Goal: Task Accomplishment & Management: Manage account settings

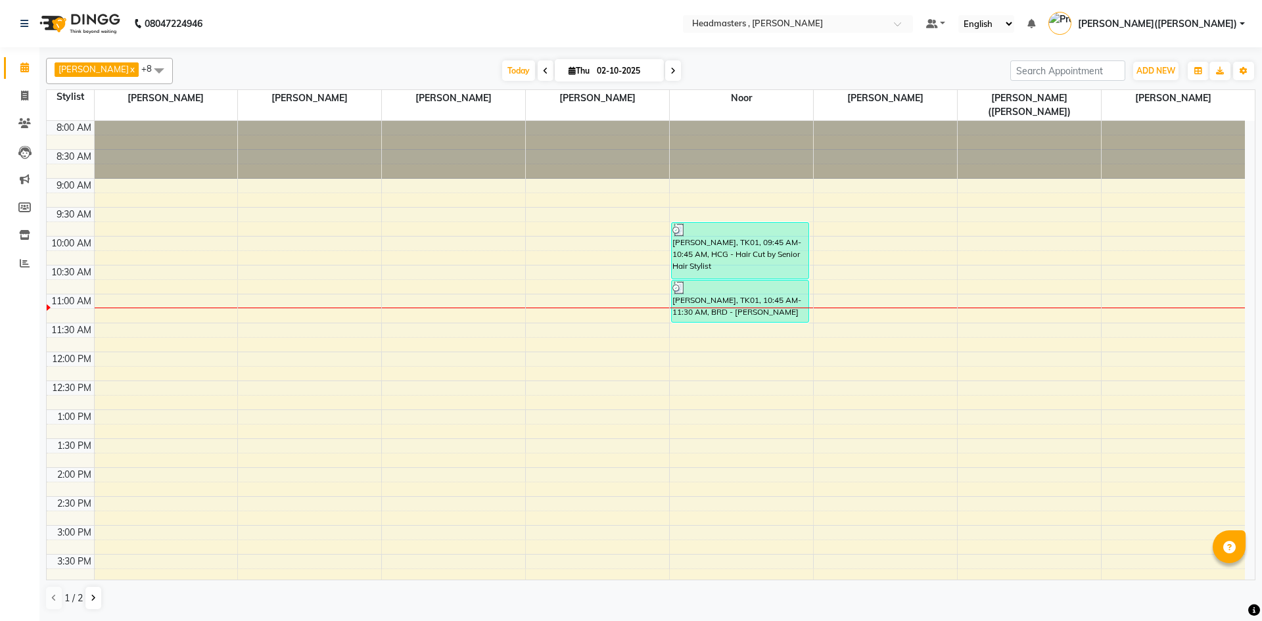
click at [1118, 281] on div "8:00 AM 8:30 AM 9:00 AM 9:30 AM 10:00 AM 10:30 AM 11:00 AM 11:30 AM 12:00 PM 12…" at bounding box center [646, 496] width 1198 height 751
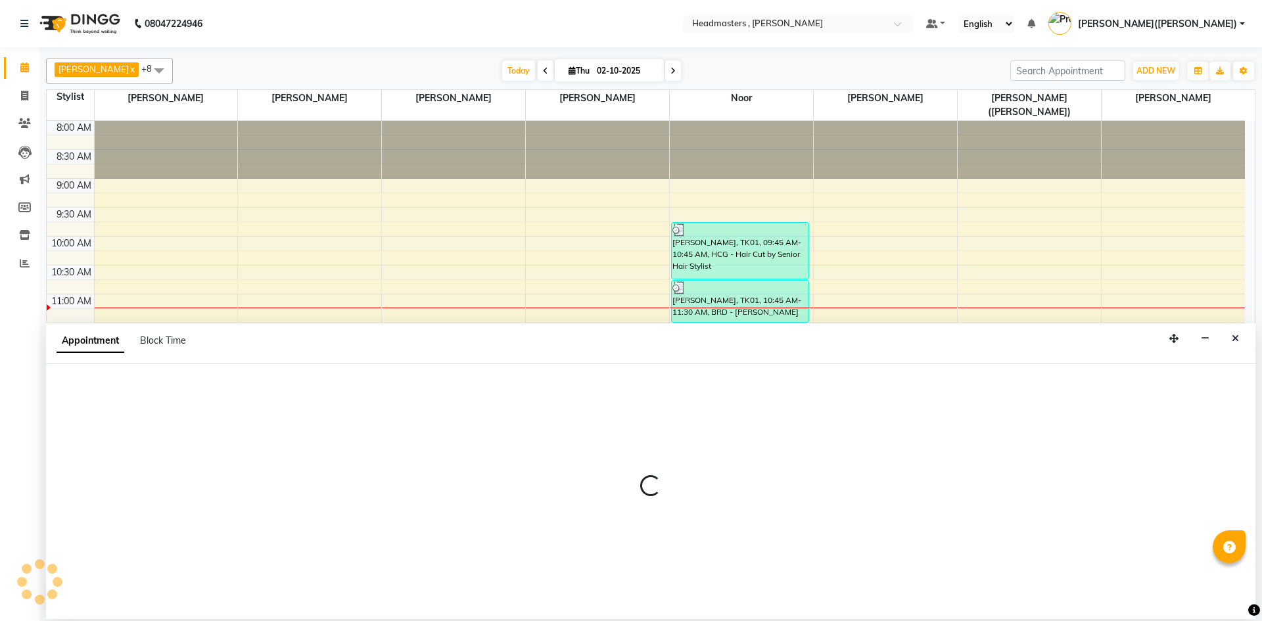
select select "85124"
select select "660"
select select "tentative"
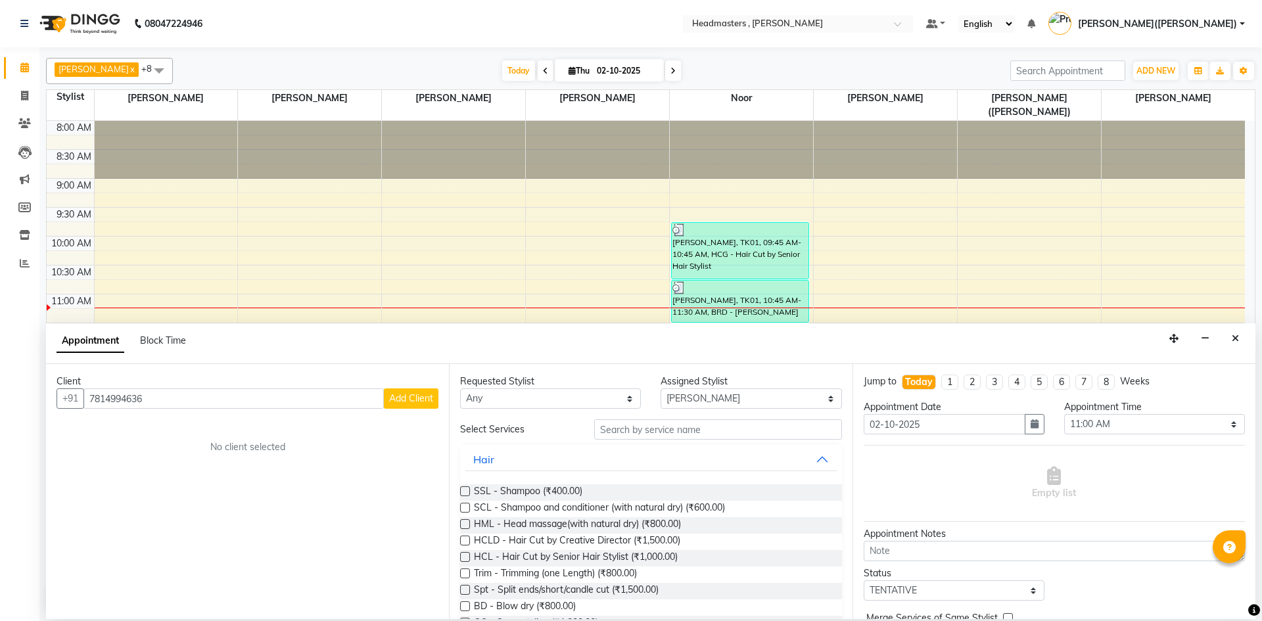
type input "7814994636"
click at [410, 398] on span "Add Client" at bounding box center [411, 398] width 44 height 12
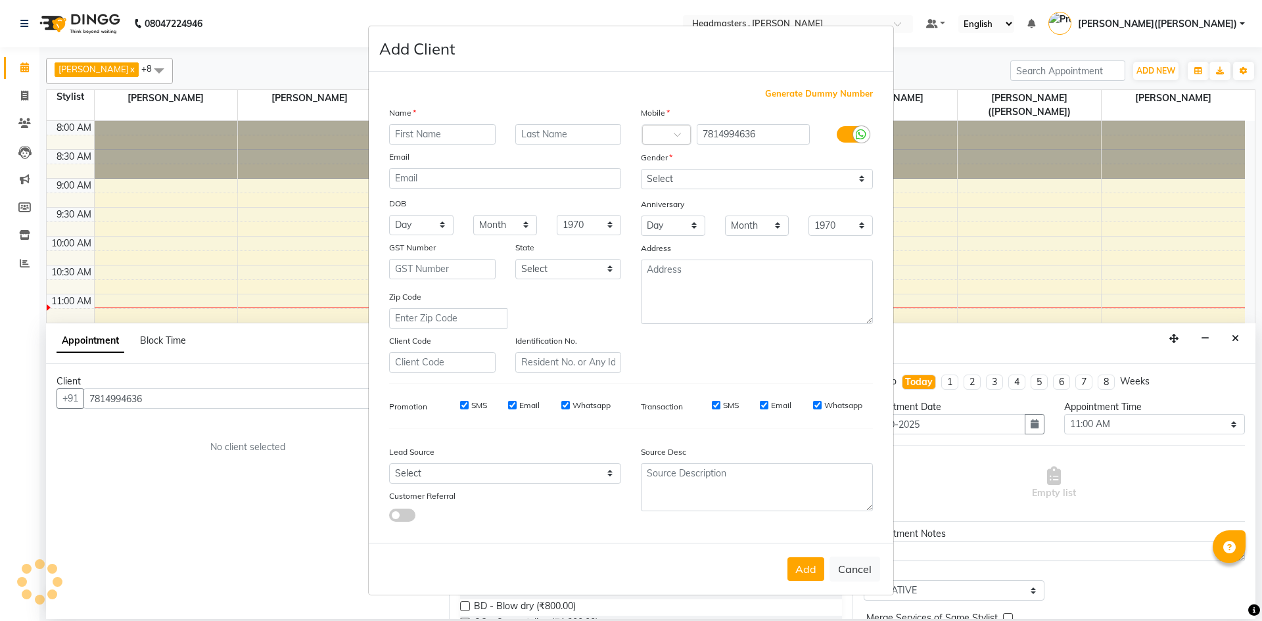
click at [417, 129] on input "text" at bounding box center [442, 134] width 106 height 20
type input "[PERSON_NAME]"
click at [867, 176] on select "Select [DEMOGRAPHIC_DATA] [DEMOGRAPHIC_DATA] Other Prefer Not To Say" at bounding box center [757, 179] width 232 height 20
select select "[DEMOGRAPHIC_DATA]"
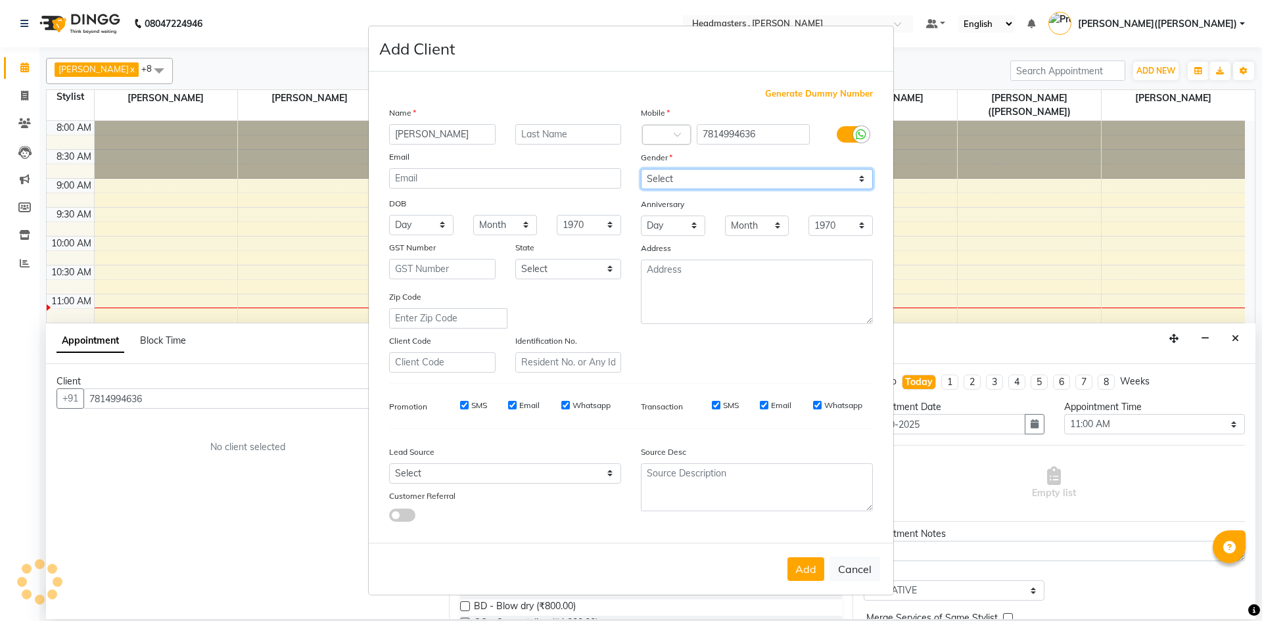
click at [641, 169] on select "Select [DEMOGRAPHIC_DATA] [DEMOGRAPHIC_DATA] Other Prefer Not To Say" at bounding box center [757, 179] width 232 height 20
click at [806, 566] on button "Add" at bounding box center [805, 569] width 37 height 24
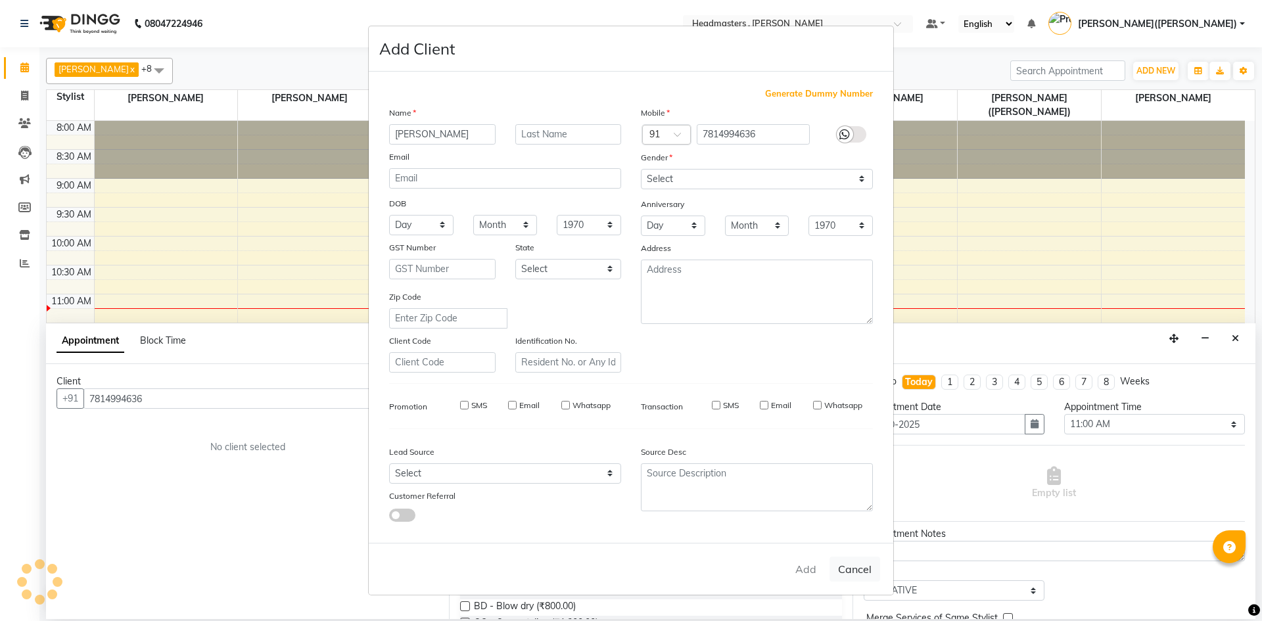
select select
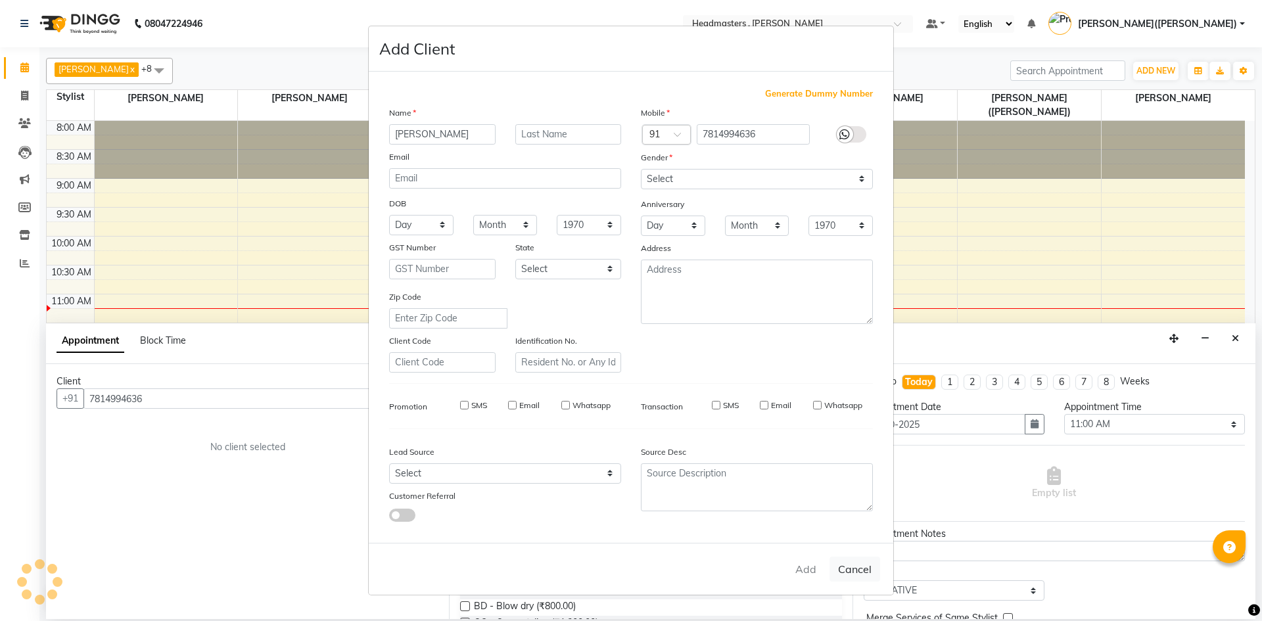
select select
checkbox input "false"
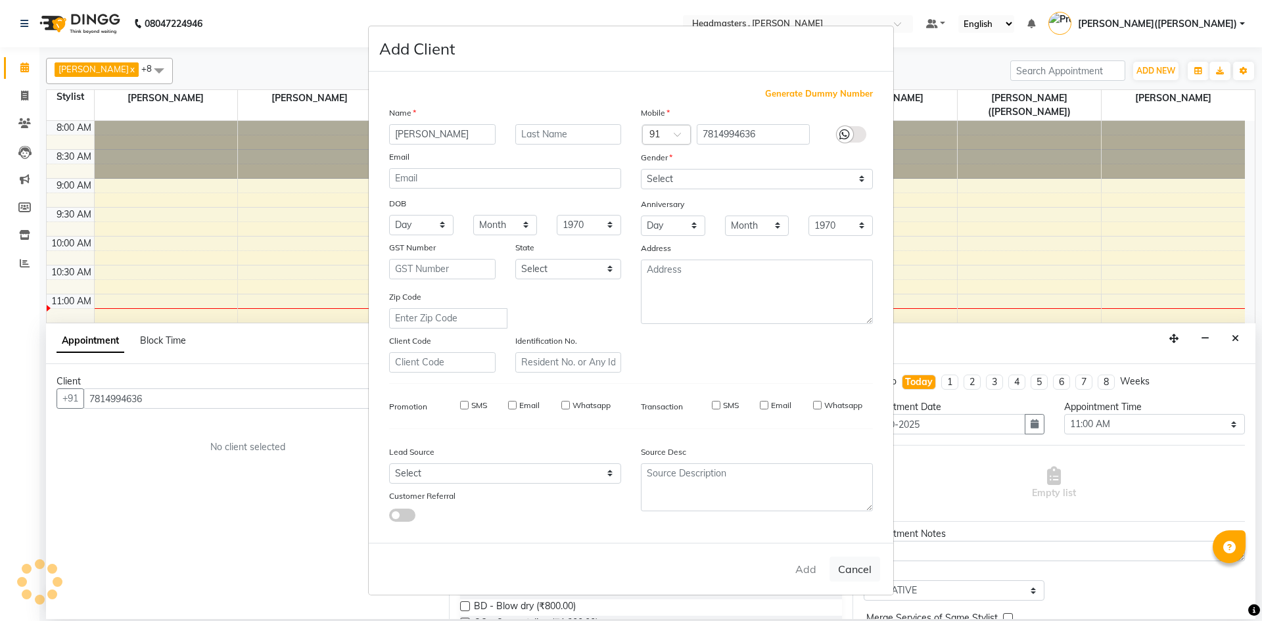
checkbox input "false"
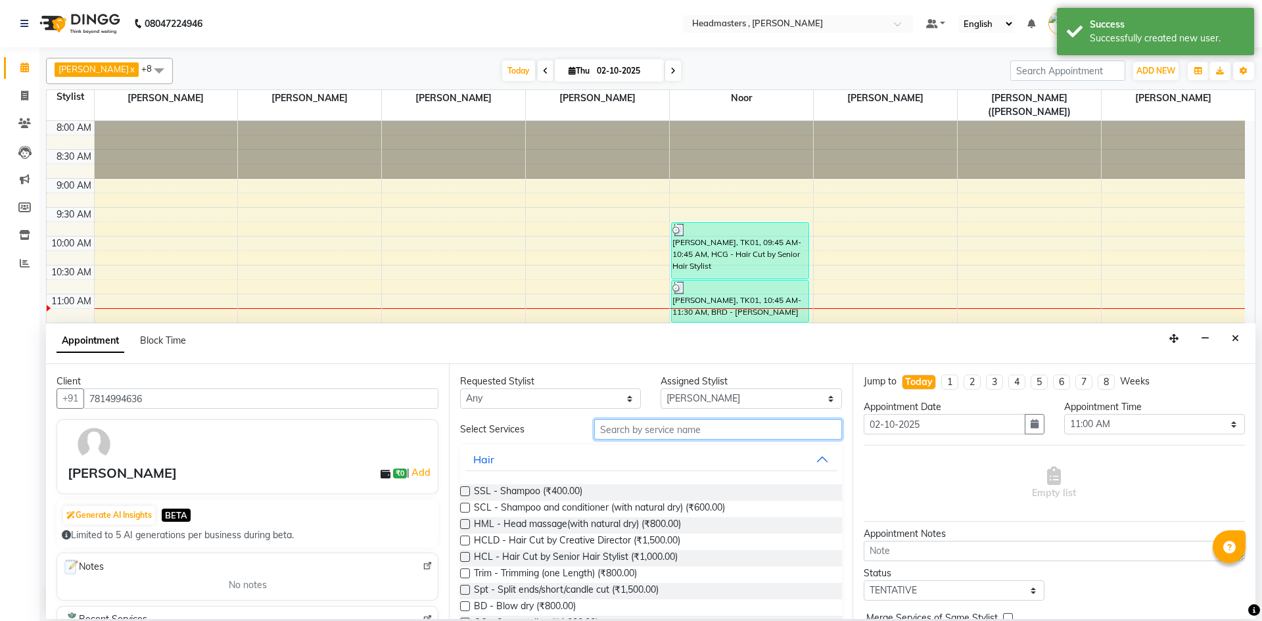
click at [620, 423] on input "text" at bounding box center [718, 429] width 248 height 20
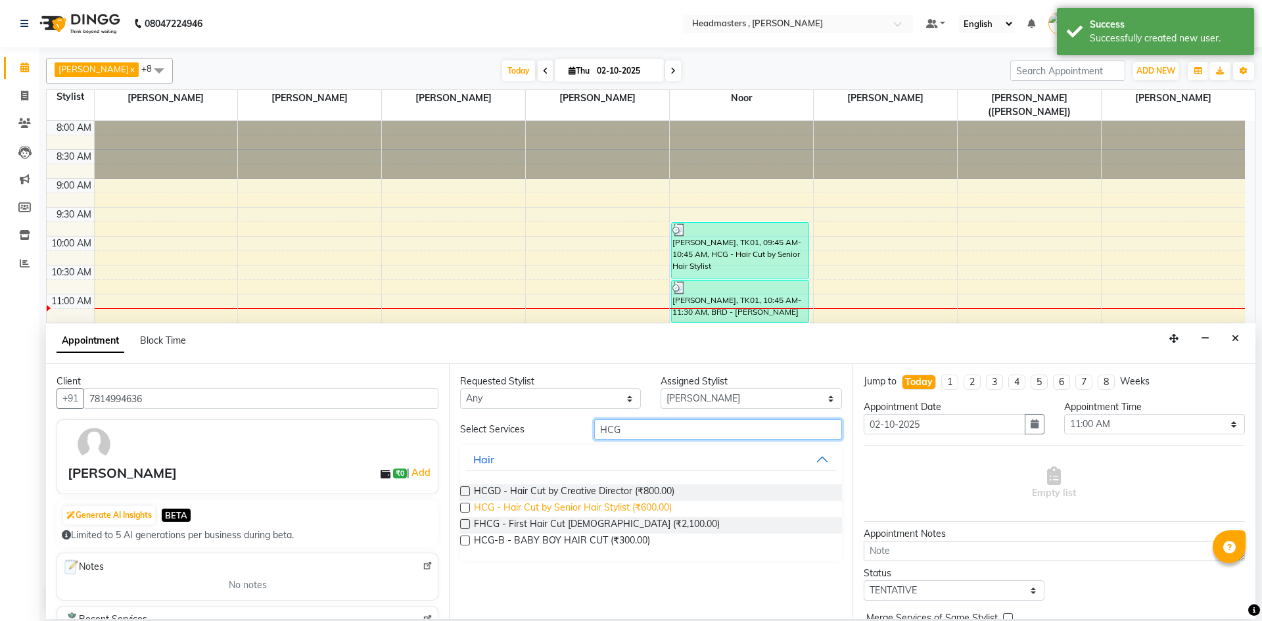
type input "HCG"
click at [560, 504] on span "HCG - Hair Cut by Senior Hair Stylist (₹600.00)" at bounding box center [573, 509] width 198 height 16
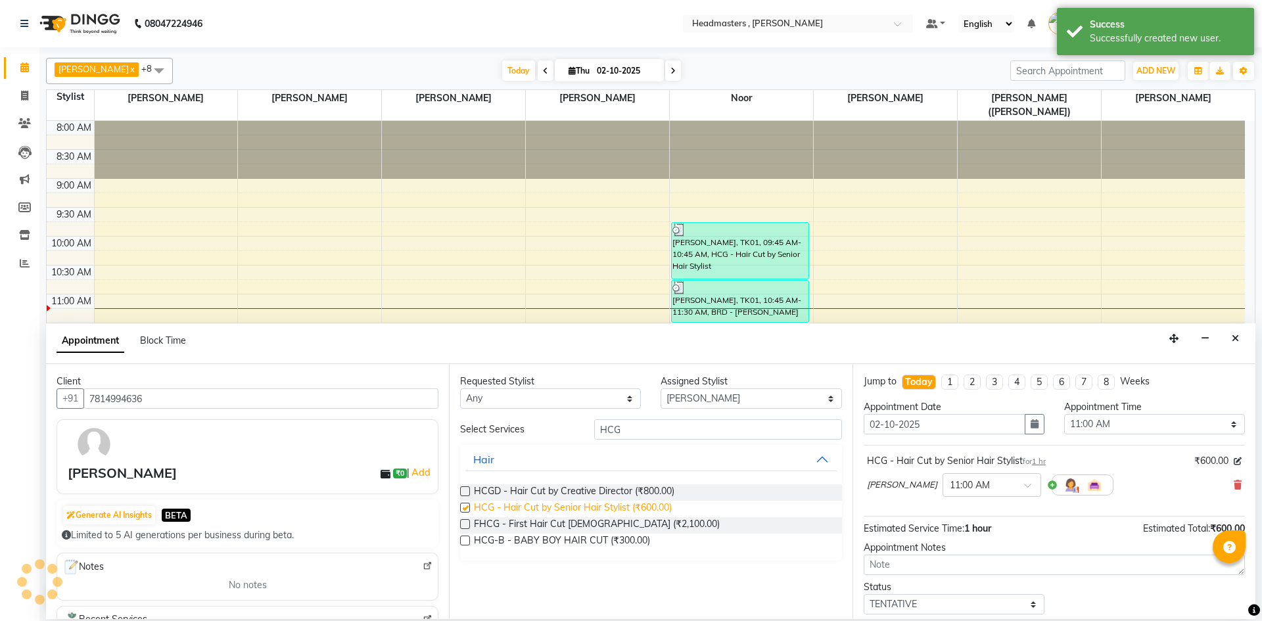
checkbox input "false"
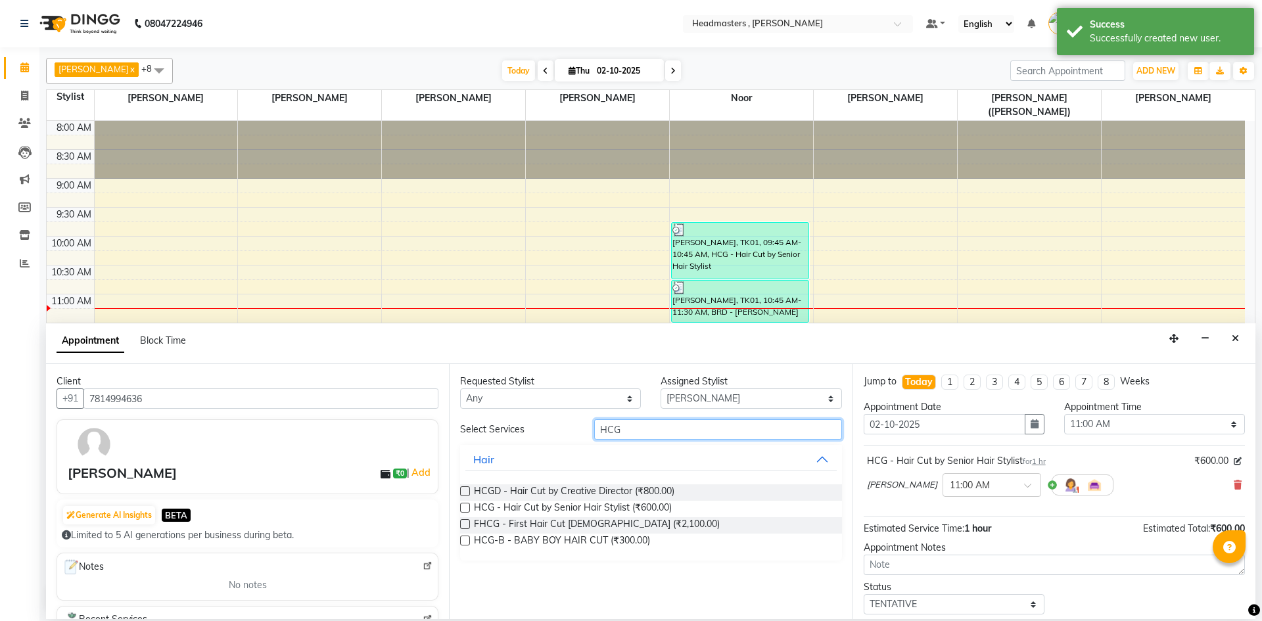
click at [637, 430] on input "HCG" at bounding box center [718, 429] width 248 height 20
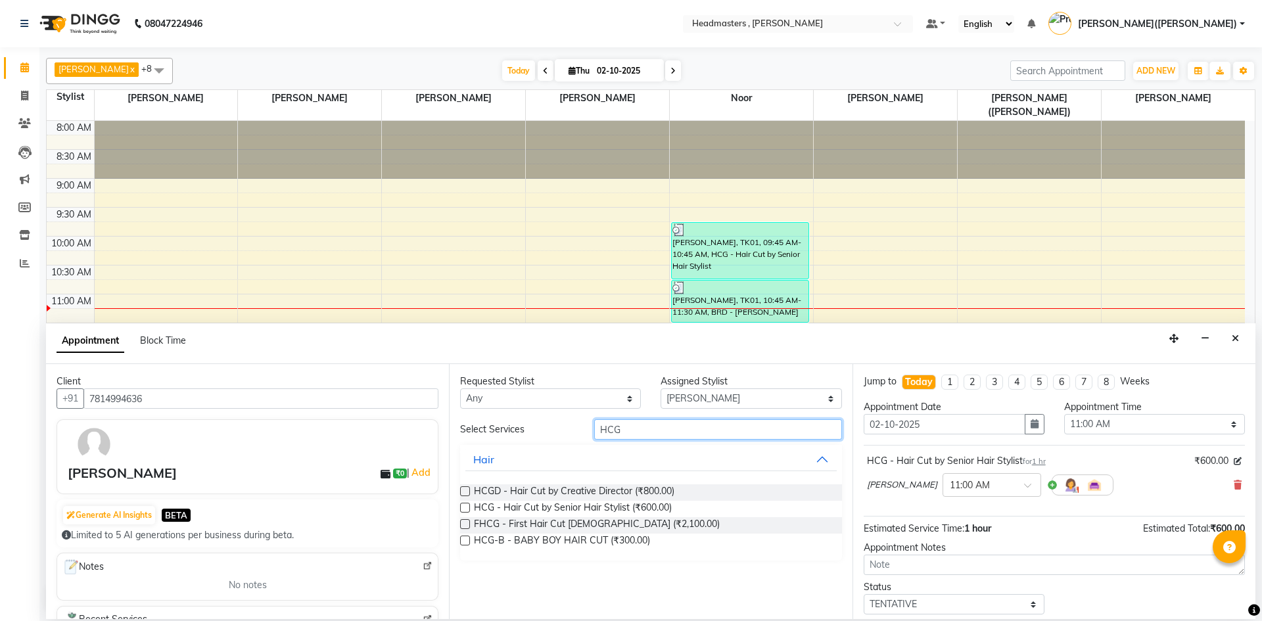
click at [628, 421] on input "HCG" at bounding box center [718, 429] width 248 height 20
type input "BRD"
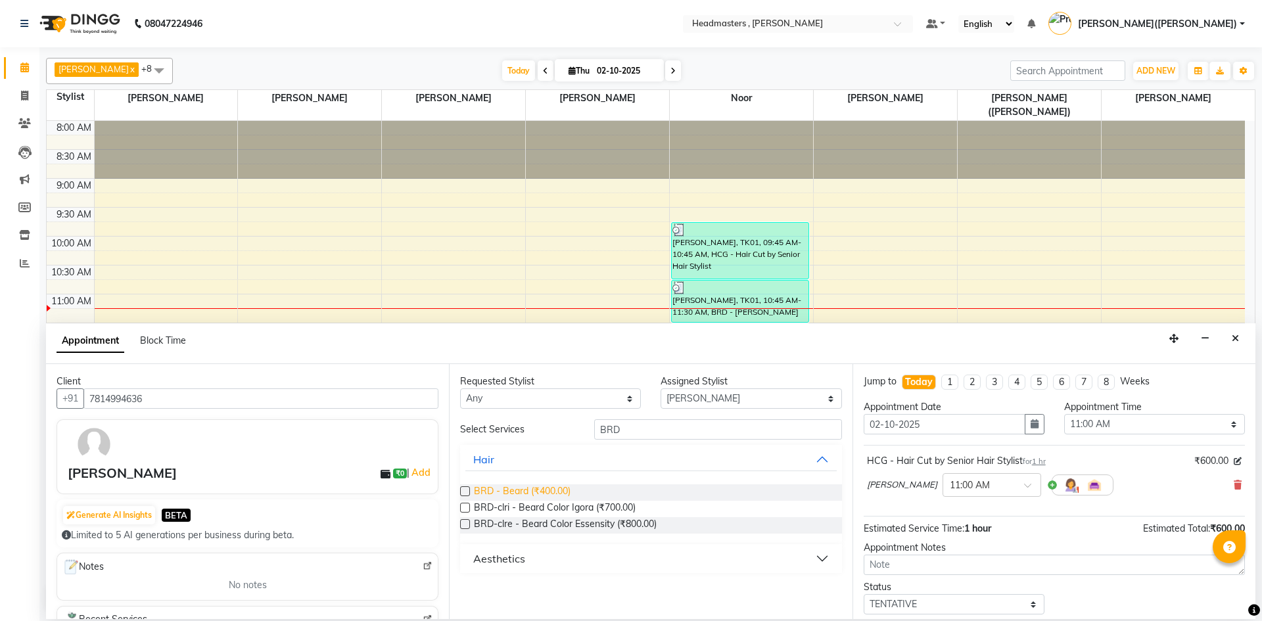
click at [566, 490] on span "BRD - Beard (₹400.00)" at bounding box center [522, 492] width 97 height 16
checkbox input "false"
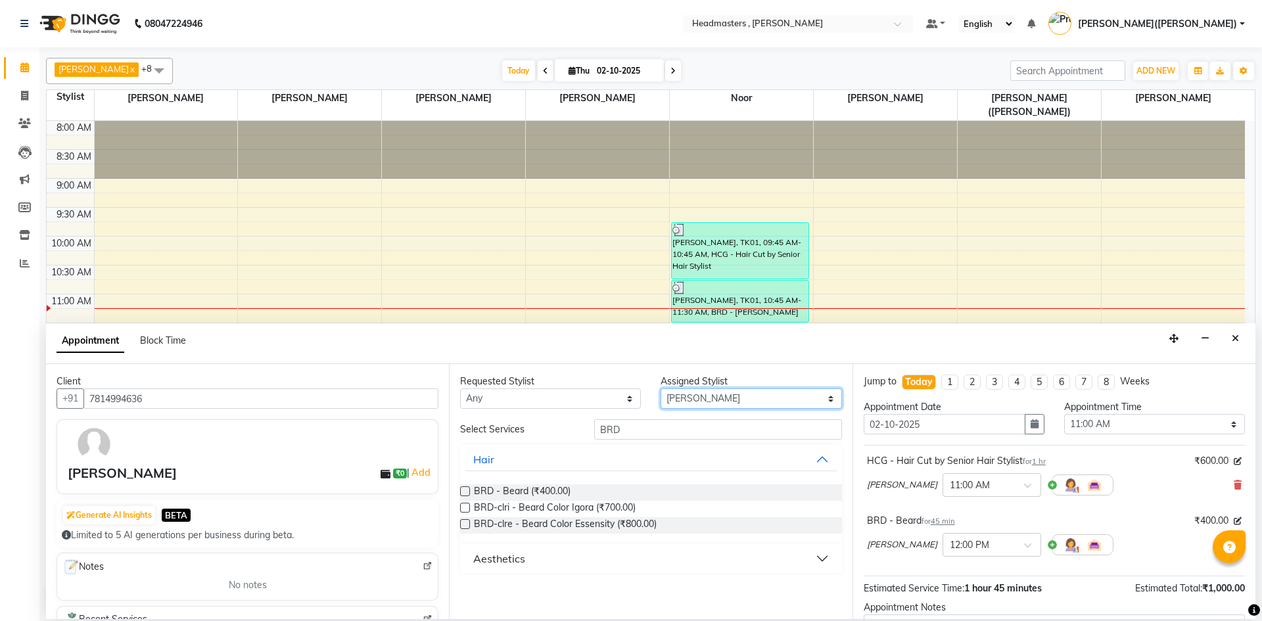
click at [831, 397] on select "Select [PERSON_NAME] [PERSON_NAME] [PERSON_NAME] [PERSON_NAME] [PERSON_NAME] No…" at bounding box center [750, 398] width 181 height 20
click at [660, 388] on select "Select [PERSON_NAME] [PERSON_NAME] [PERSON_NAME] [PERSON_NAME] [PERSON_NAME] No…" at bounding box center [750, 398] width 181 height 20
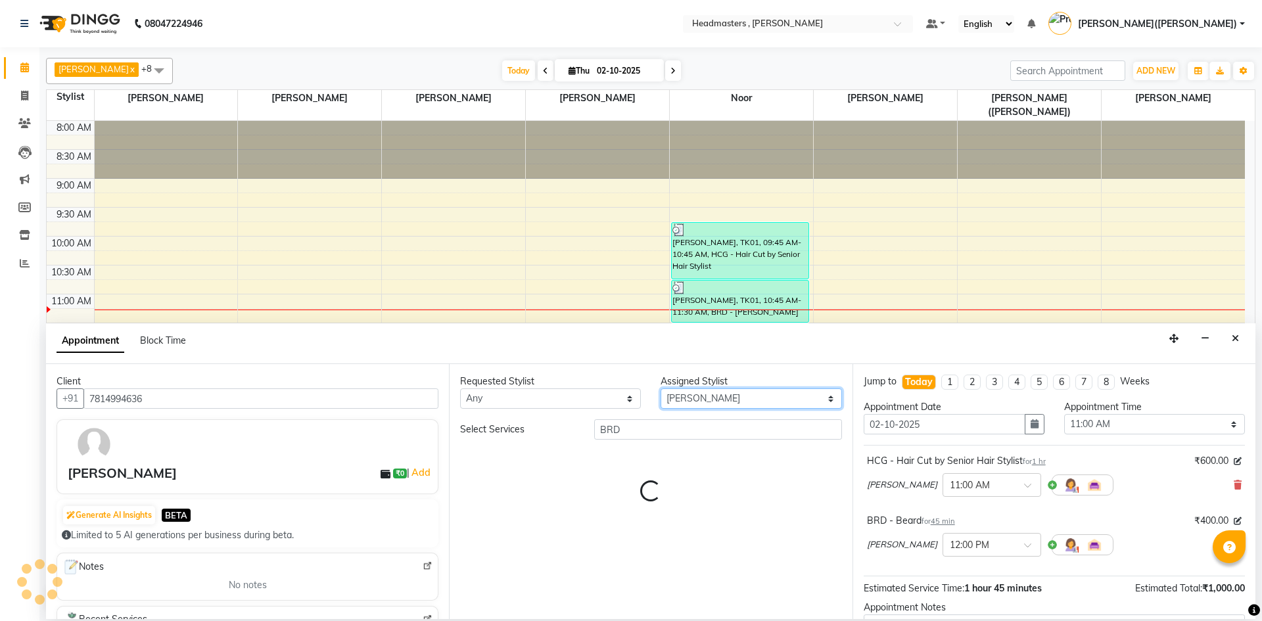
click at [830, 395] on select "Select [PERSON_NAME] [PERSON_NAME] [PERSON_NAME] [PERSON_NAME] [PERSON_NAME] No…" at bounding box center [750, 398] width 181 height 20
select select "85125"
click at [660, 388] on select "Select [PERSON_NAME] [PERSON_NAME] [PERSON_NAME] [PERSON_NAME] [PERSON_NAME] No…" at bounding box center [750, 398] width 181 height 20
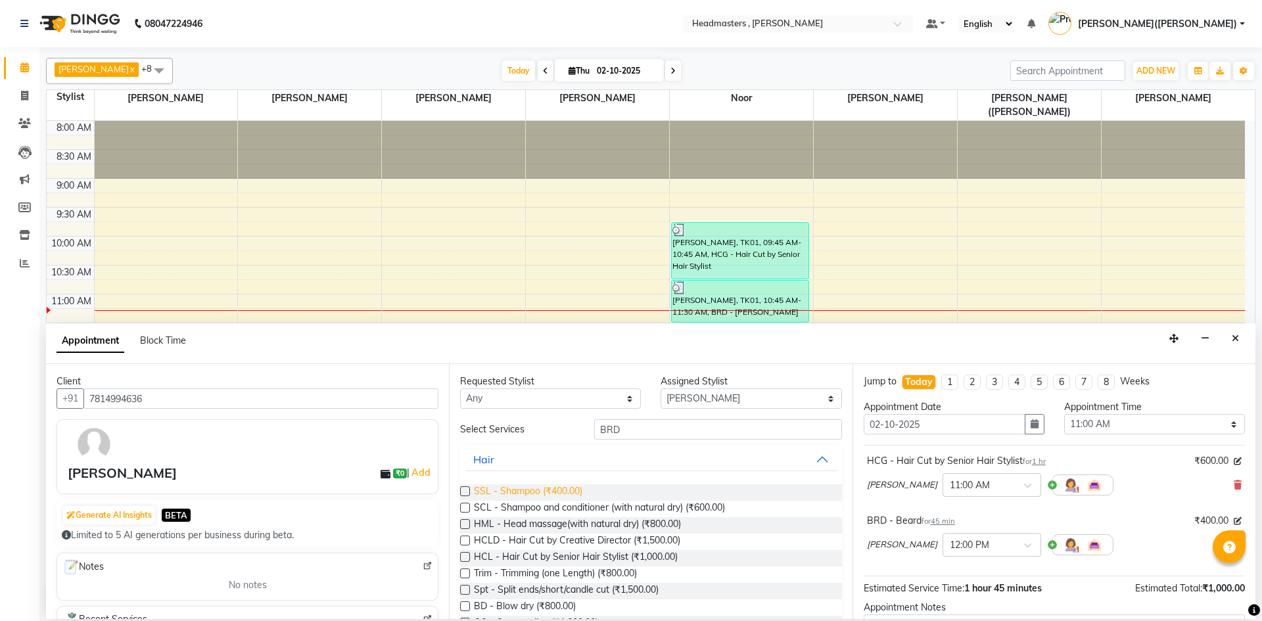
click at [574, 484] on span "SSL - Shampoo (₹400.00)" at bounding box center [528, 492] width 108 height 16
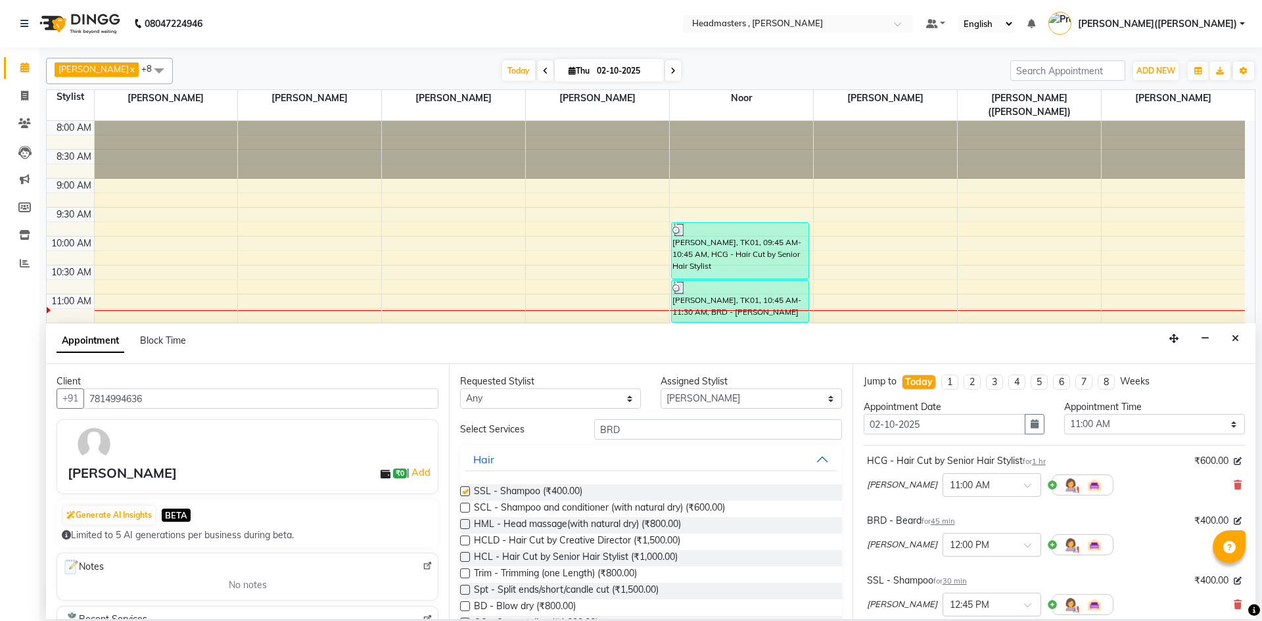
checkbox input "false"
click at [658, 424] on input "BRD" at bounding box center [718, 429] width 248 height 20
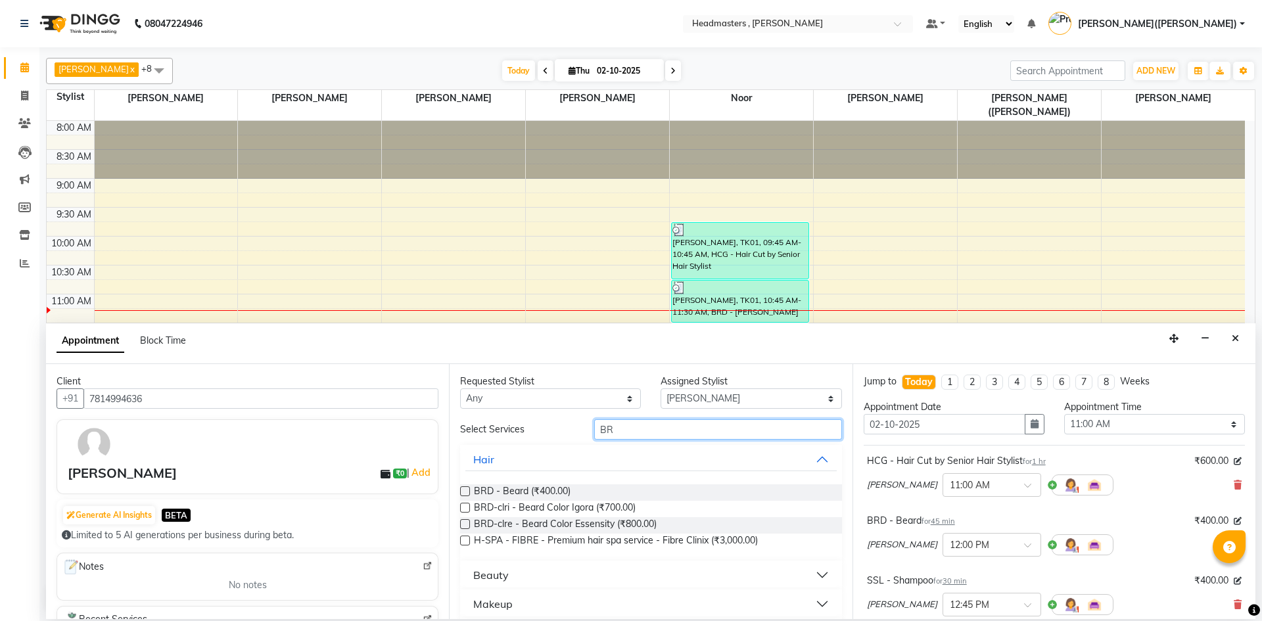
type input "B"
type input "HCG"
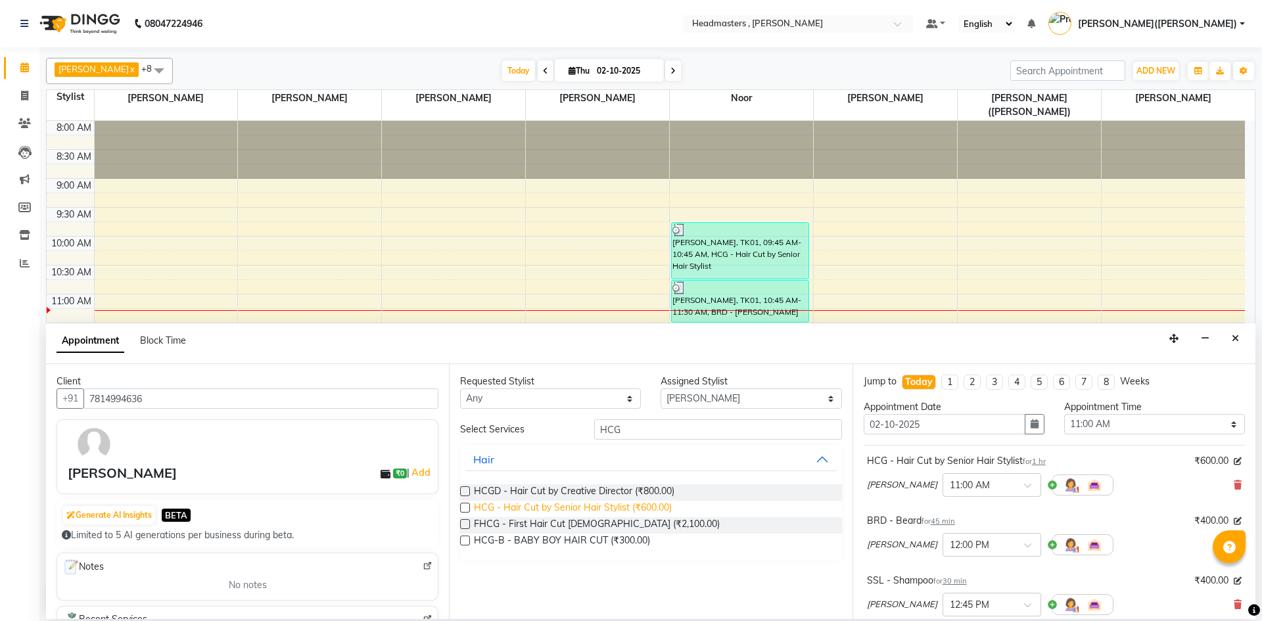
click at [570, 505] on span "HCG - Hair Cut by Senior Hair Stylist (₹600.00)" at bounding box center [573, 509] width 198 height 16
checkbox input "false"
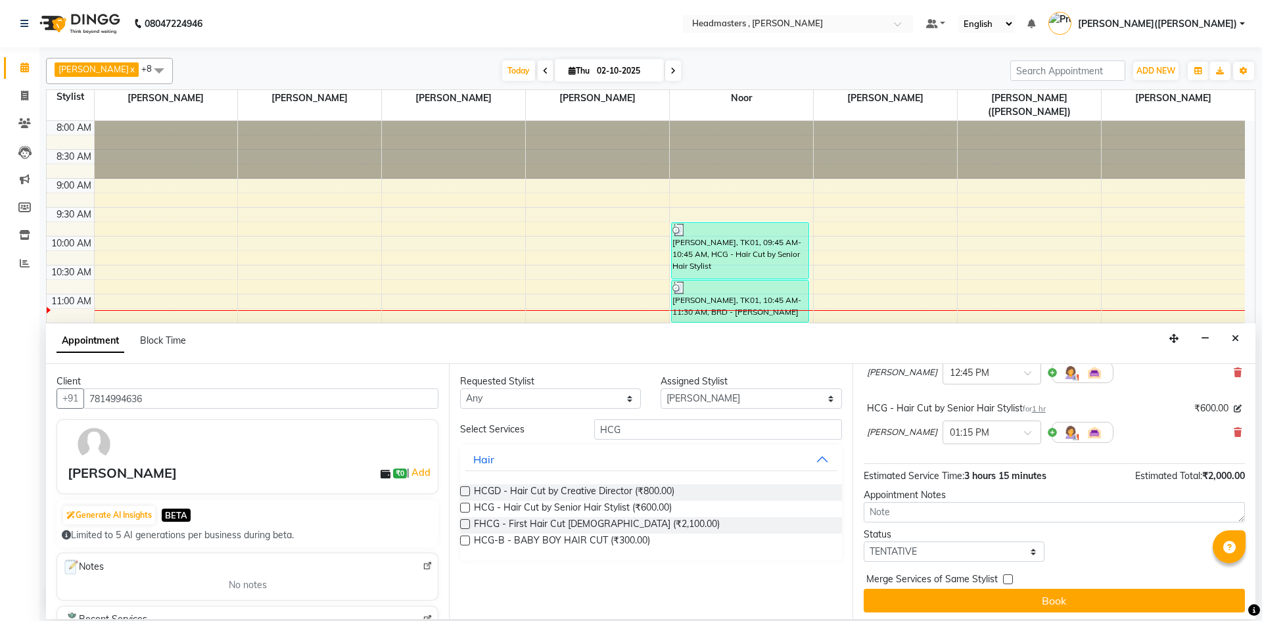
scroll to position [236, 0]
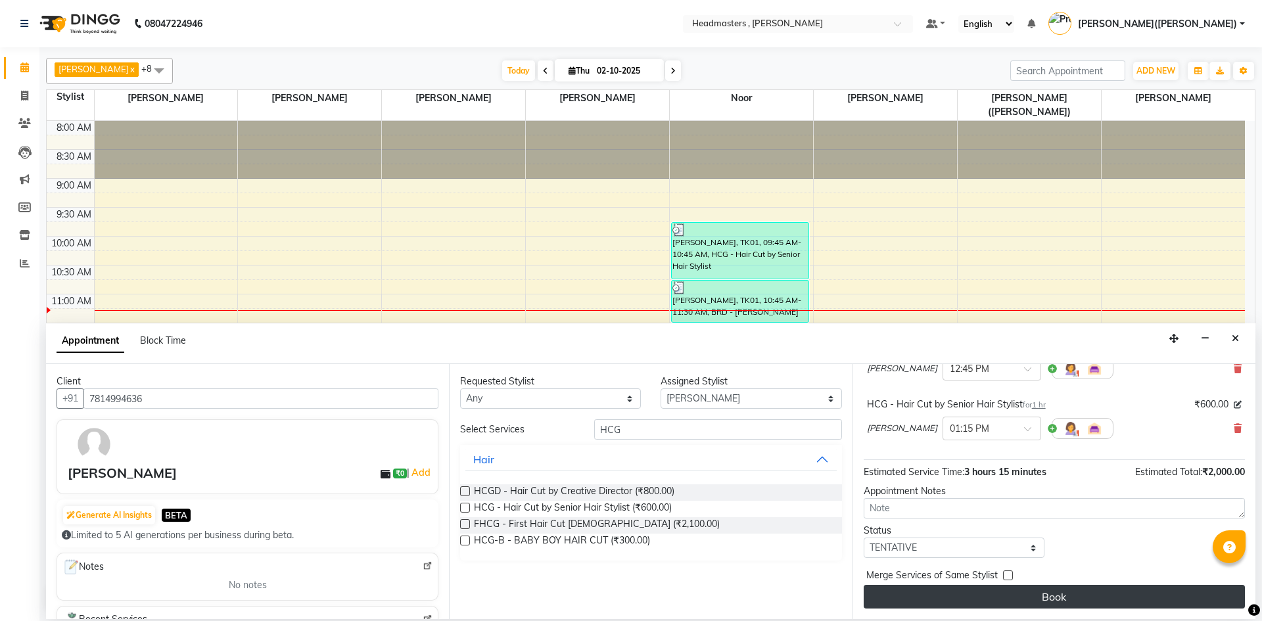
click at [1080, 595] on button "Book" at bounding box center [1054, 597] width 381 height 24
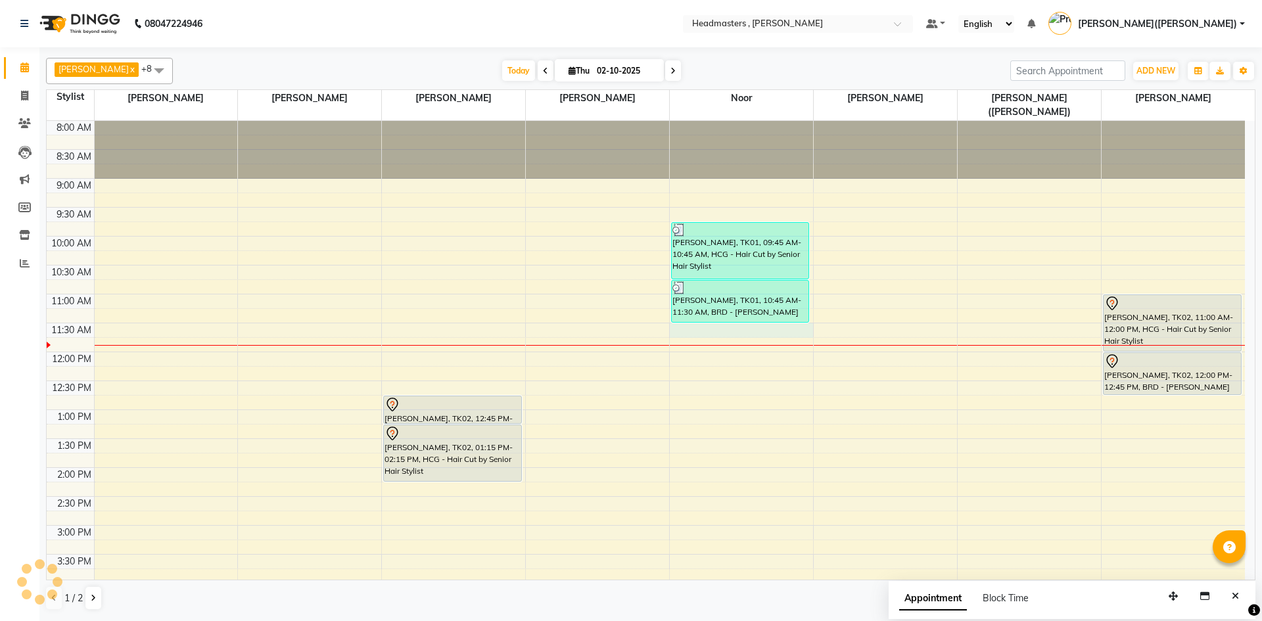
click at [703, 321] on div "8:00 AM 8:30 AM 9:00 AM 9:30 AM 10:00 AM 10:30 AM 11:00 AM 11:30 AM 12:00 PM 12…" at bounding box center [646, 496] width 1198 height 751
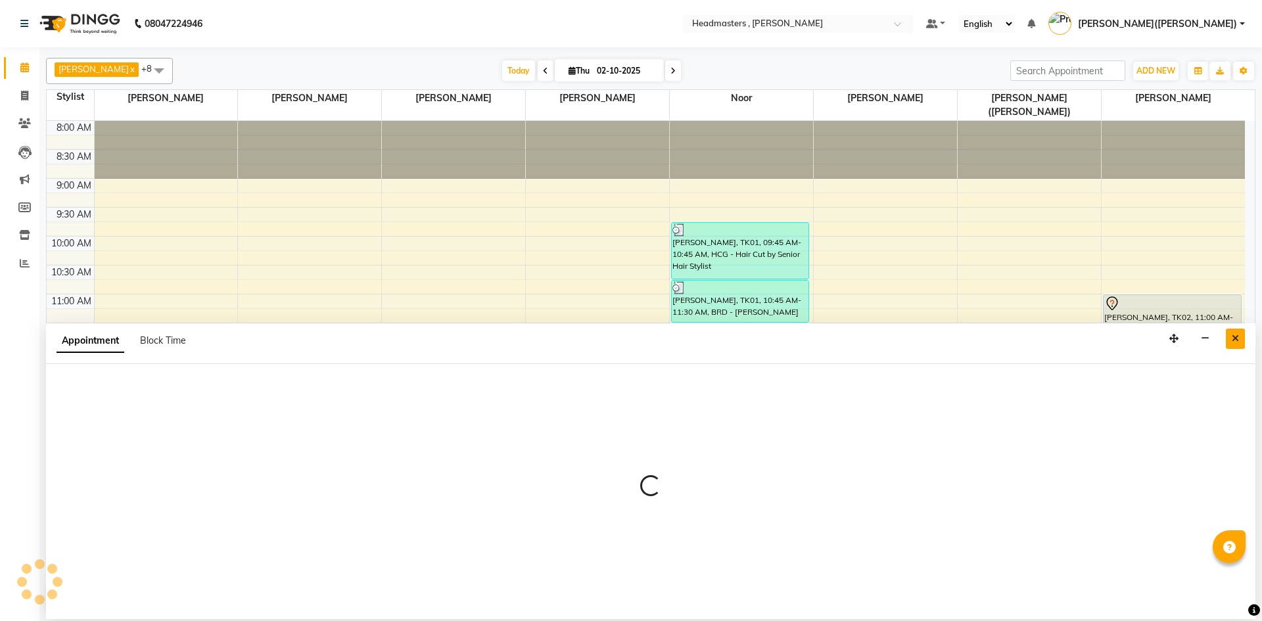
select select "85427"
select select "tentative"
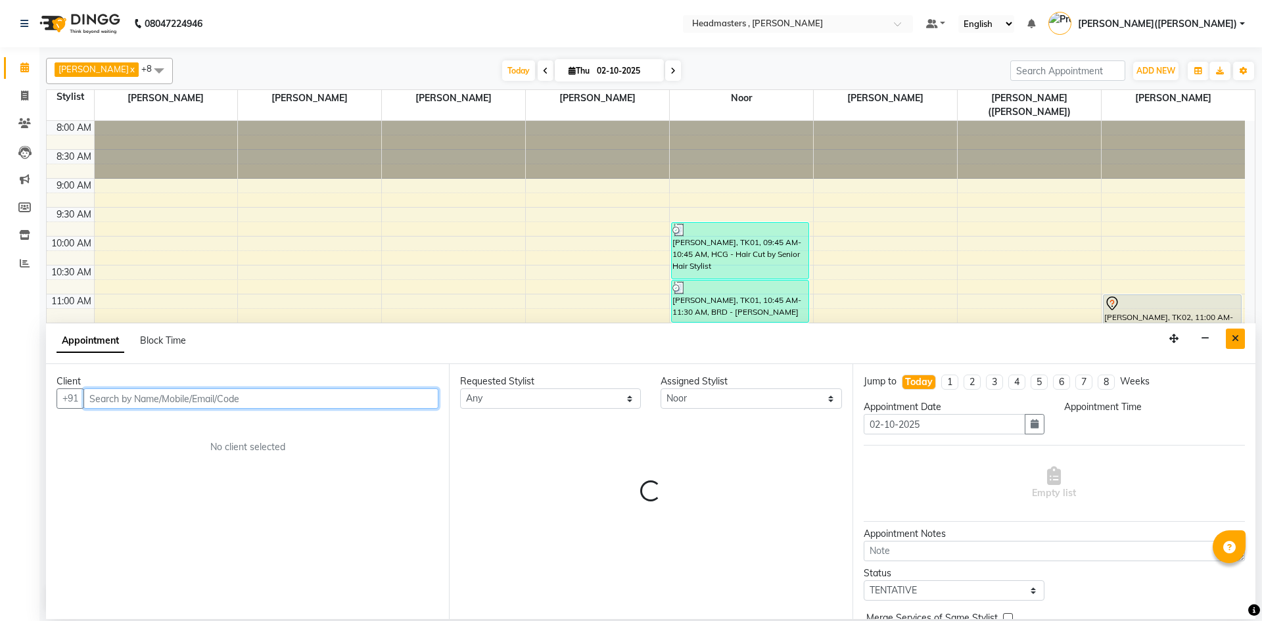
select select "690"
click at [104, 400] on input "text" at bounding box center [260, 398] width 355 height 20
paste input "7009096594"
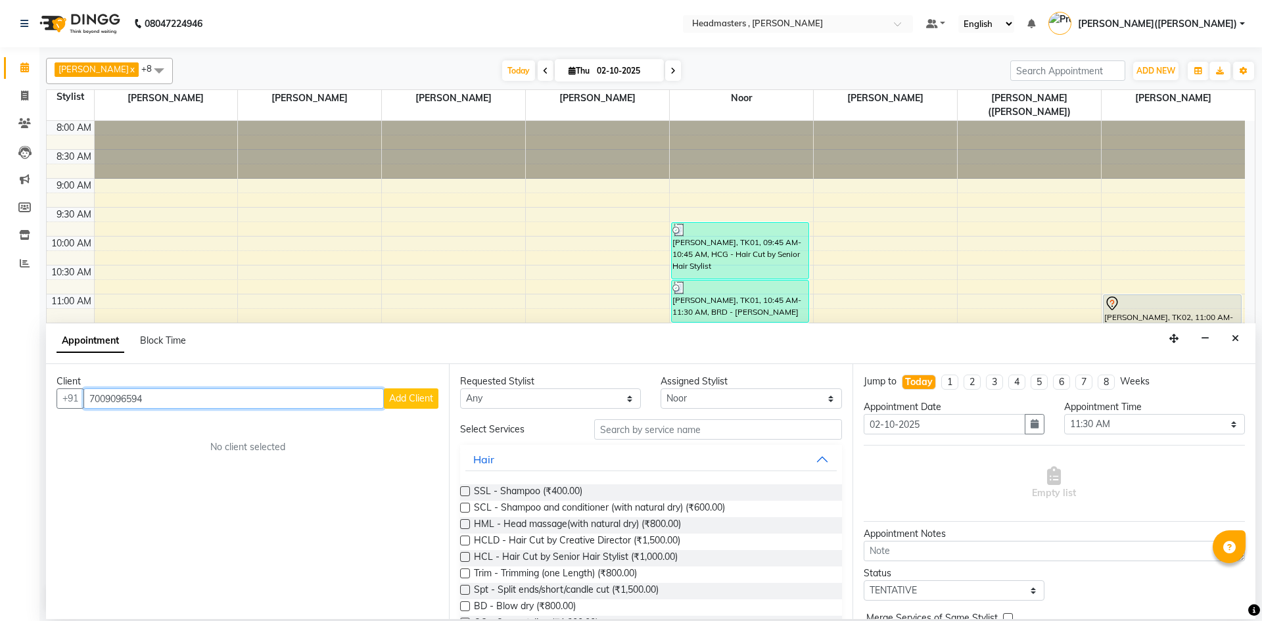
type input "7009096594"
click at [407, 397] on span "Add Client" at bounding box center [411, 398] width 44 height 12
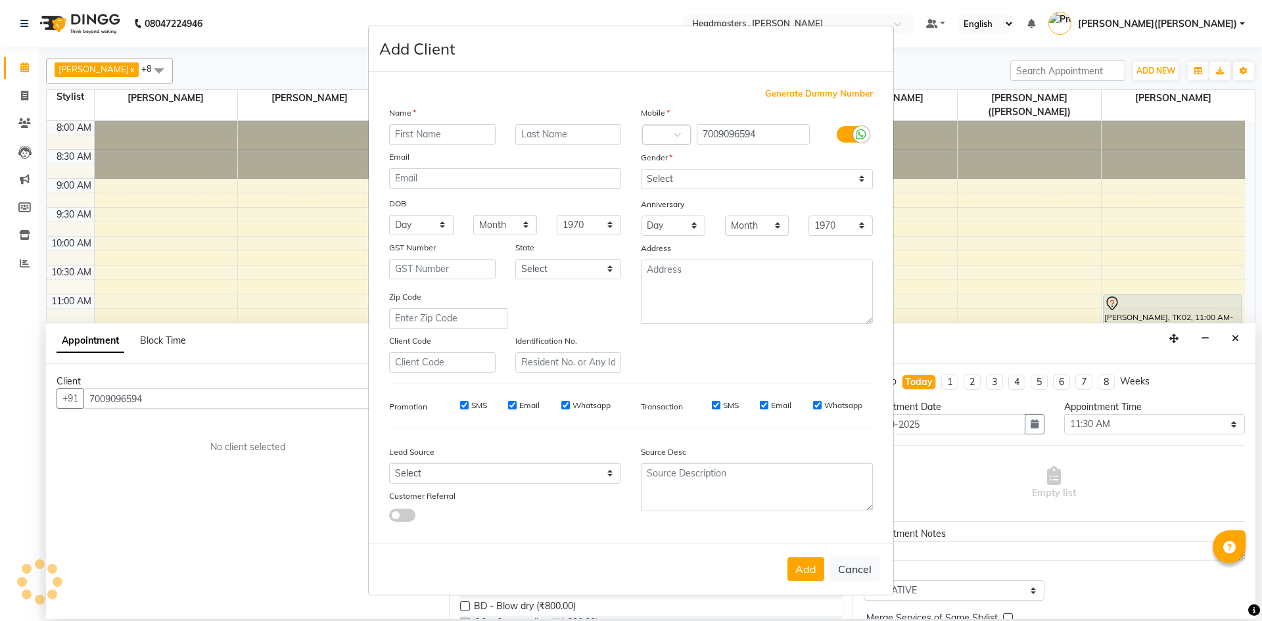
click at [417, 137] on input "text" at bounding box center [442, 134] width 106 height 20
type input "[PERSON_NAME]"
click at [855, 173] on select "Select [DEMOGRAPHIC_DATA] [DEMOGRAPHIC_DATA] Other Prefer Not To Say" at bounding box center [757, 179] width 232 height 20
select select "[DEMOGRAPHIC_DATA]"
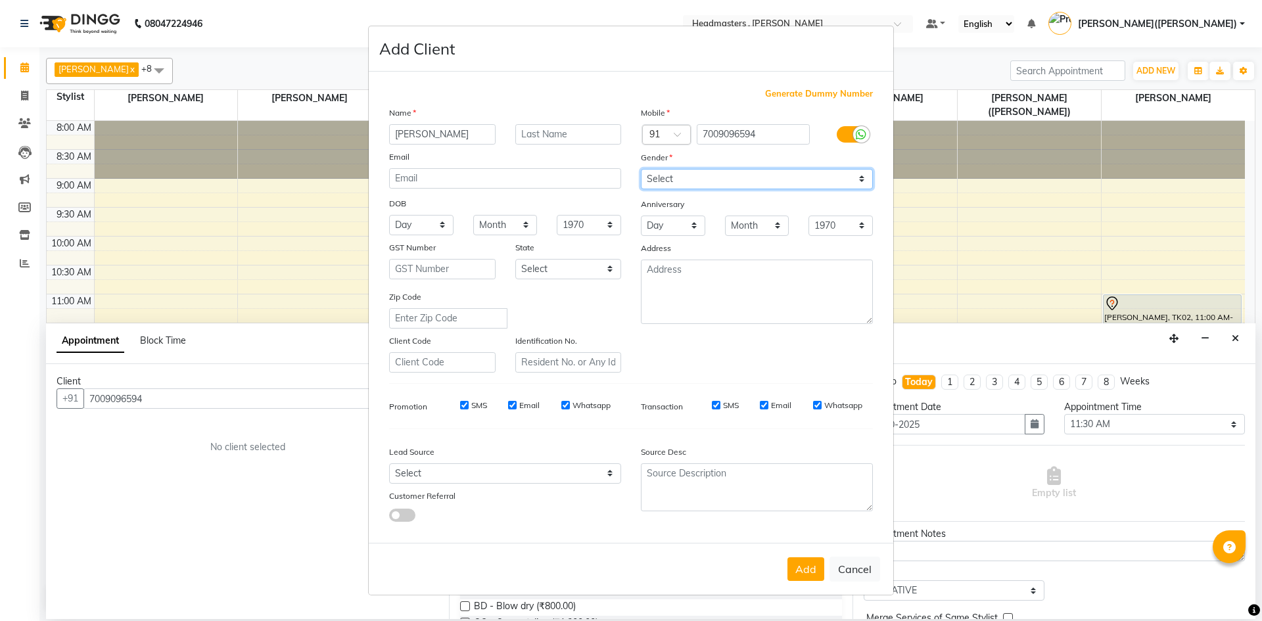
click at [641, 169] on select "Select [DEMOGRAPHIC_DATA] [DEMOGRAPHIC_DATA] Other Prefer Not To Say" at bounding box center [757, 179] width 232 height 20
click at [804, 574] on button "Add" at bounding box center [805, 569] width 37 height 24
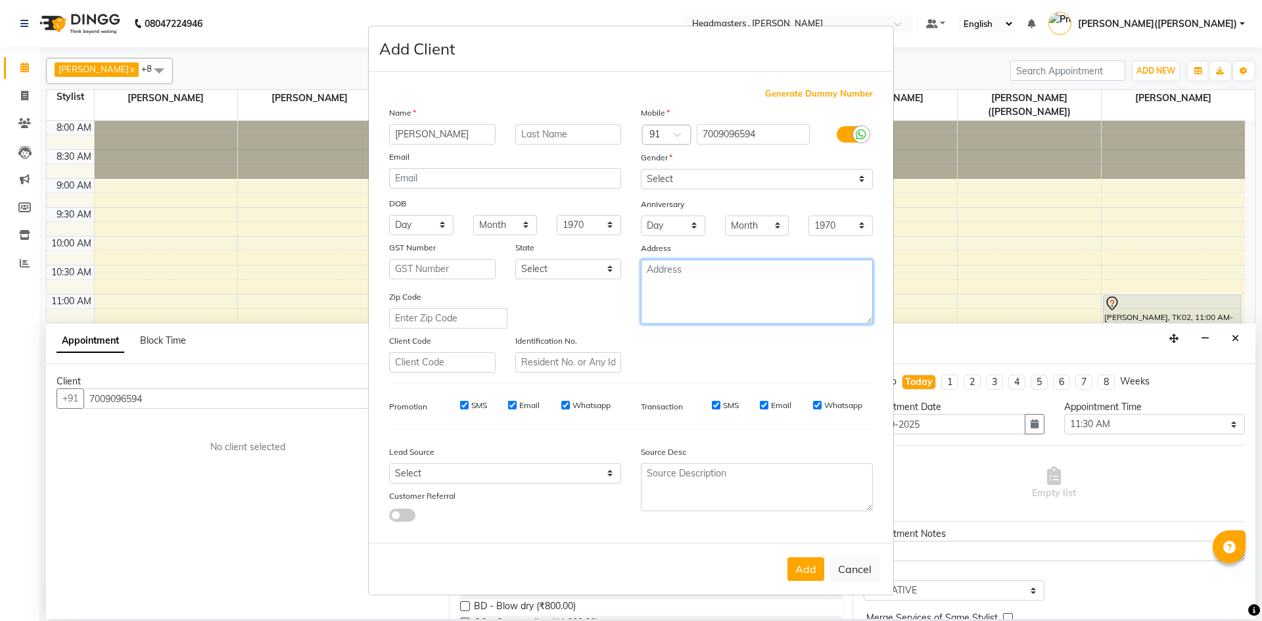
click at [852, 304] on textarea at bounding box center [757, 292] width 232 height 64
click at [812, 568] on button "Add" at bounding box center [805, 569] width 37 height 24
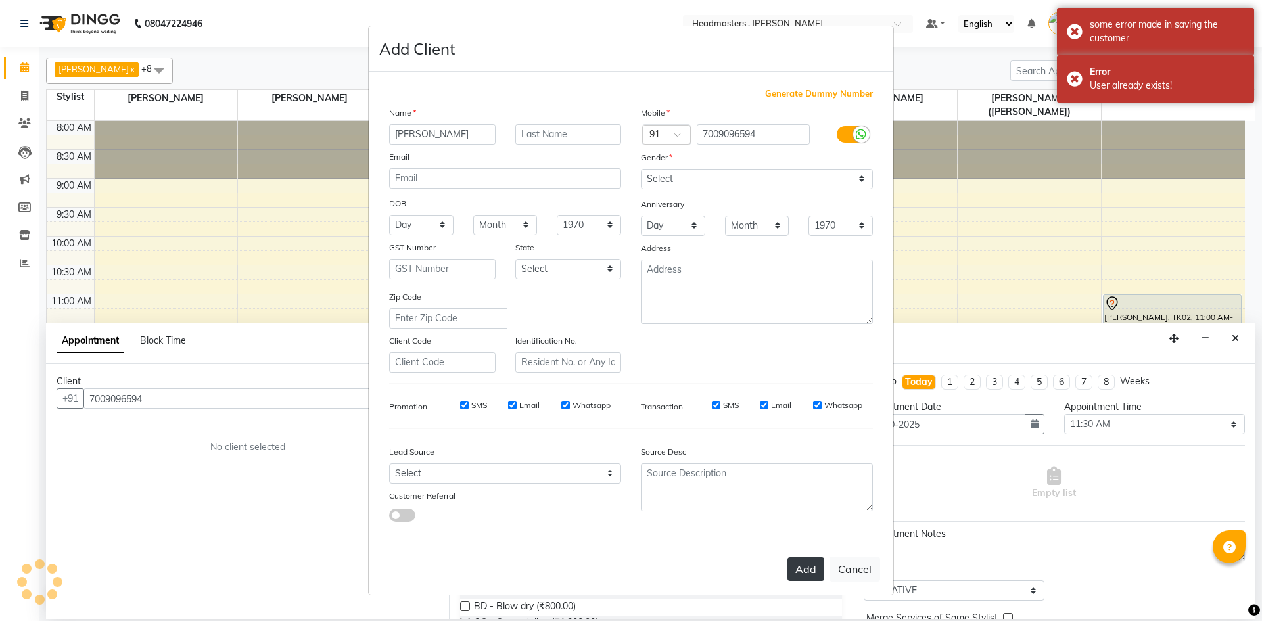
click at [808, 576] on button "Add" at bounding box center [805, 569] width 37 height 24
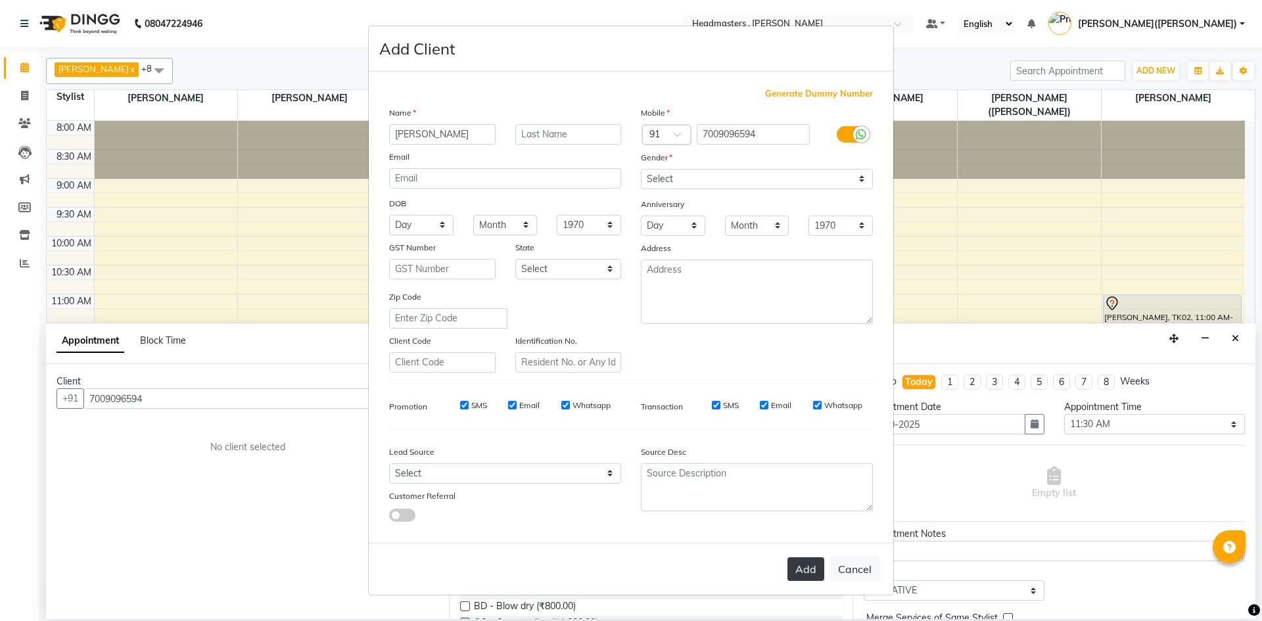
click at [807, 568] on button "Add" at bounding box center [805, 569] width 37 height 24
click at [860, 573] on button "Cancel" at bounding box center [854, 569] width 51 height 25
select select
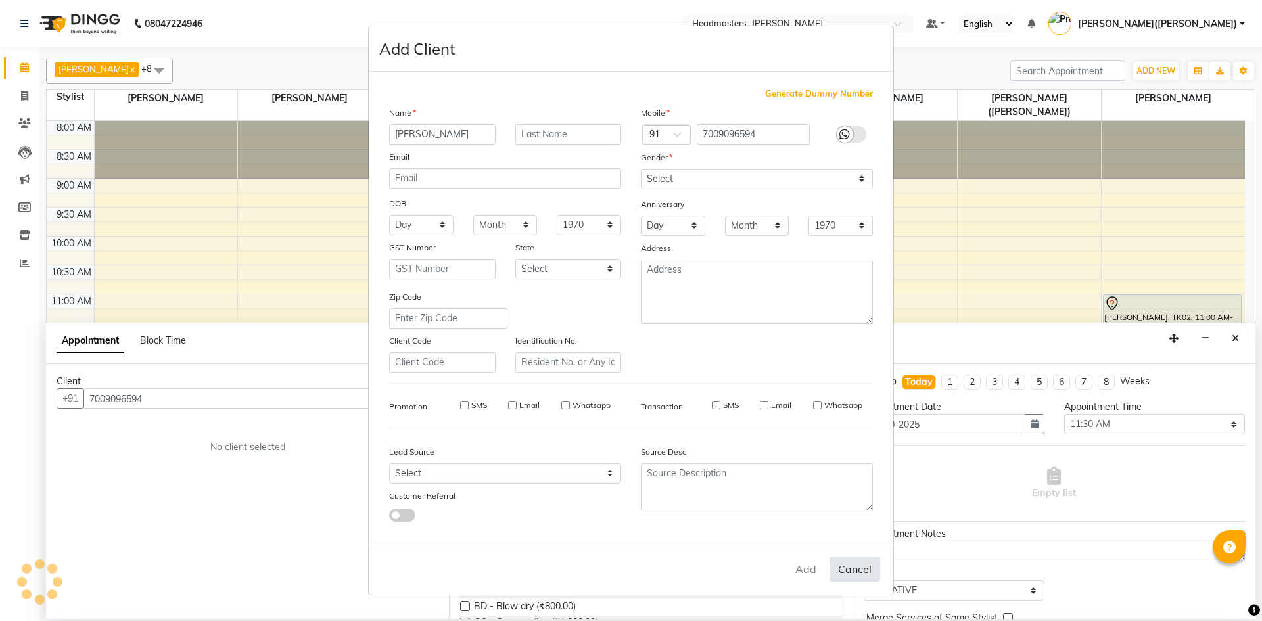
select select
checkbox input "false"
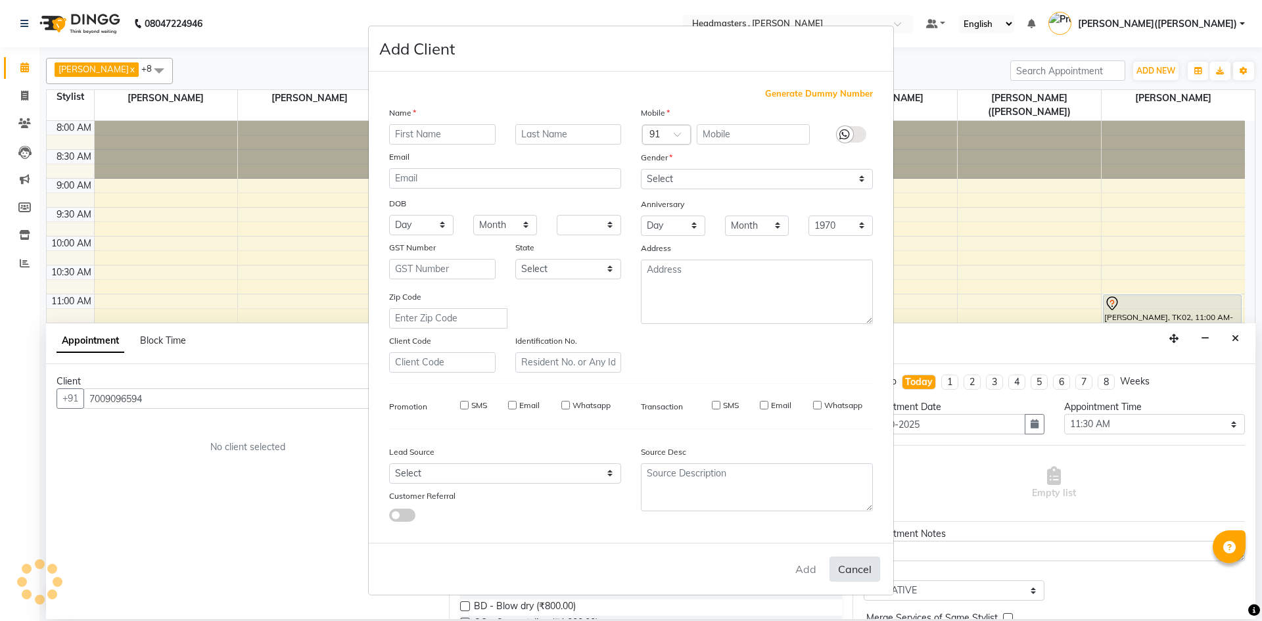
checkbox input "false"
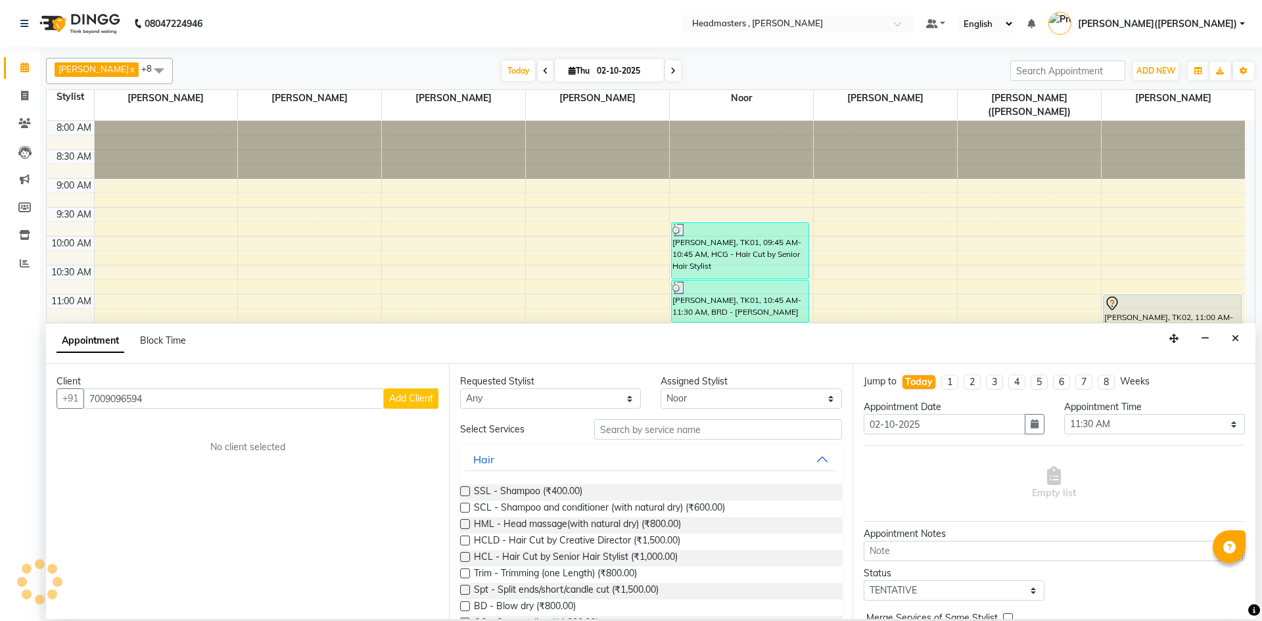
click at [417, 396] on span "Add Client" at bounding box center [411, 398] width 44 height 12
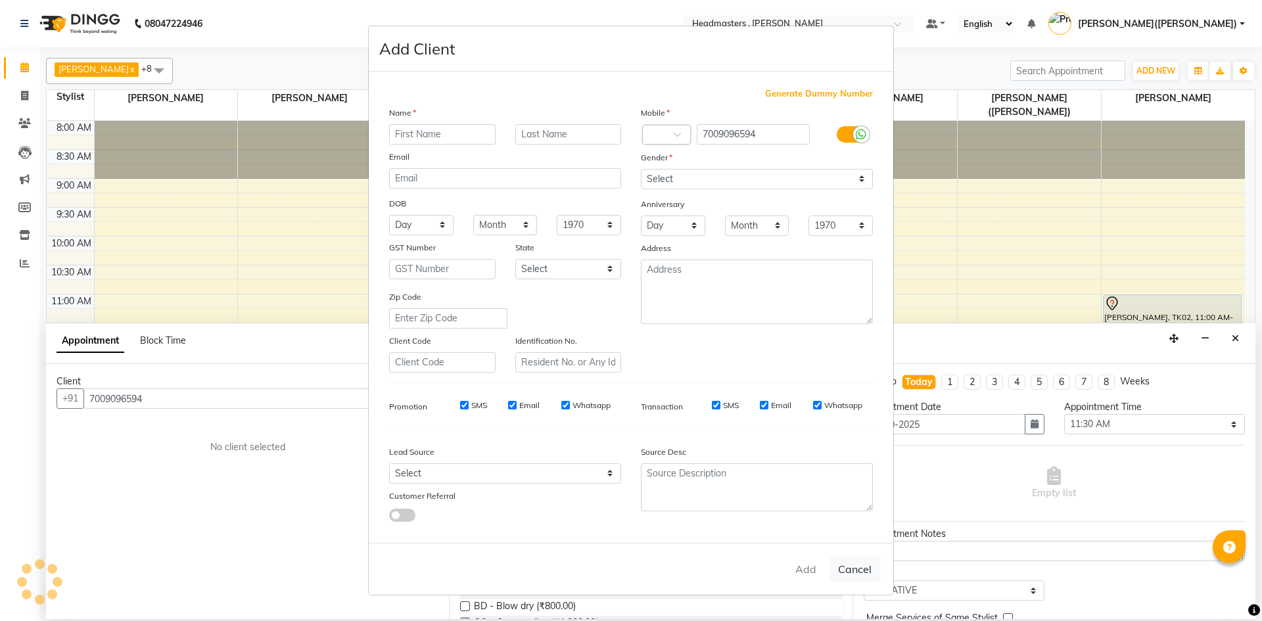
click at [462, 135] on input "text" at bounding box center [442, 134] width 106 height 20
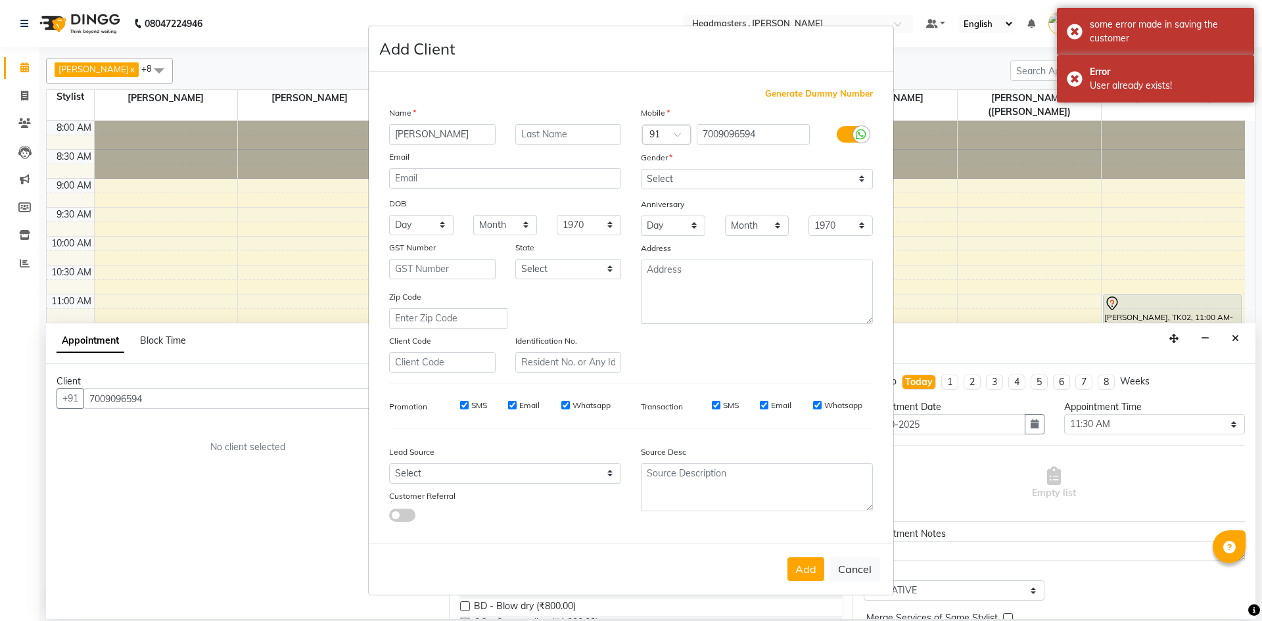
type input "[PERSON_NAME]"
click at [864, 171] on select "Select [DEMOGRAPHIC_DATA] [DEMOGRAPHIC_DATA] Other Prefer Not To Say" at bounding box center [757, 179] width 232 height 20
select select "[DEMOGRAPHIC_DATA]"
click at [641, 169] on select "Select [DEMOGRAPHIC_DATA] [DEMOGRAPHIC_DATA] Other Prefer Not To Say" at bounding box center [757, 179] width 232 height 20
click at [808, 574] on button "Add" at bounding box center [805, 569] width 37 height 24
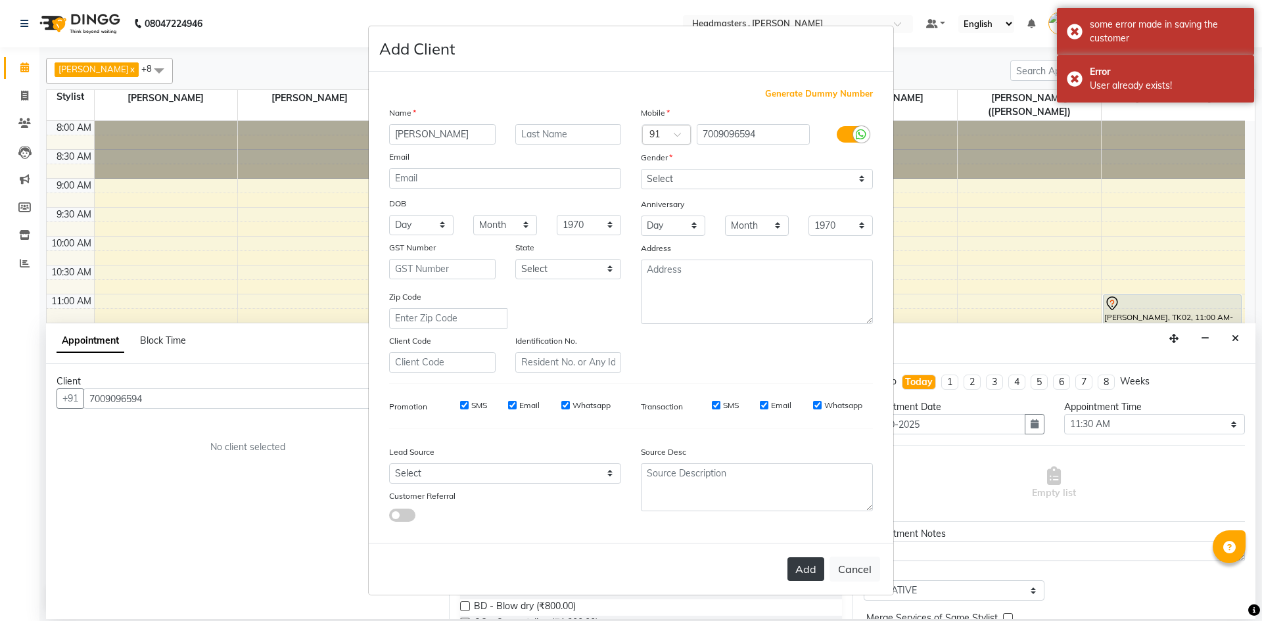
click at [809, 560] on button "Add" at bounding box center [805, 569] width 37 height 24
click at [1235, 336] on ngb-modal-window "Add Client Generate Dummy Number Name [PERSON_NAME] Email DOB Day 01 02 03 04 0…" at bounding box center [631, 310] width 1262 height 621
click at [1230, 336] on ngb-modal-window "Add Client Generate Dummy Number Name [PERSON_NAME] Email DOB Day 01 02 03 04 0…" at bounding box center [631, 310] width 1262 height 621
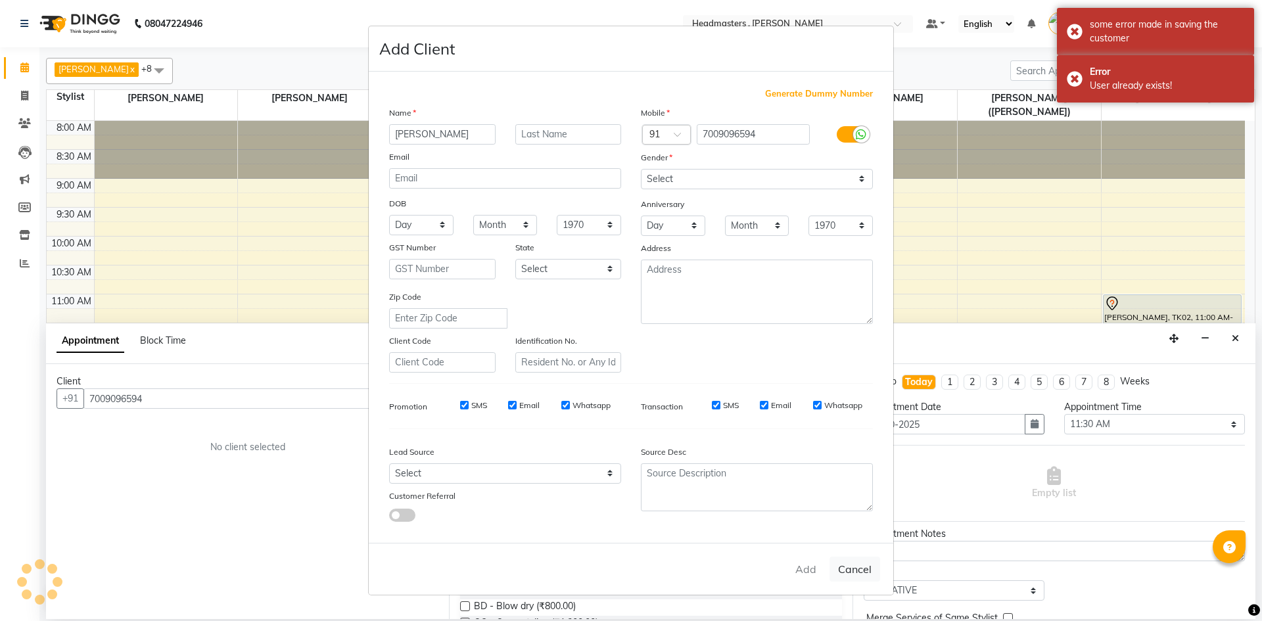
click at [1230, 331] on ngb-modal-window "Add Client Generate Dummy Number Name [PERSON_NAME] Email DOB Day 01 02 03 04 0…" at bounding box center [631, 310] width 1262 height 621
click at [852, 566] on button "Cancel" at bounding box center [854, 569] width 51 height 25
select select
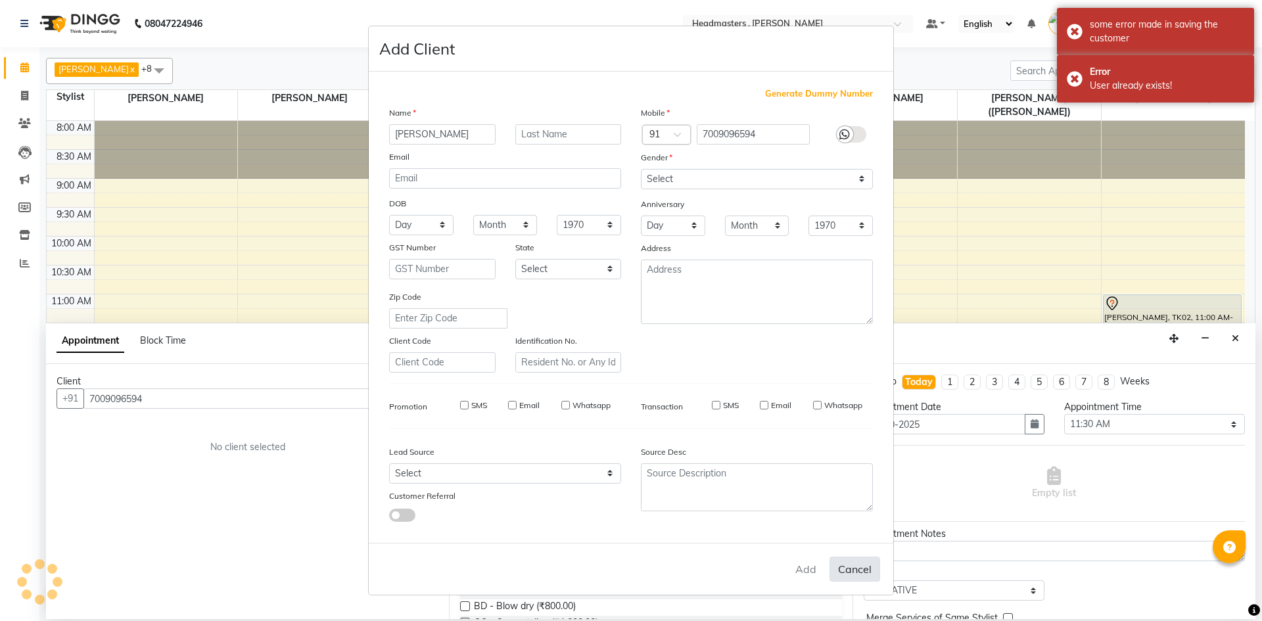
select select
checkbox input "false"
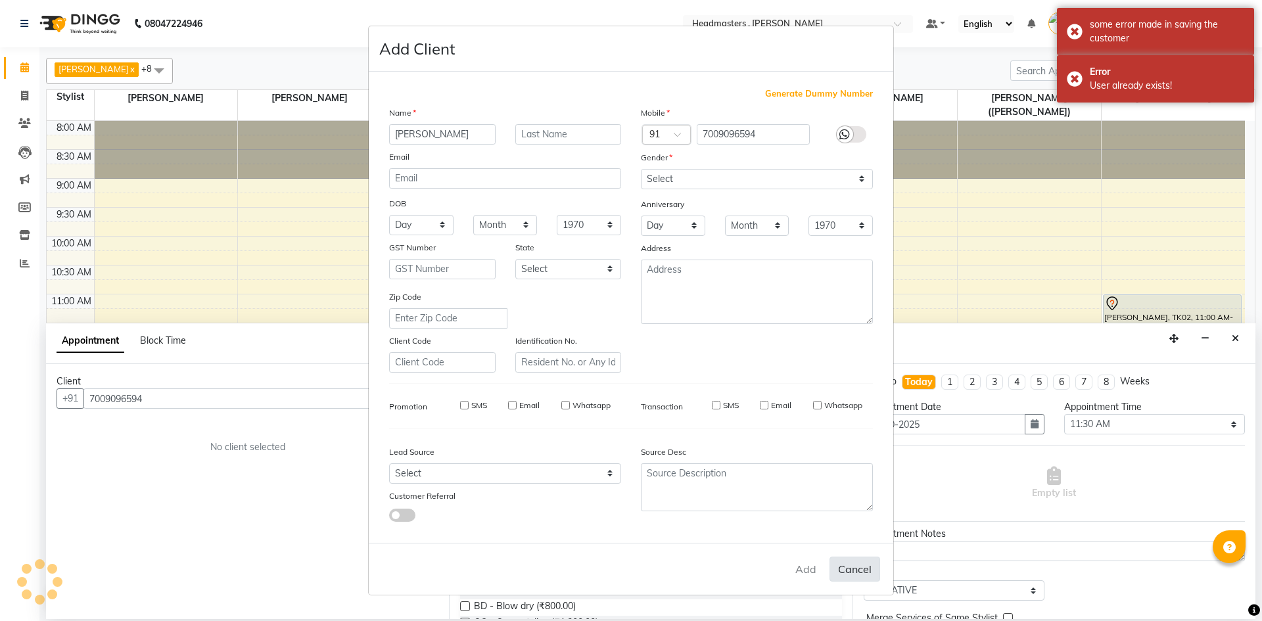
checkbox input "false"
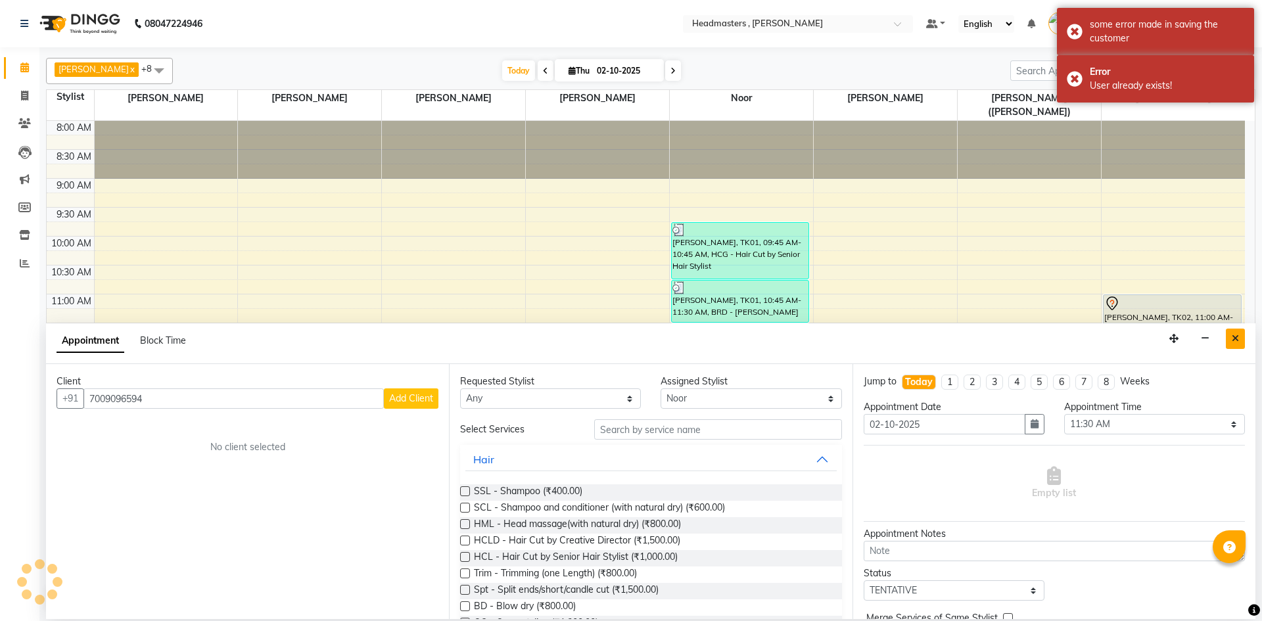
click at [1234, 335] on icon "Close" at bounding box center [1235, 338] width 7 height 9
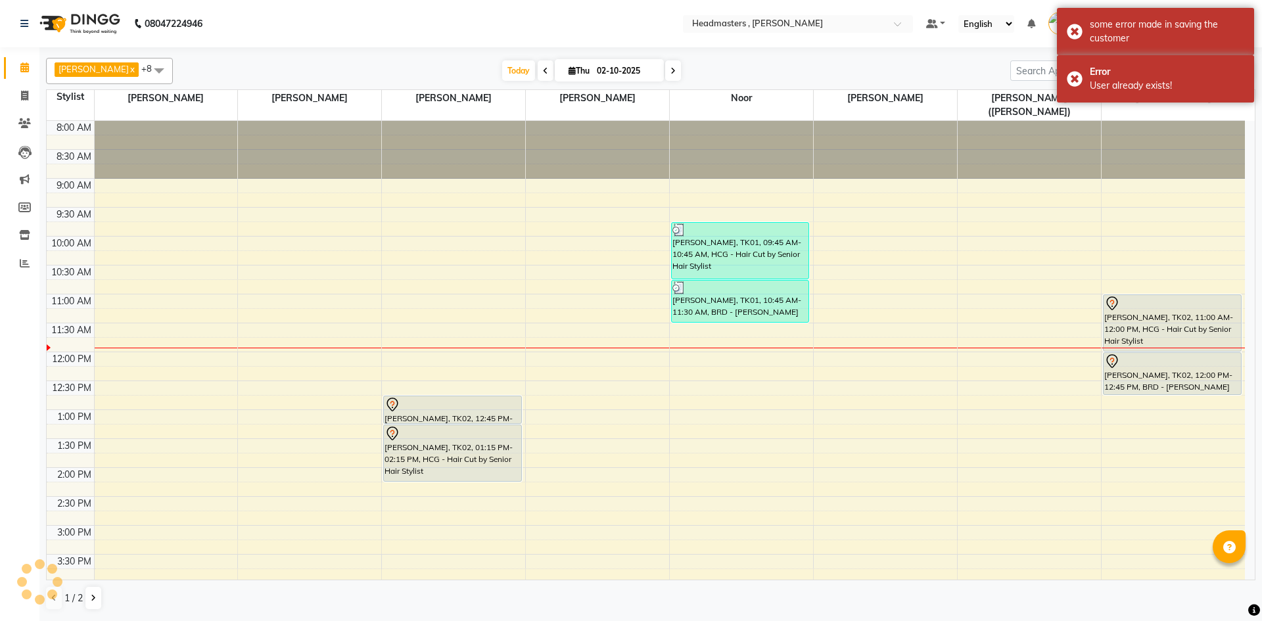
click at [691, 325] on div "8:00 AM 8:30 AM 9:00 AM 9:30 AM 10:00 AM 10:30 AM 11:00 AM 11:30 AM 12:00 PM 12…" at bounding box center [646, 496] width 1198 height 751
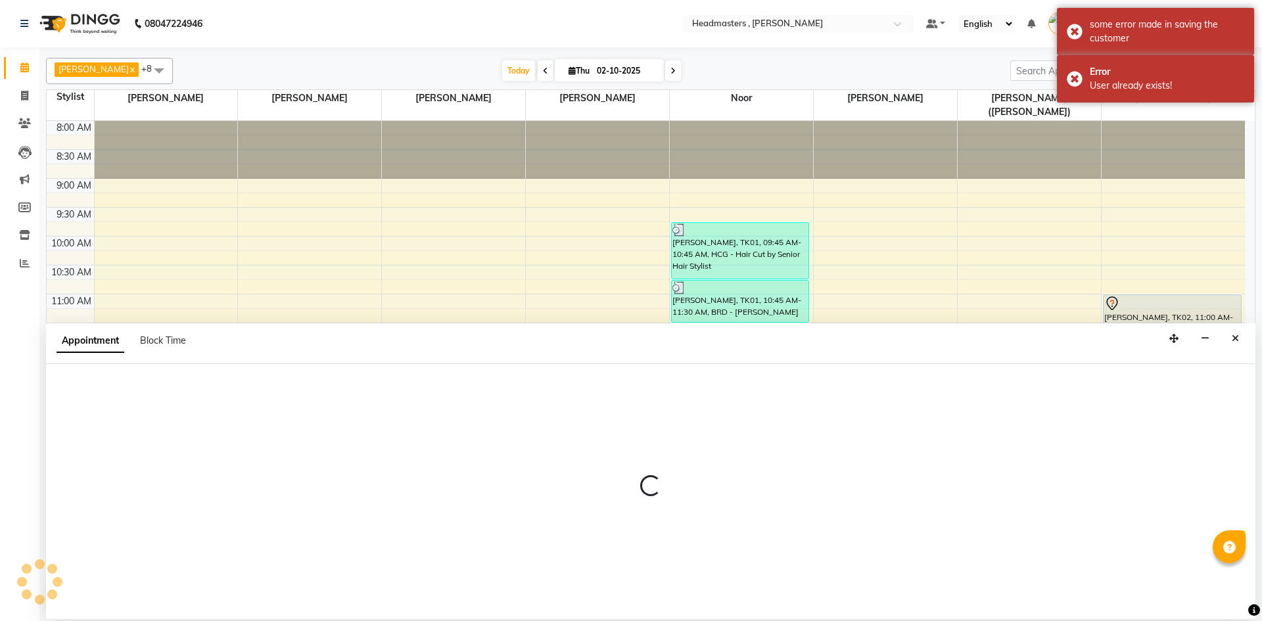
select select "85427"
select select "705"
select select "tentative"
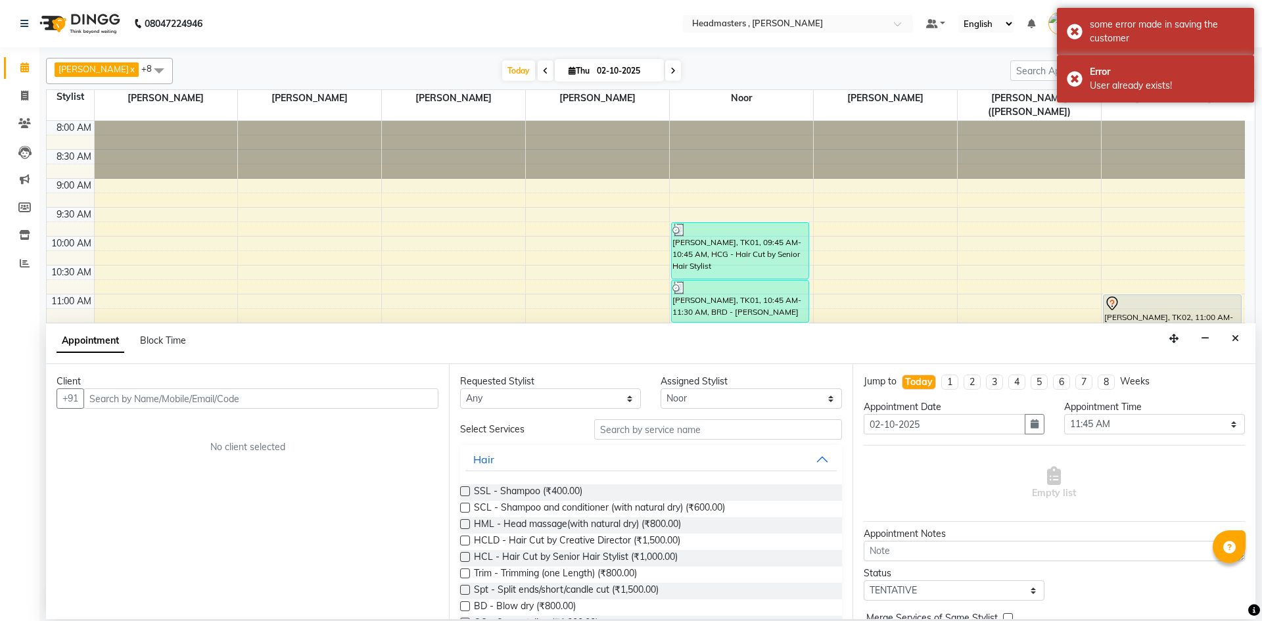
click at [178, 401] on input "text" at bounding box center [260, 398] width 355 height 20
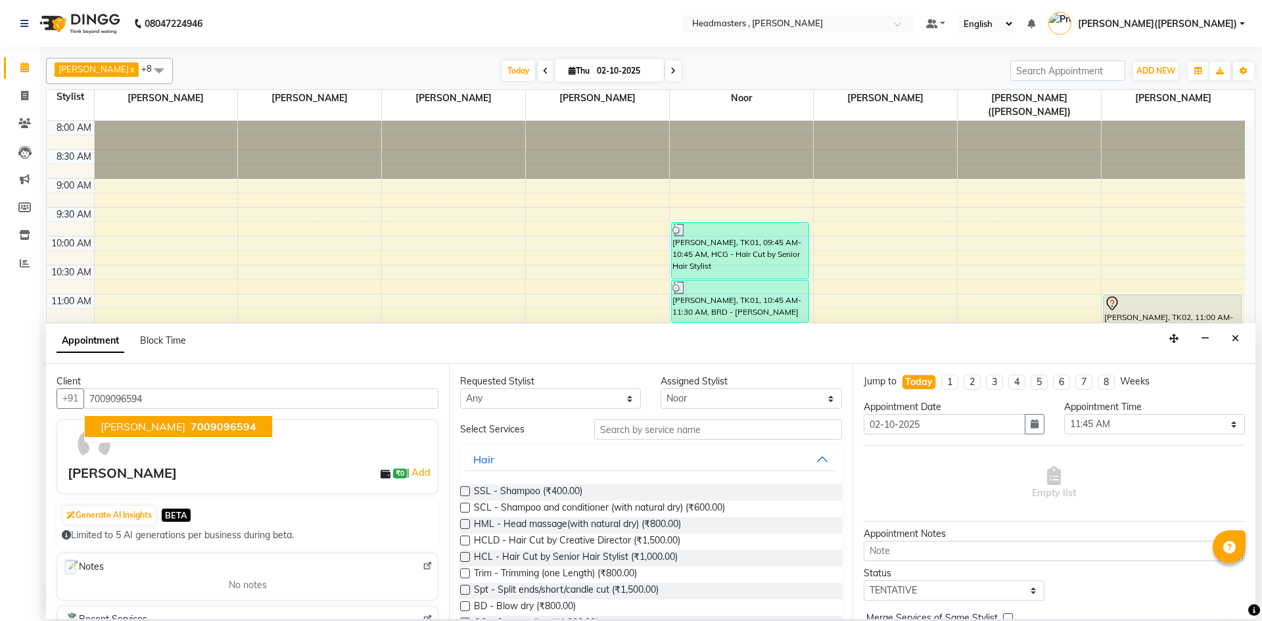
type input "7009096594"
click at [641, 417] on div "Requested Stylist Any [PERSON_NAME] [PERSON_NAME] [PERSON_NAME] [PERSON_NAME] […" at bounding box center [650, 491] width 403 height 255
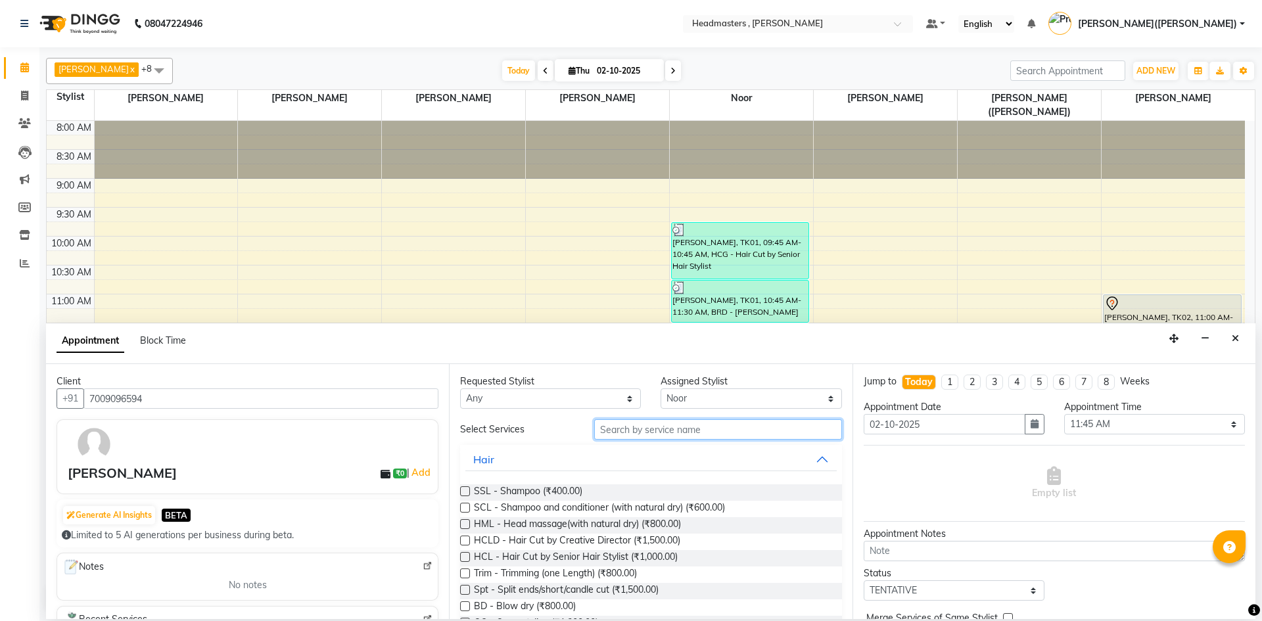
click at [624, 423] on input "text" at bounding box center [718, 429] width 248 height 20
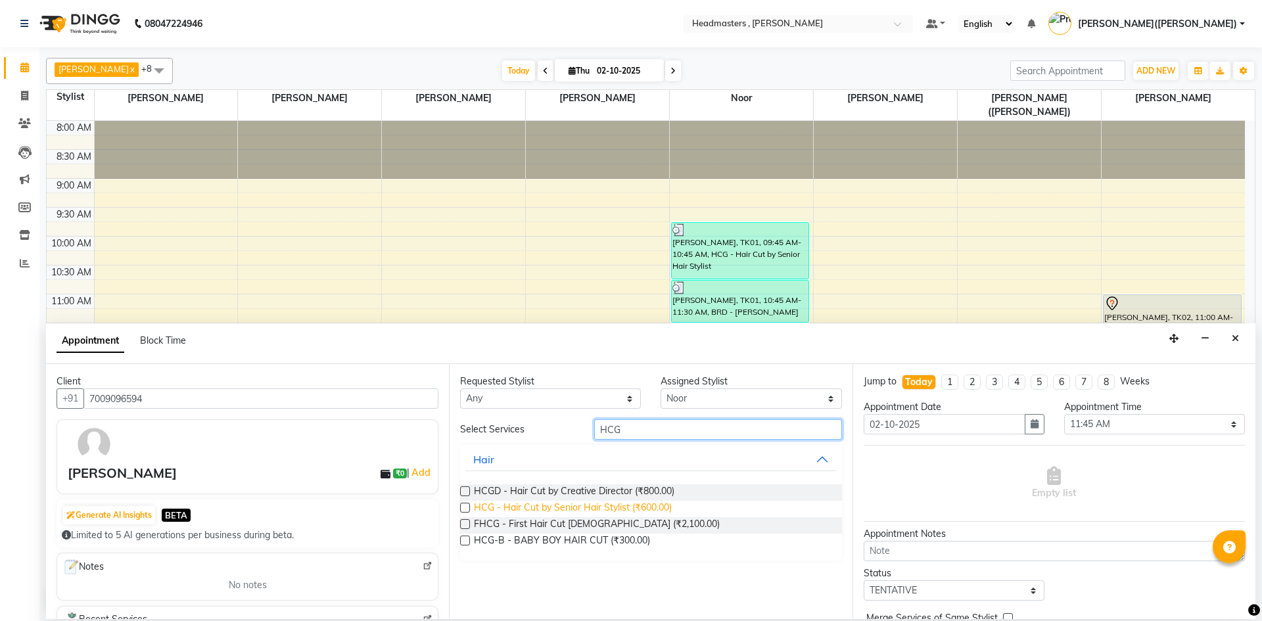
type input "HCG"
click at [563, 502] on span "HCG - Hair Cut by Senior Hair Stylist (₹600.00)" at bounding box center [573, 509] width 198 height 16
checkbox input "false"
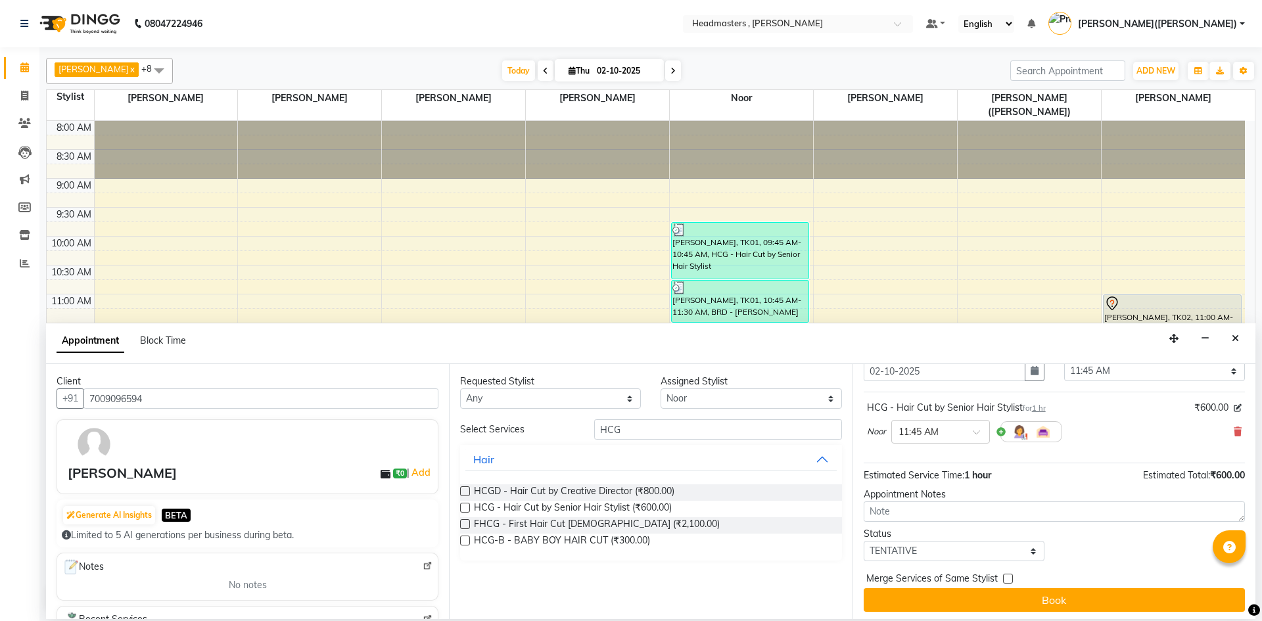
scroll to position [57, 0]
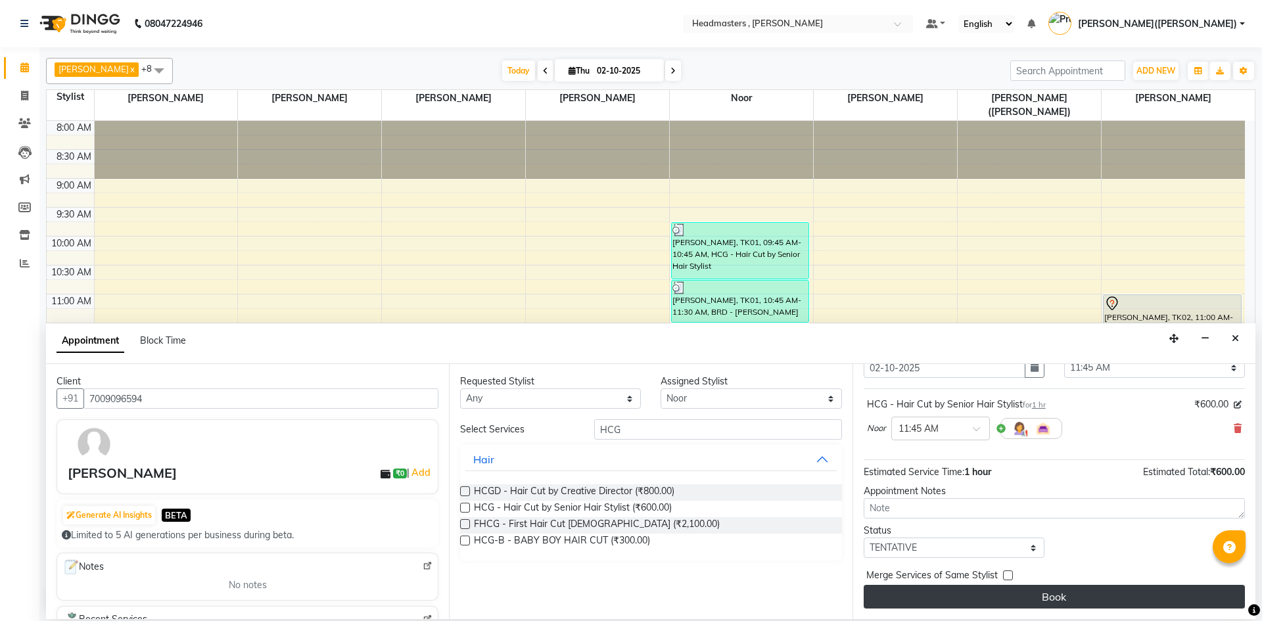
click at [1109, 591] on button "Book" at bounding box center [1054, 597] width 381 height 24
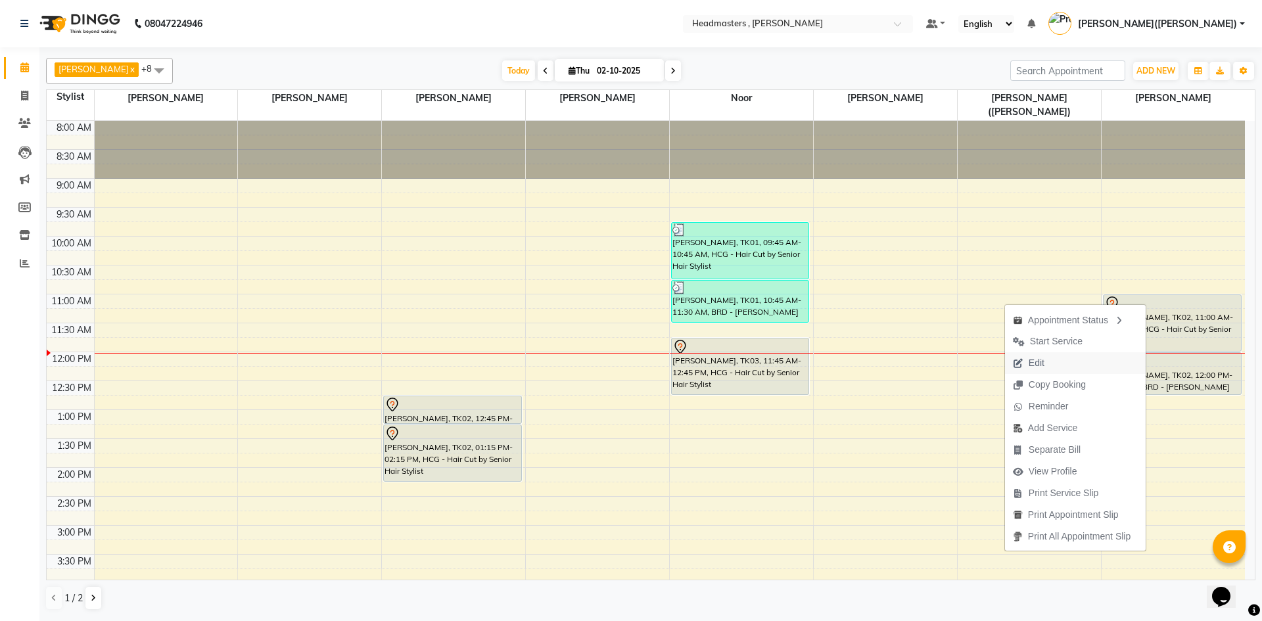
click at [1065, 363] on button "Edit" at bounding box center [1075, 363] width 141 height 22
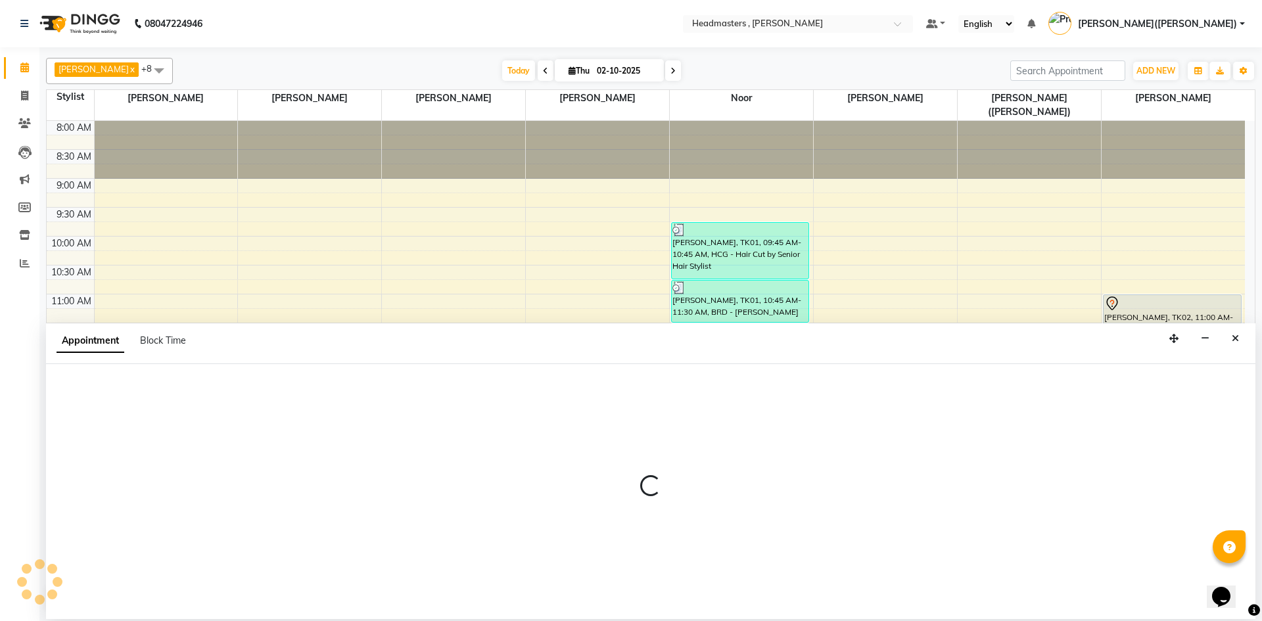
select select "tentative"
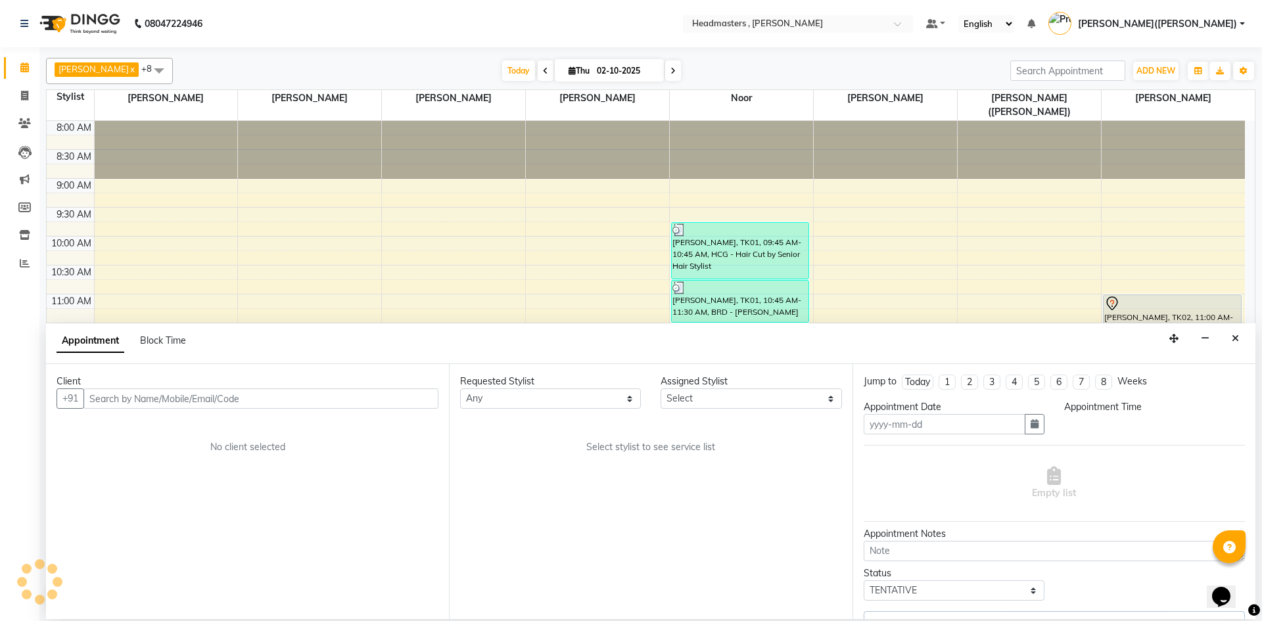
type input "02-10-2025"
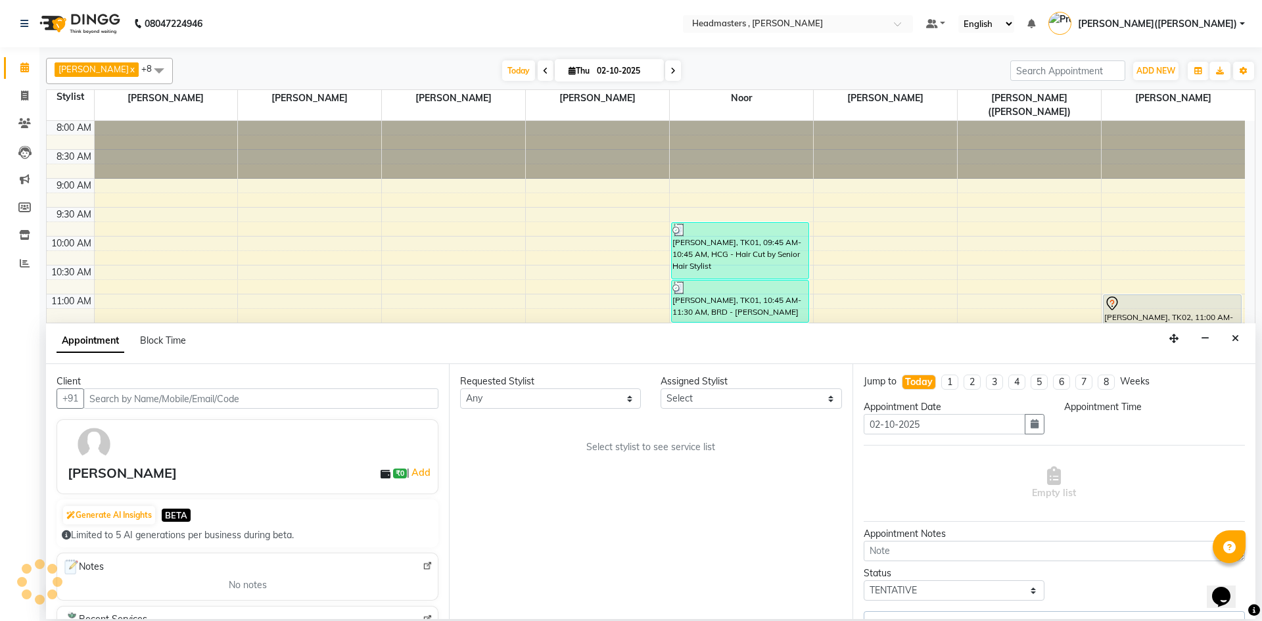
select select "660"
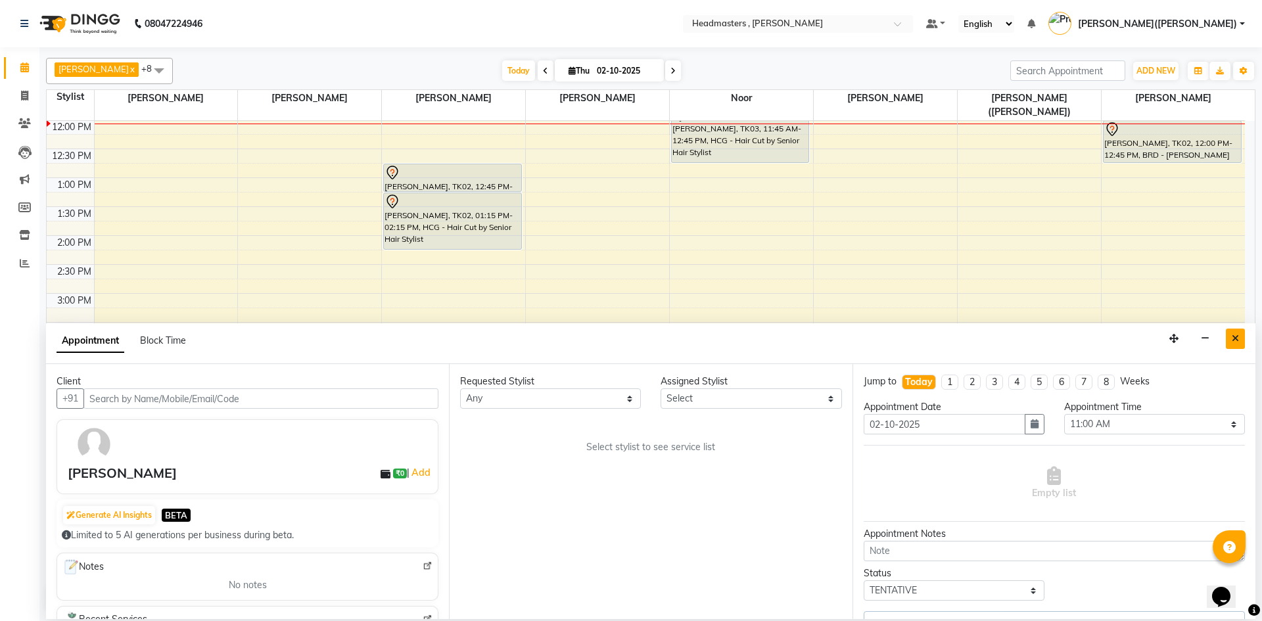
click at [1239, 338] on button "Close" at bounding box center [1235, 339] width 19 height 20
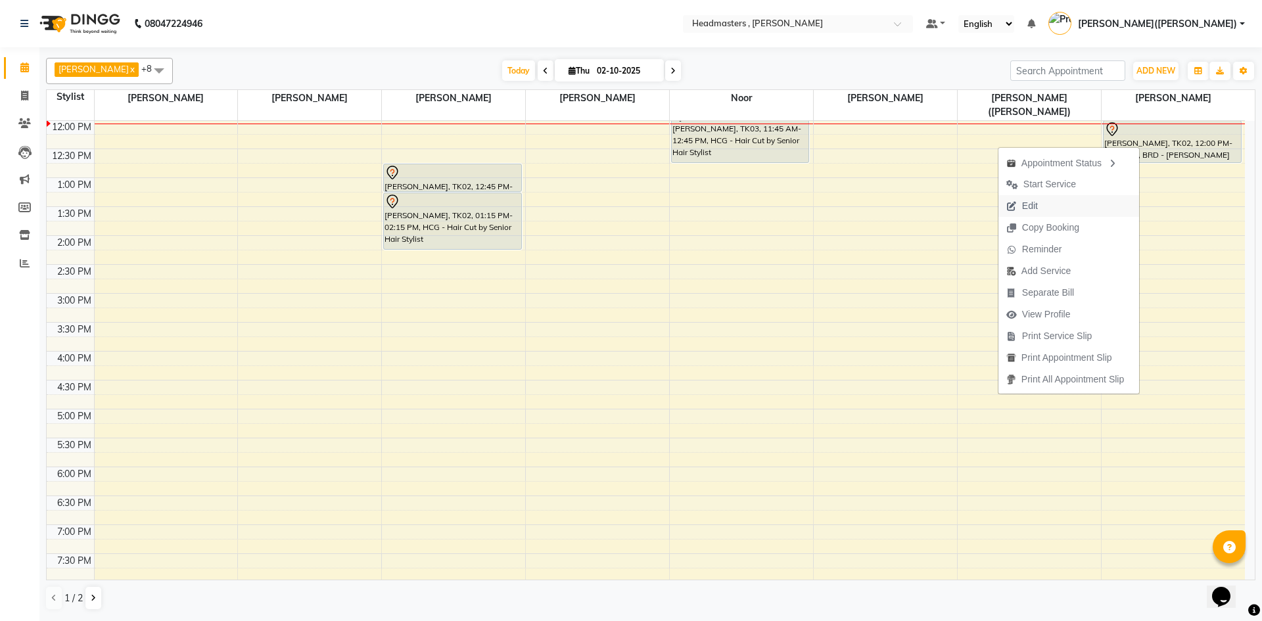
click at [1055, 200] on button "Edit" at bounding box center [1068, 206] width 141 height 22
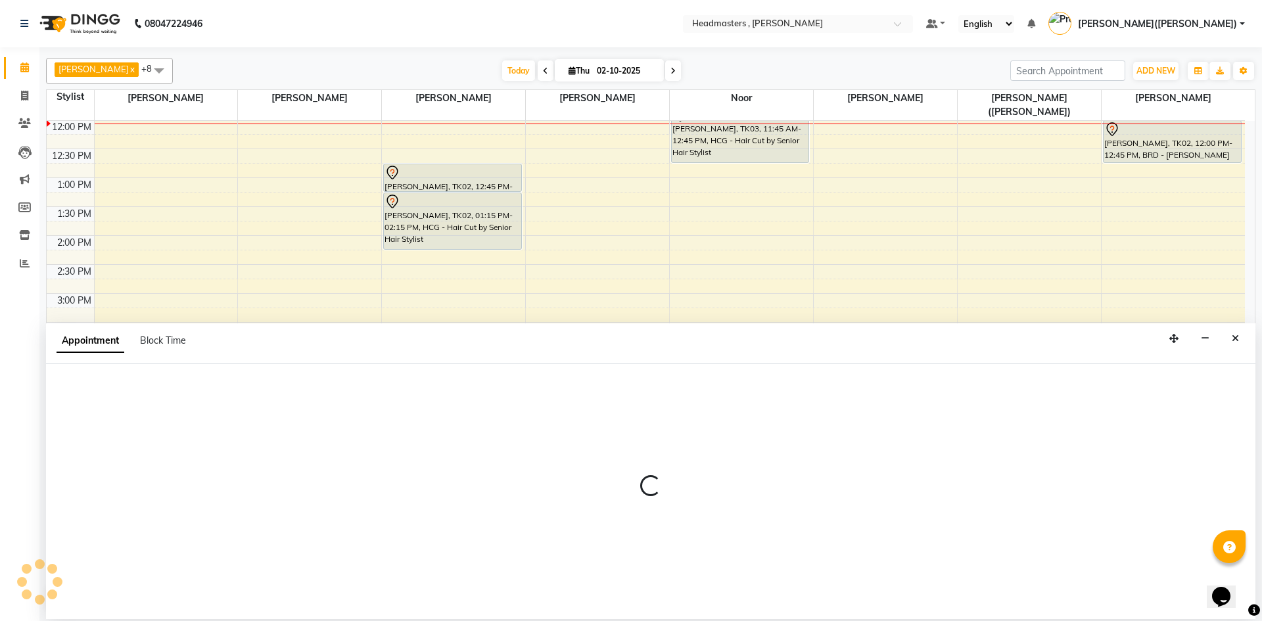
select select "tentative"
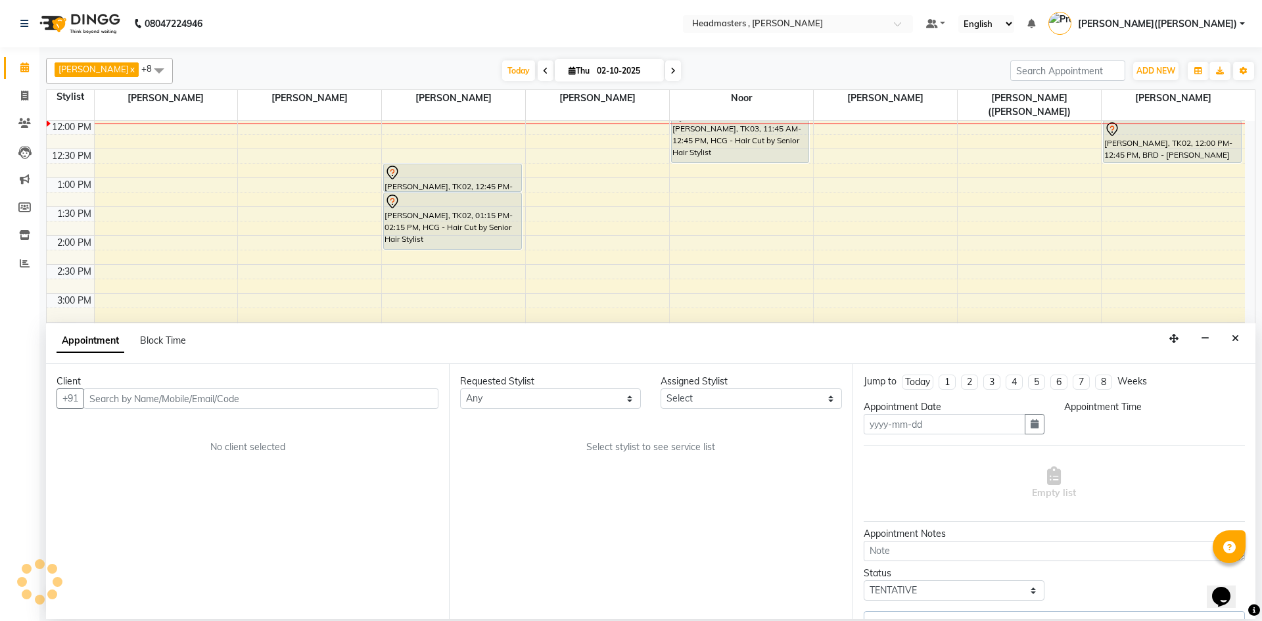
type input "02-10-2025"
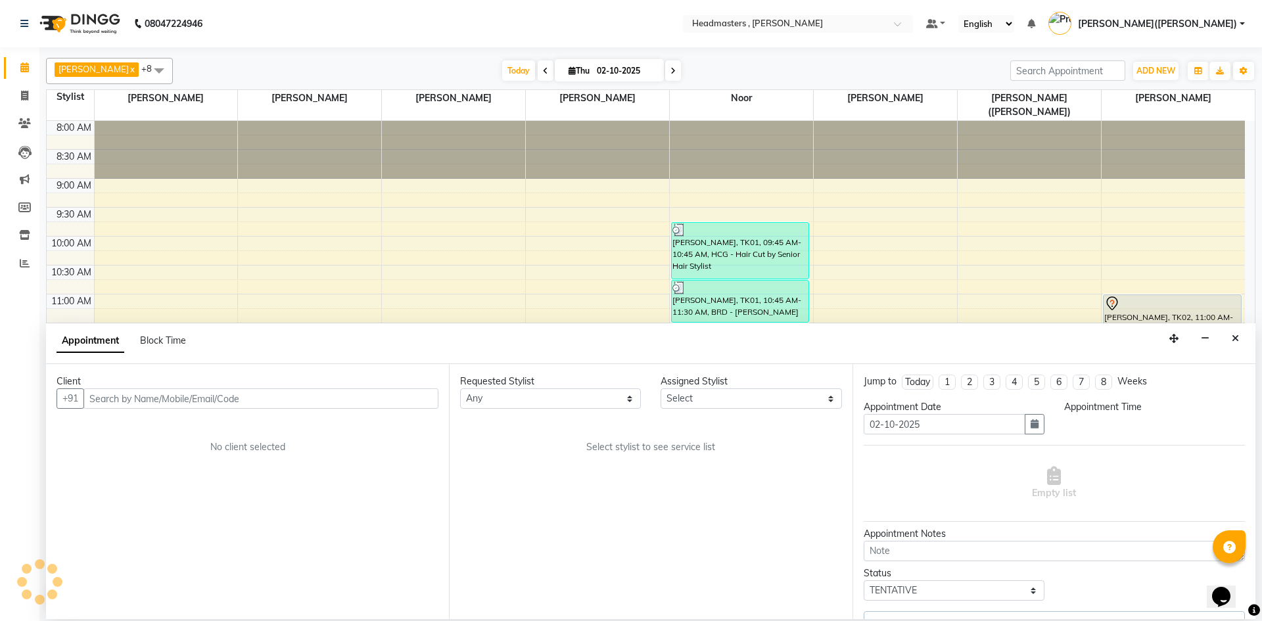
select select "85125"
select select "660"
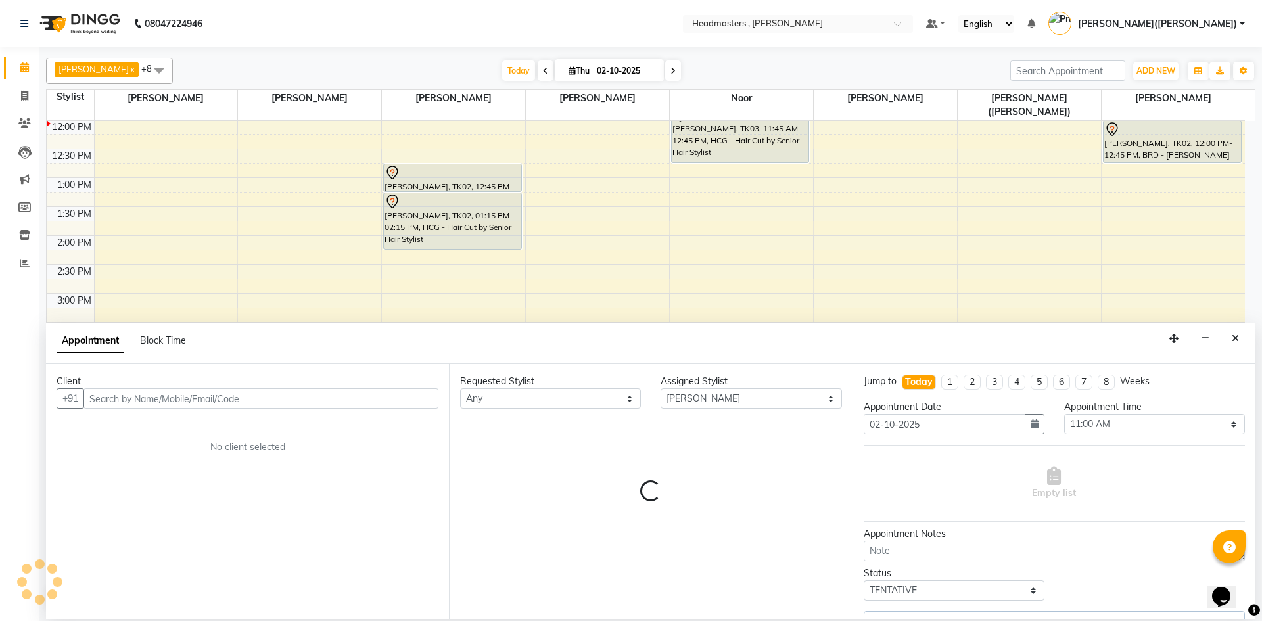
select select "4310"
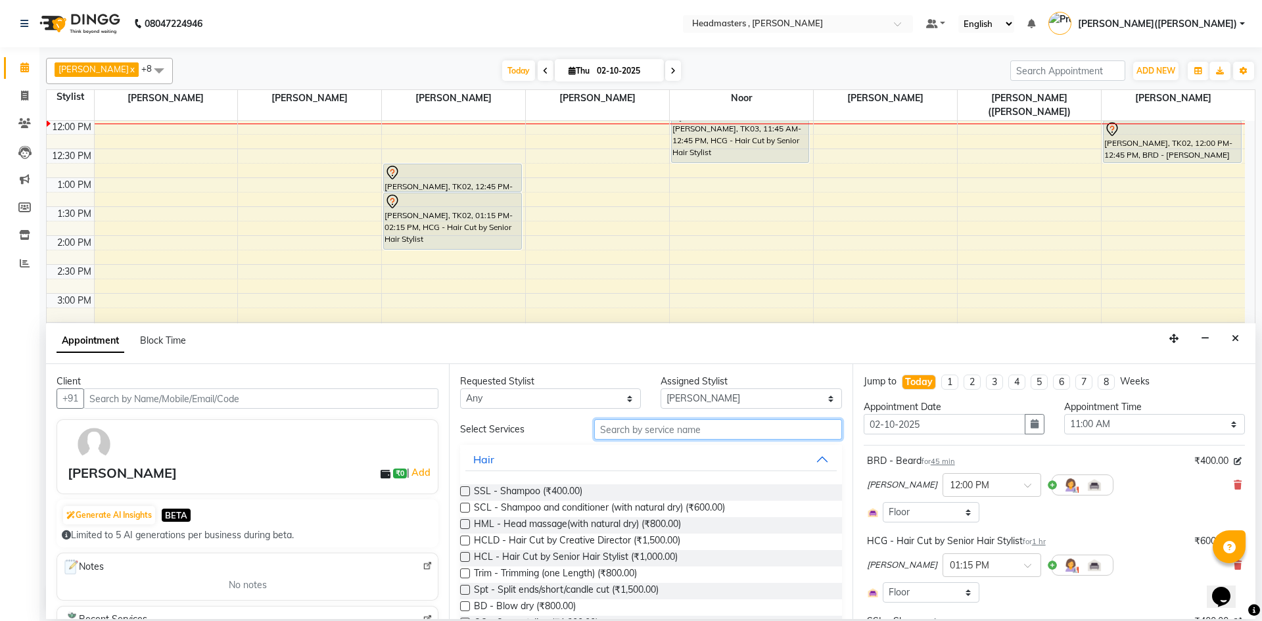
click at [670, 432] on input "text" at bounding box center [718, 429] width 248 height 20
click at [670, 436] on input "text" at bounding box center [718, 429] width 248 height 20
click at [1226, 340] on button "Close" at bounding box center [1235, 339] width 19 height 20
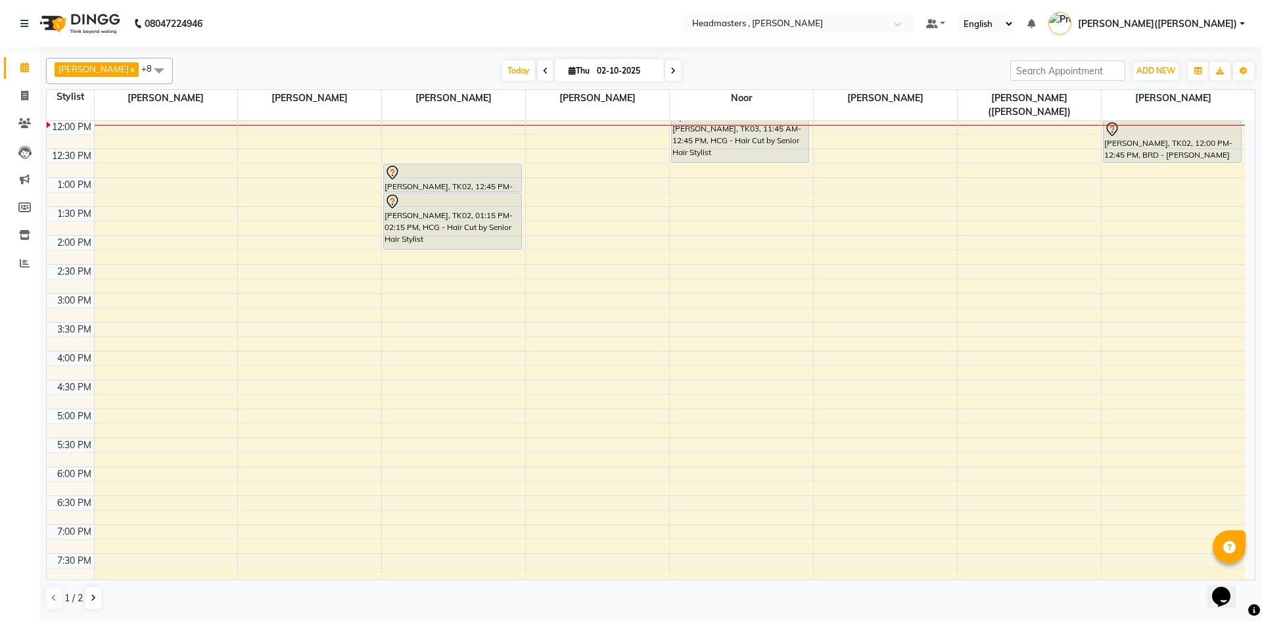
click at [1226, 340] on div "8:00 AM 8:30 AM 9:00 AM 9:30 AM 10:00 AM 10:30 AM 11:00 AM 11:30 AM 12:00 PM 12…" at bounding box center [646, 264] width 1198 height 751
select select "85124"
select select "960"
select select "tentative"
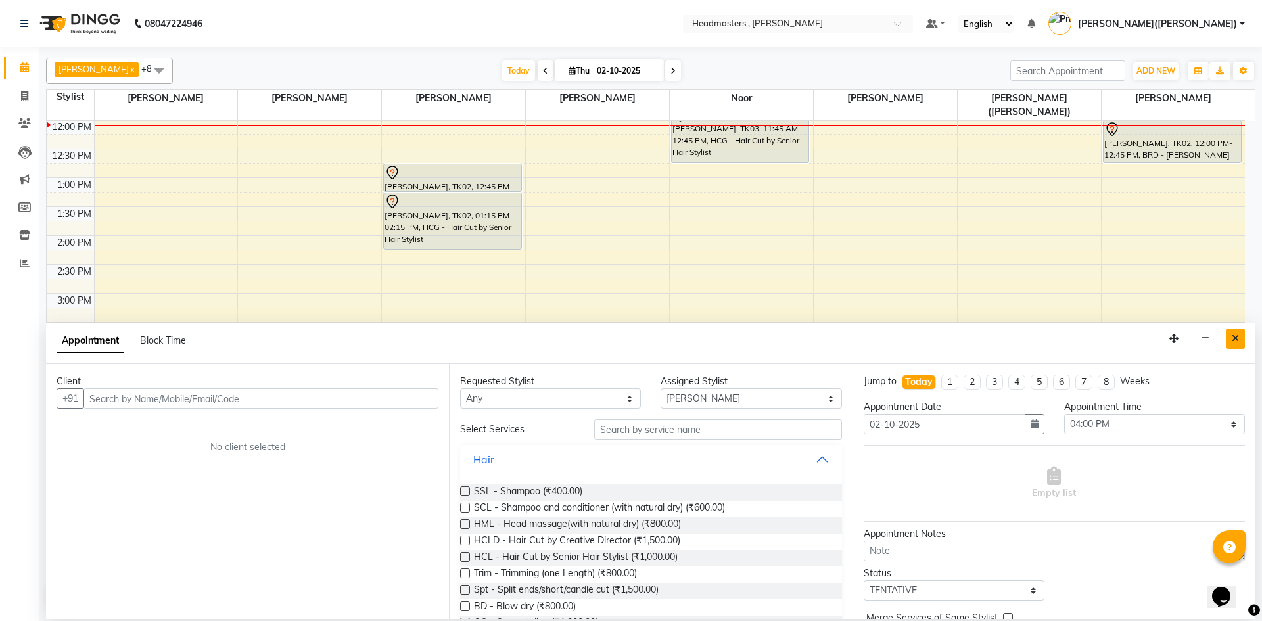
drag, startPoint x: 649, startPoint y: 430, endPoint x: 1239, endPoint y: 337, distance: 598.1
click at [1239, 337] on button "Close" at bounding box center [1235, 339] width 19 height 20
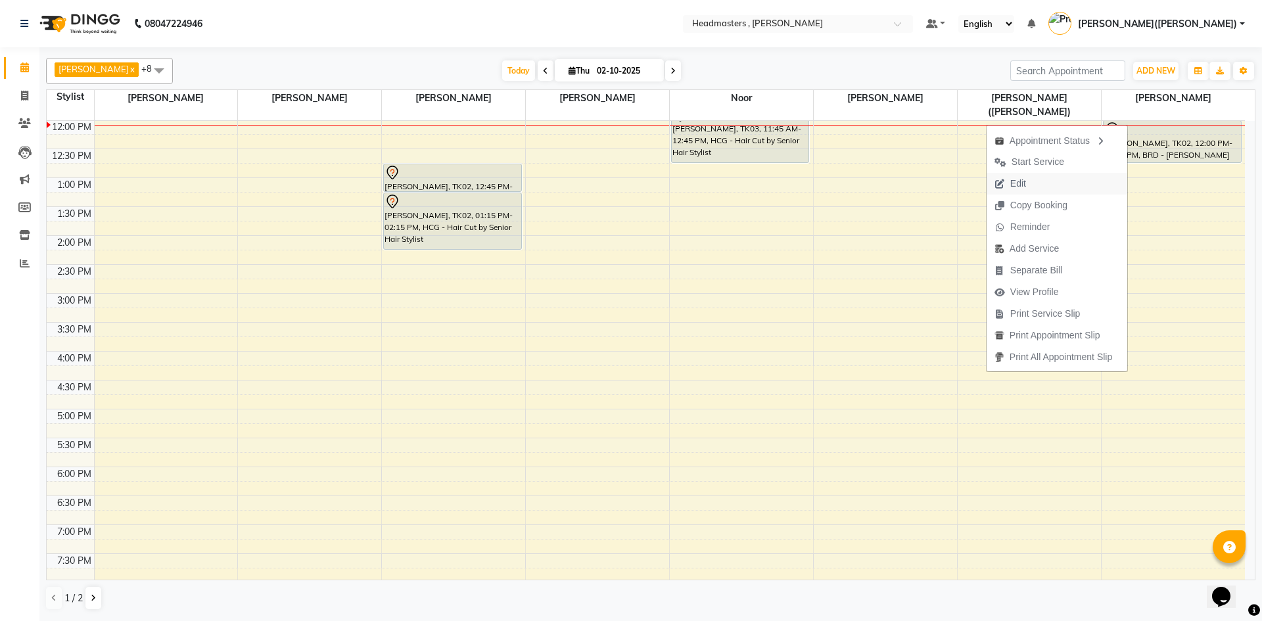
click at [1039, 184] on button "Edit" at bounding box center [1056, 184] width 141 height 22
select select "tentative"
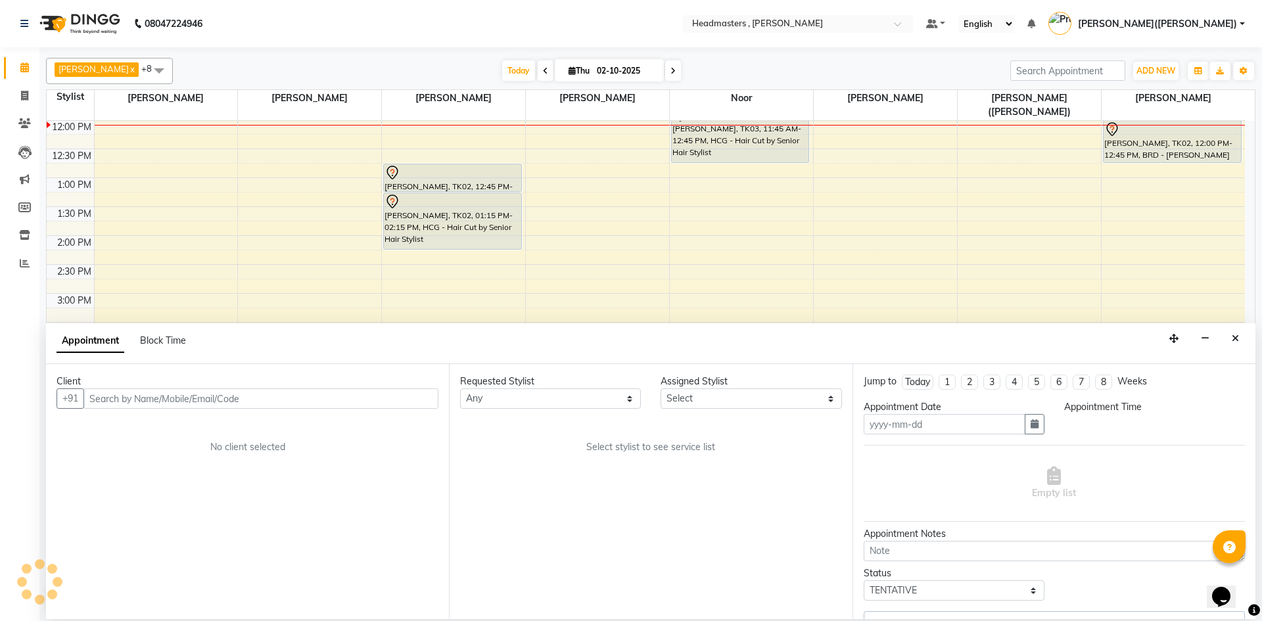
type input "02-10-2025"
select select "85125"
select select "660"
select select "4310"
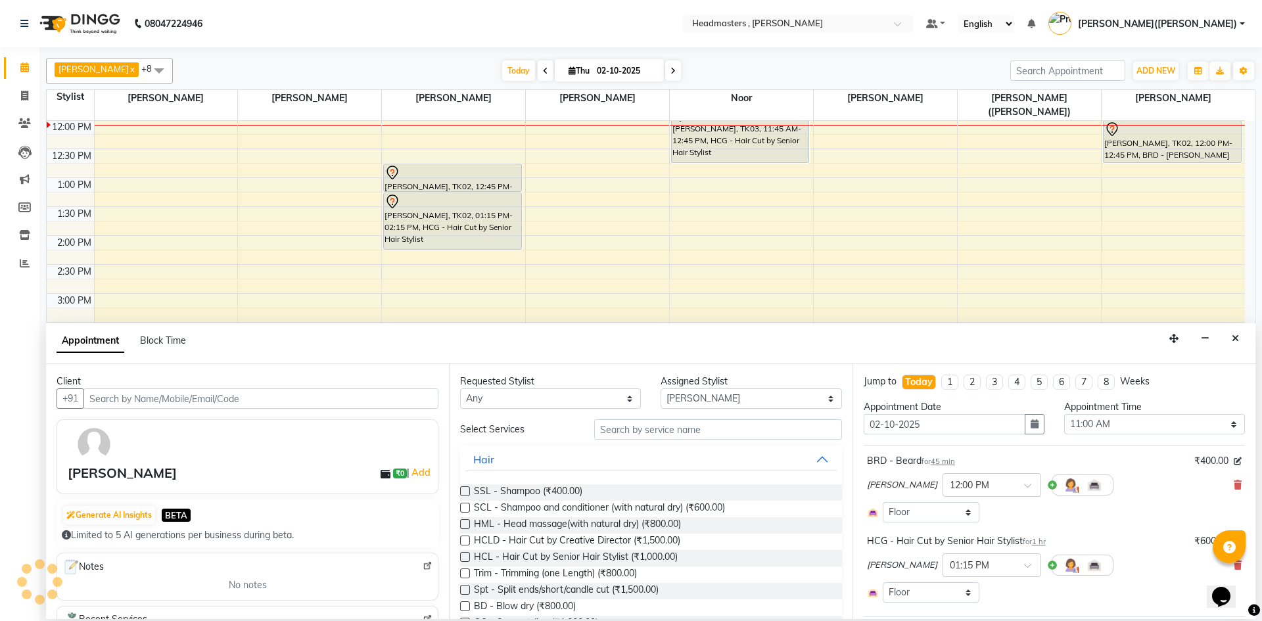
select select "4310"
click at [823, 398] on select "Select [PERSON_NAME] [PERSON_NAME] [PERSON_NAME] [PERSON_NAME] [PERSON_NAME] No…" at bounding box center [750, 398] width 181 height 20
select select "85124"
click at [660, 388] on select "Select [PERSON_NAME] [PERSON_NAME] [PERSON_NAME] [PERSON_NAME] [PERSON_NAME] No…" at bounding box center [750, 398] width 181 height 20
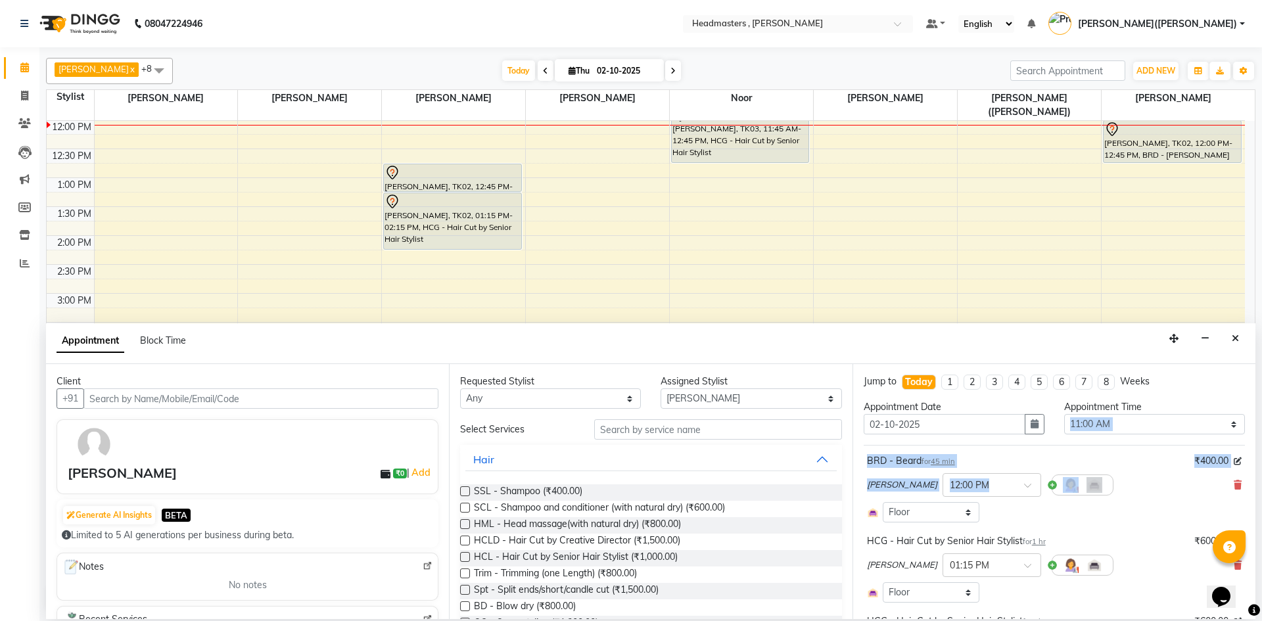
drag, startPoint x: 1245, startPoint y: 431, endPoint x: 1249, endPoint y: 491, distance: 59.9
click at [1249, 491] on div "Jump to Today 1 2 3 4 5 6 7 8 Weeks Appointment Date 02-10-2025 Appointment Tim…" at bounding box center [1053, 491] width 403 height 255
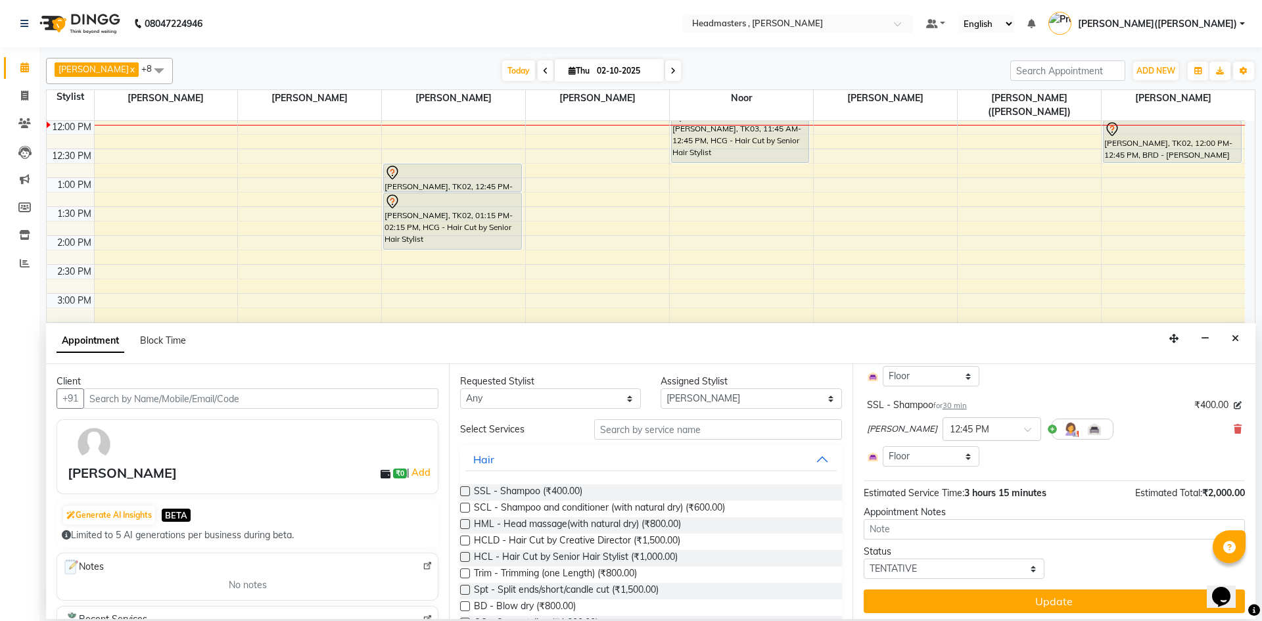
scroll to position [301, 0]
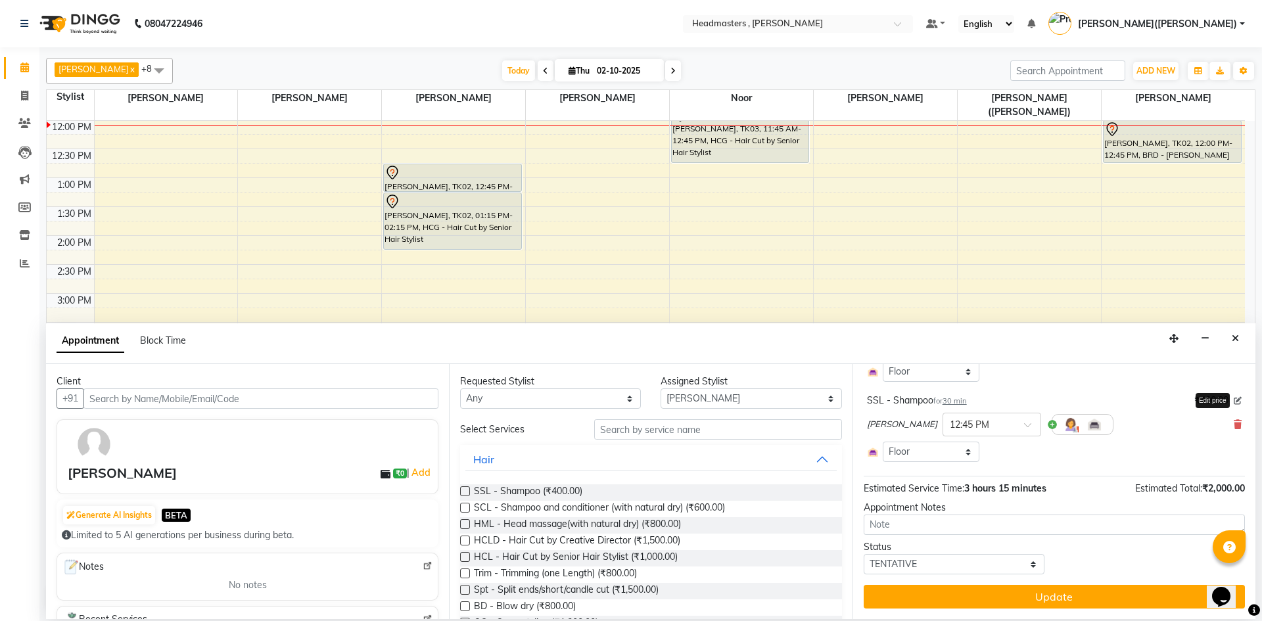
click at [1233, 399] on icon at bounding box center [1237, 401] width 8 height 8
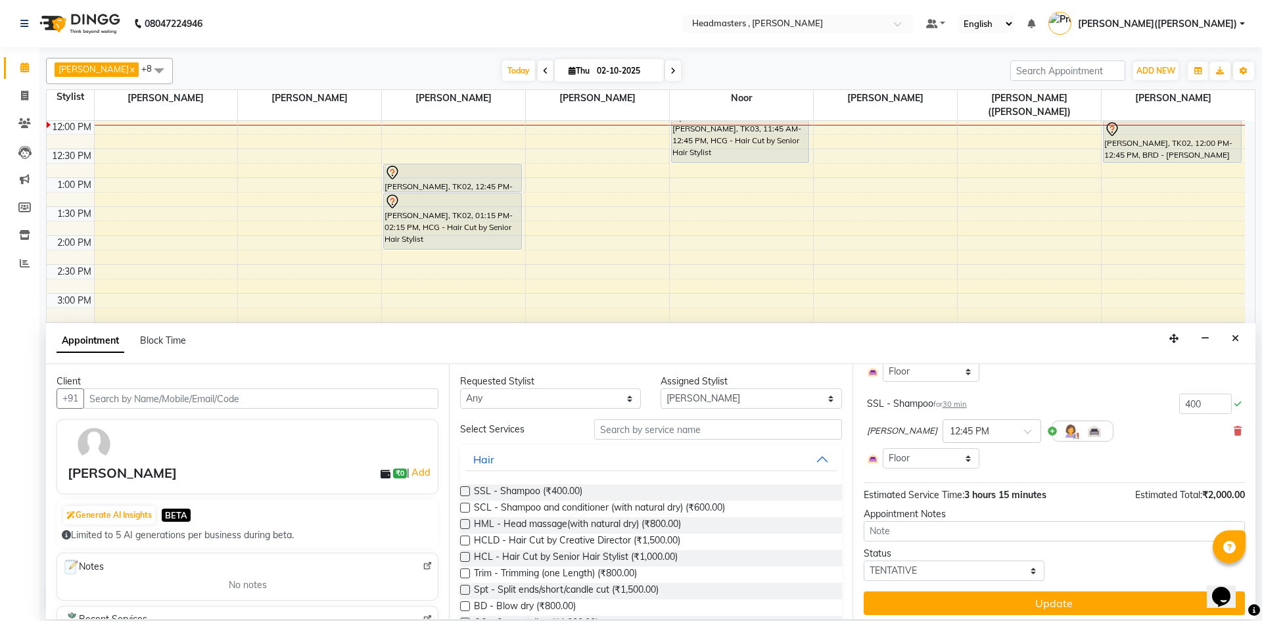
click at [927, 401] on div "SSL - Shampoo for 30 min" at bounding box center [917, 404] width 100 height 14
click at [1233, 428] on icon at bounding box center [1237, 430] width 8 height 9
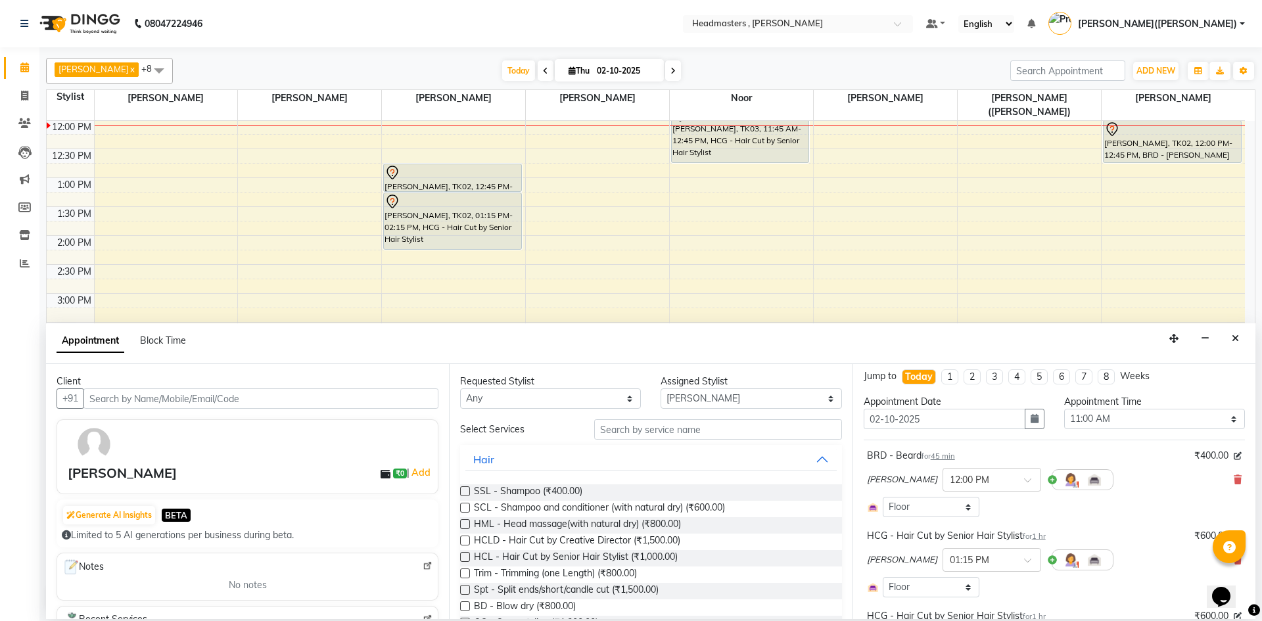
scroll to position [0, 0]
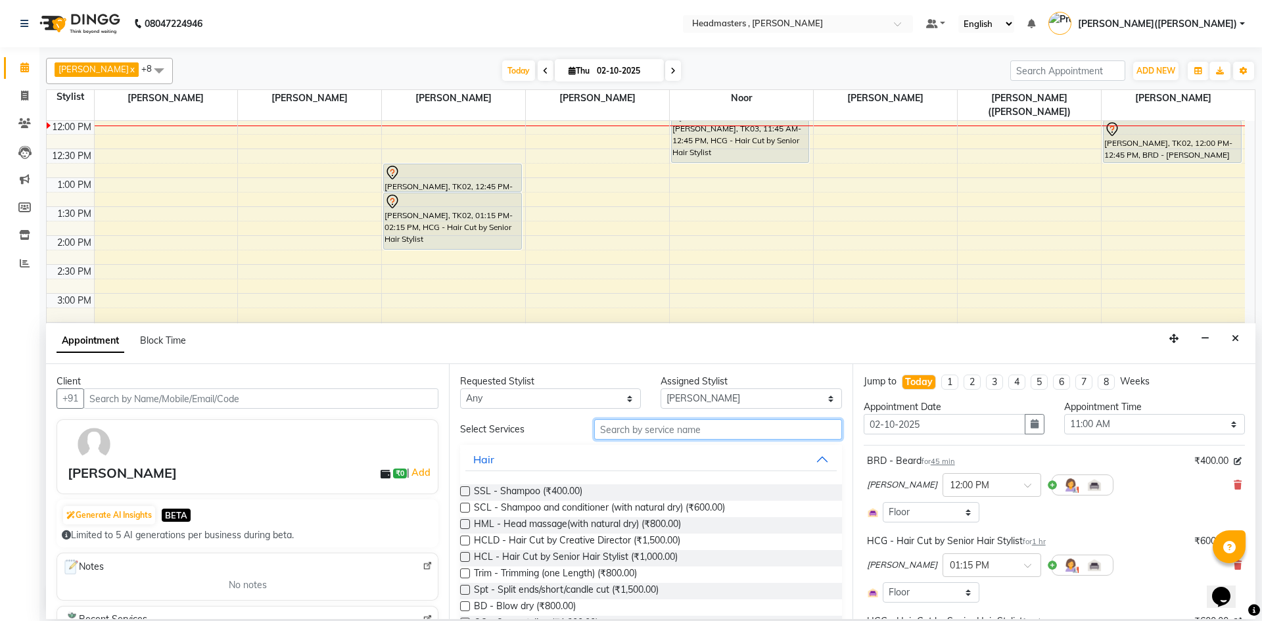
click at [691, 421] on input "text" at bounding box center [718, 429] width 248 height 20
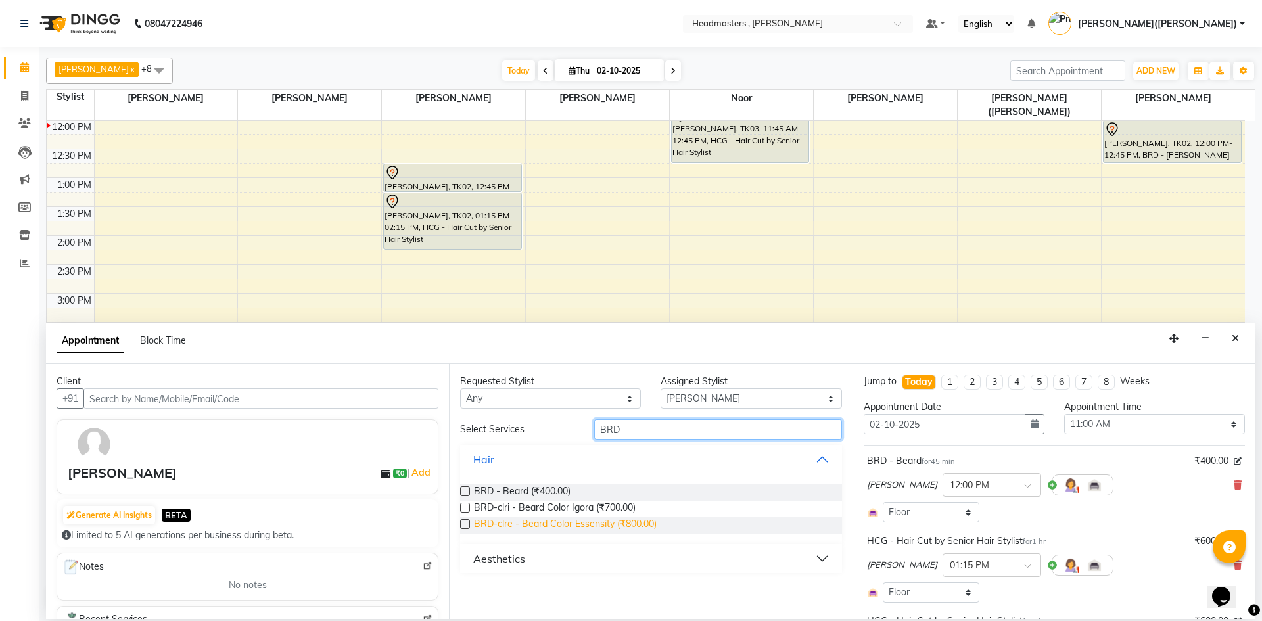
type input "BRD"
click at [584, 525] on span "BRD-clre - Beard Color Essensity (₹800.00)" at bounding box center [565, 525] width 183 height 16
checkbox input "false"
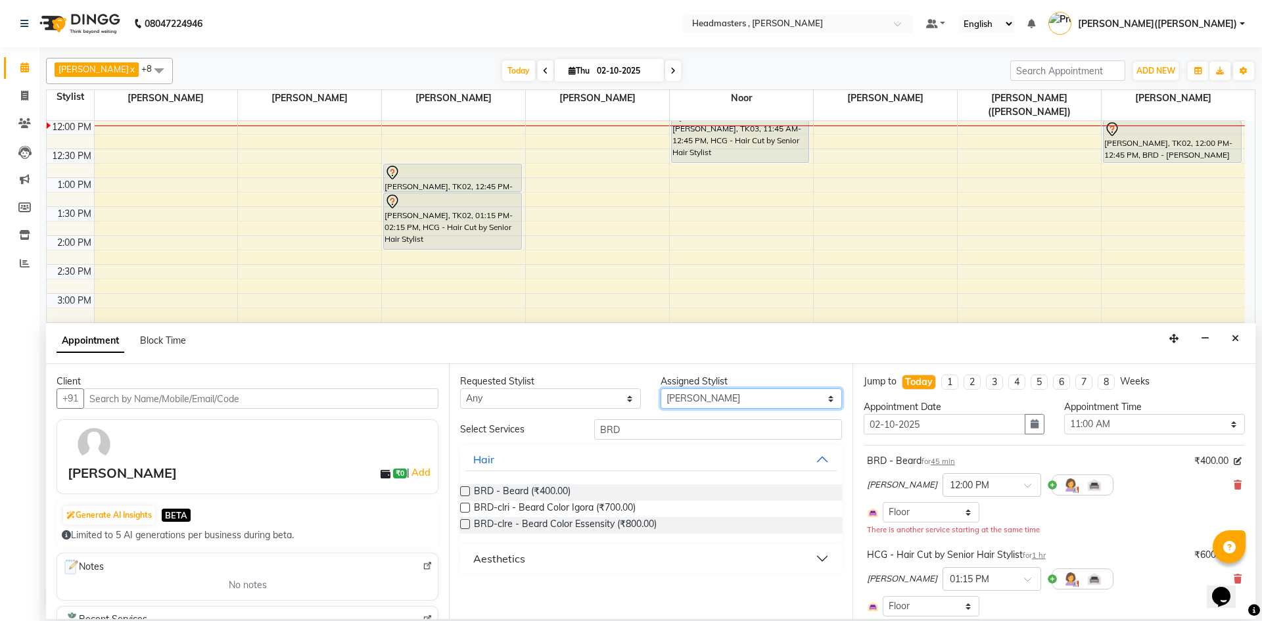
click at [829, 397] on select "Select [PERSON_NAME] [PERSON_NAME] [PERSON_NAME] [PERSON_NAME] [PERSON_NAME] No…" at bounding box center [750, 398] width 181 height 20
select select "85125"
click at [660, 388] on select "Select [PERSON_NAME] [PERSON_NAME] [PERSON_NAME] [PERSON_NAME] [PERSON_NAME] No…" at bounding box center [750, 398] width 181 height 20
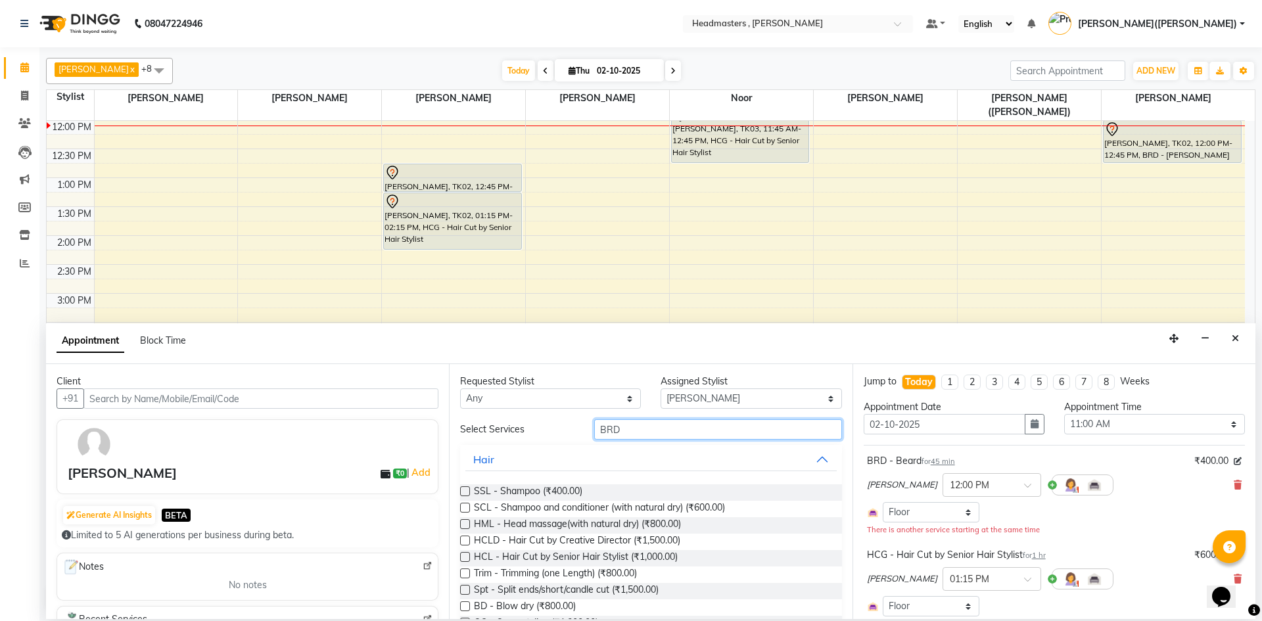
click at [799, 421] on input "BRD" at bounding box center [718, 429] width 248 height 20
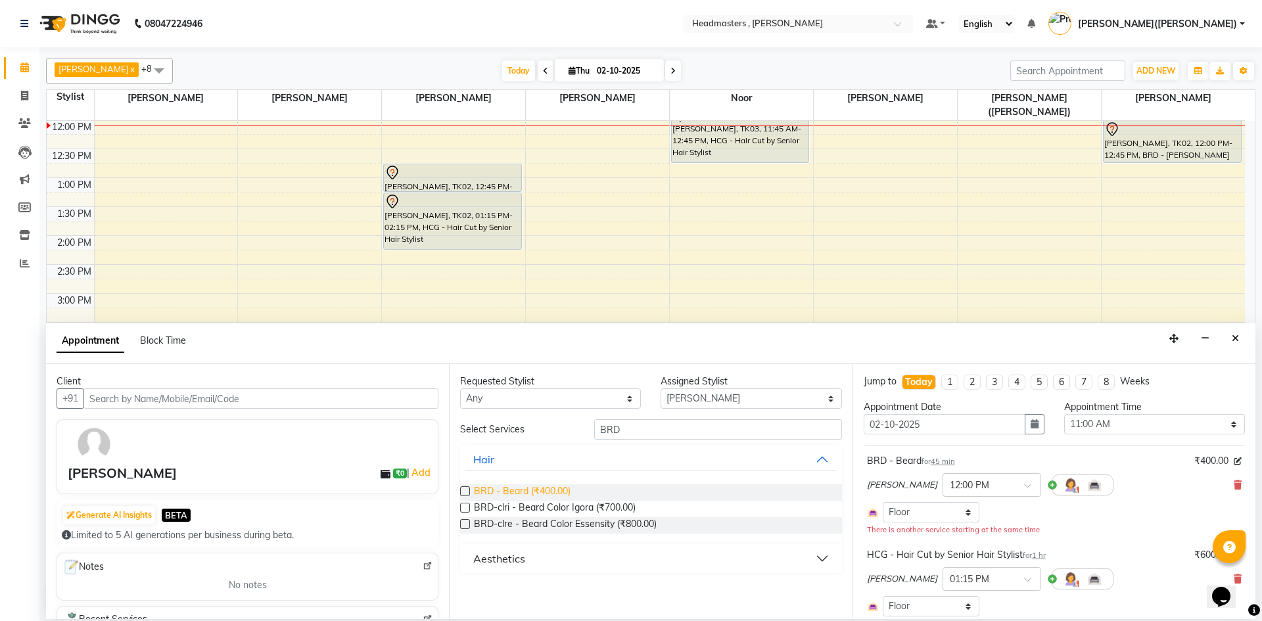
click at [543, 485] on span "BRD - Beard (₹400.00)" at bounding box center [522, 492] width 97 height 16
checkbox input "false"
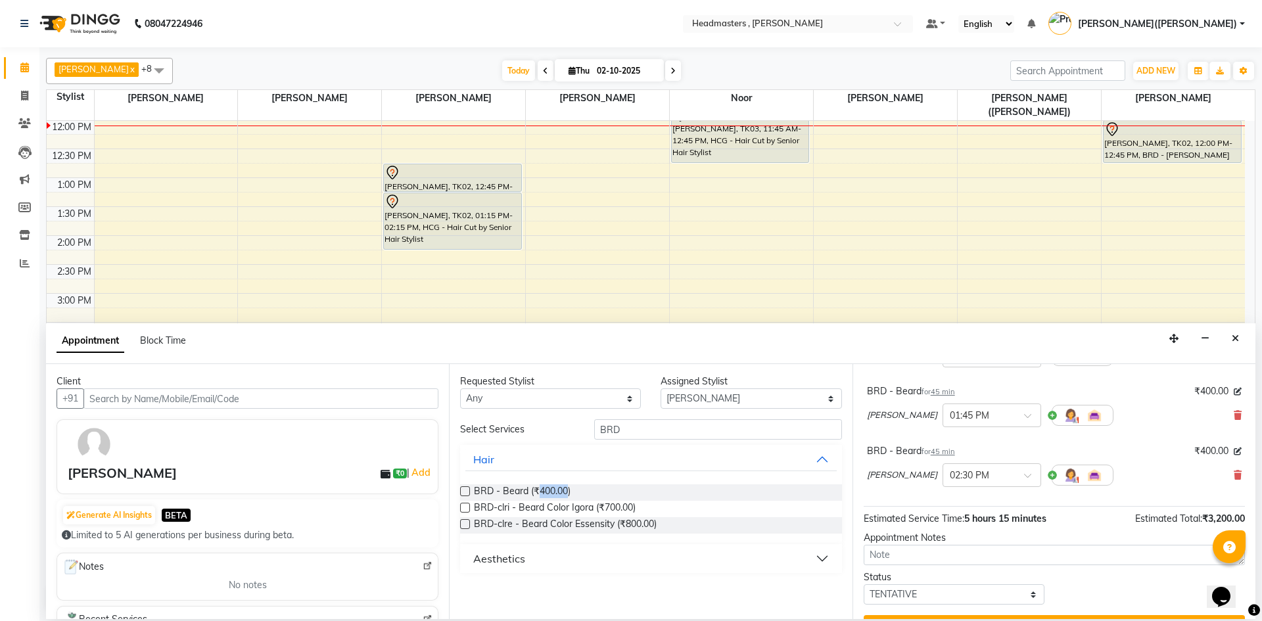
scroll to position [365, 0]
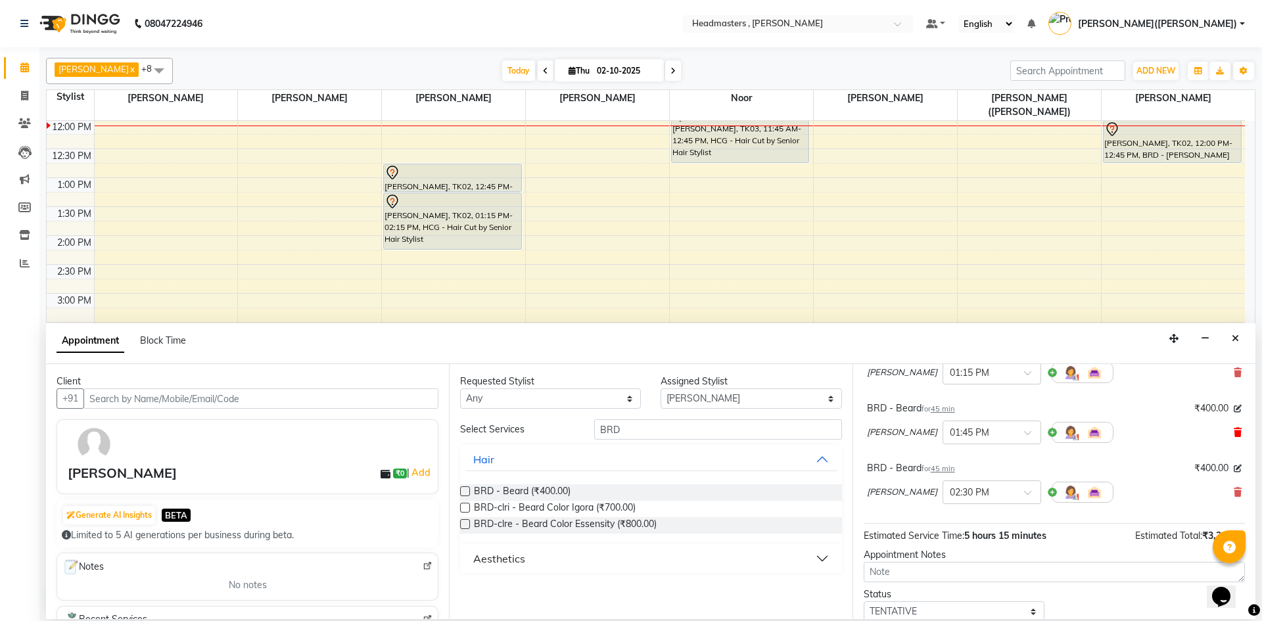
click at [1233, 430] on icon at bounding box center [1237, 432] width 8 height 9
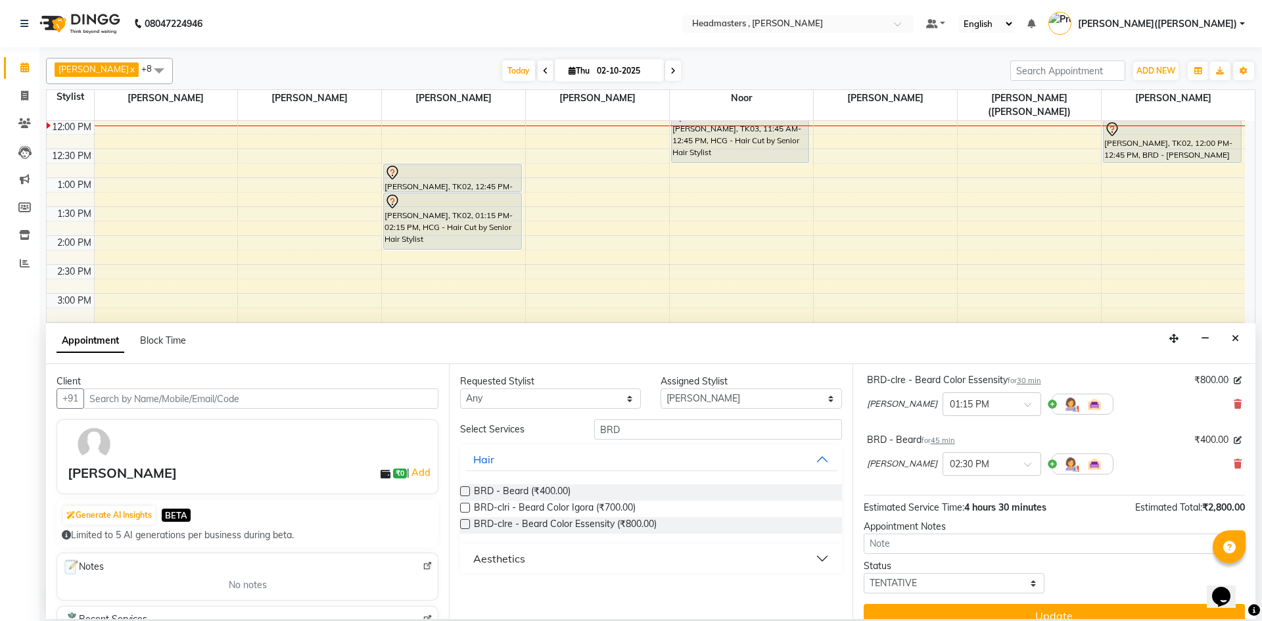
scroll to position [352, 0]
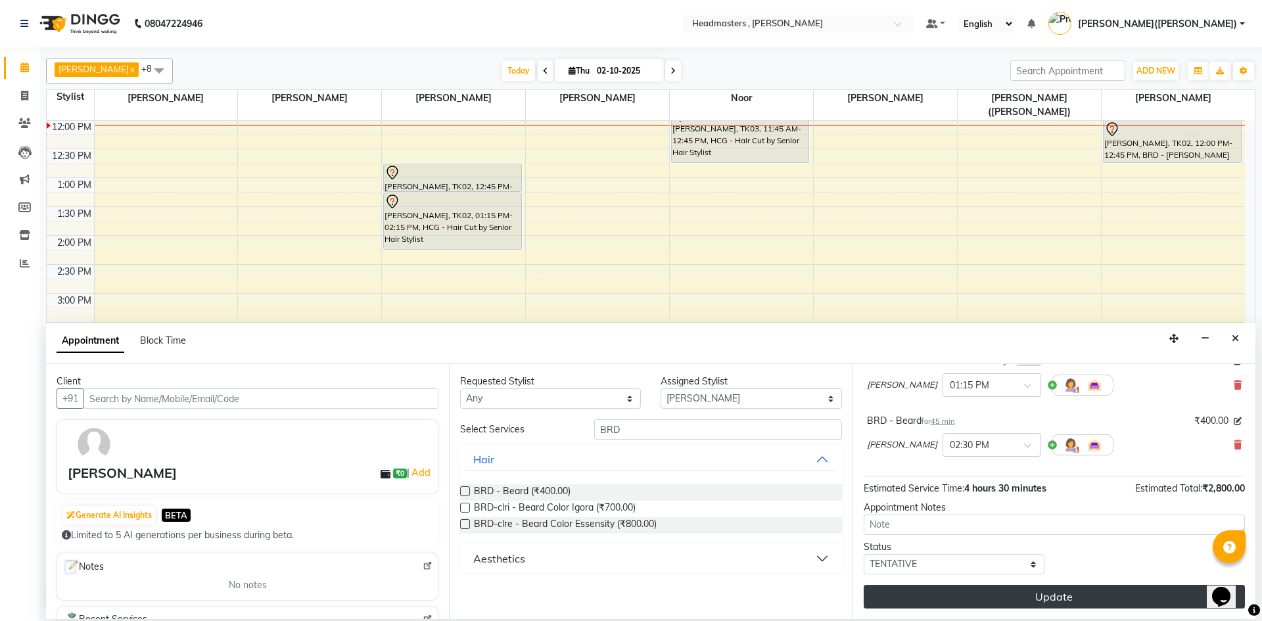
click at [1105, 597] on button "Update" at bounding box center [1054, 597] width 381 height 24
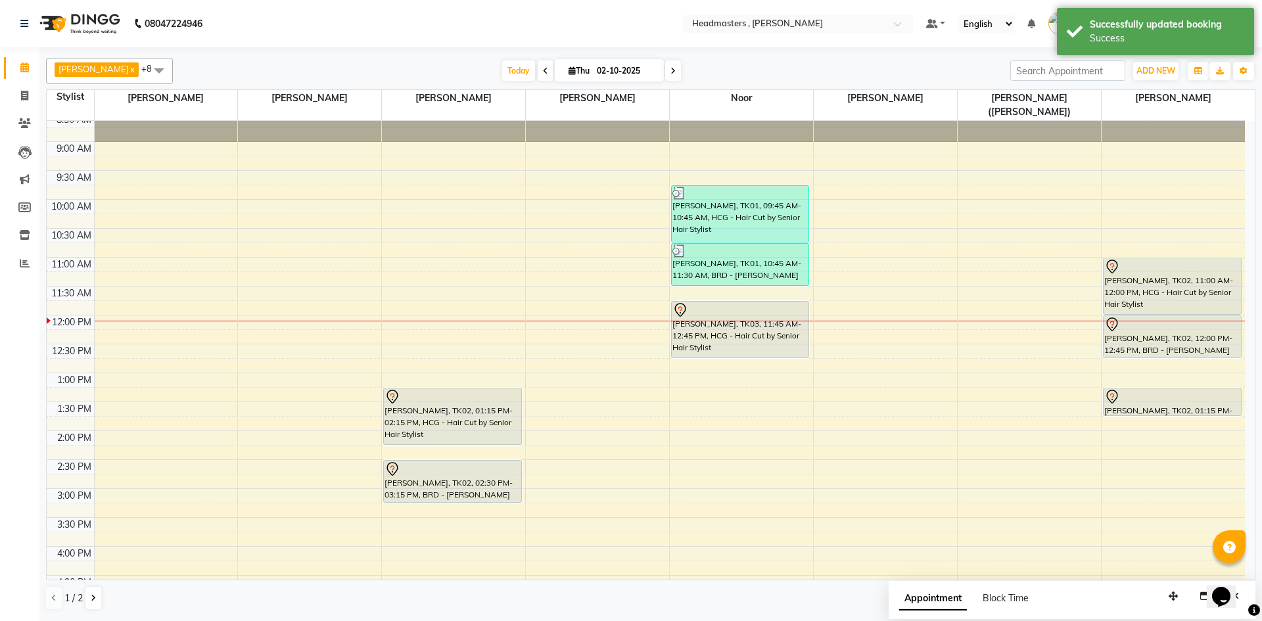
scroll to position [0, 0]
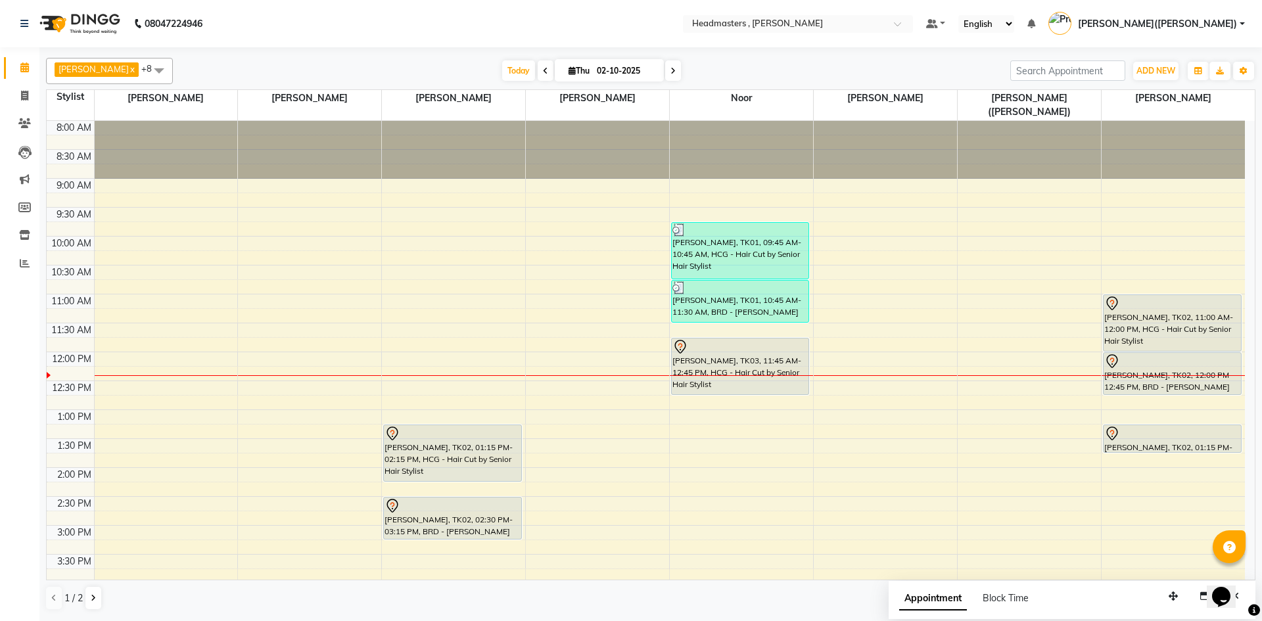
click at [829, 350] on div "8:00 AM 8:30 AM 9:00 AM 9:30 AM 10:00 AM 10:30 AM 11:00 AM 11:30 AM 12:00 PM 12…" at bounding box center [646, 496] width 1198 height 751
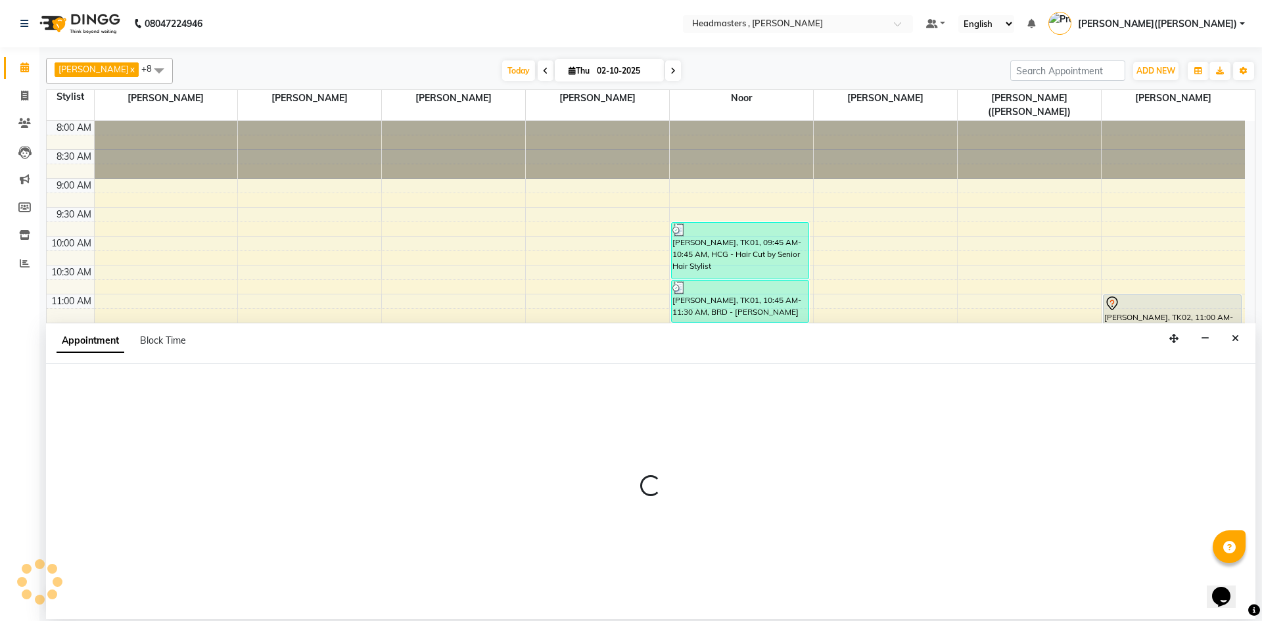
select select "85122"
select select "720"
select select "tentative"
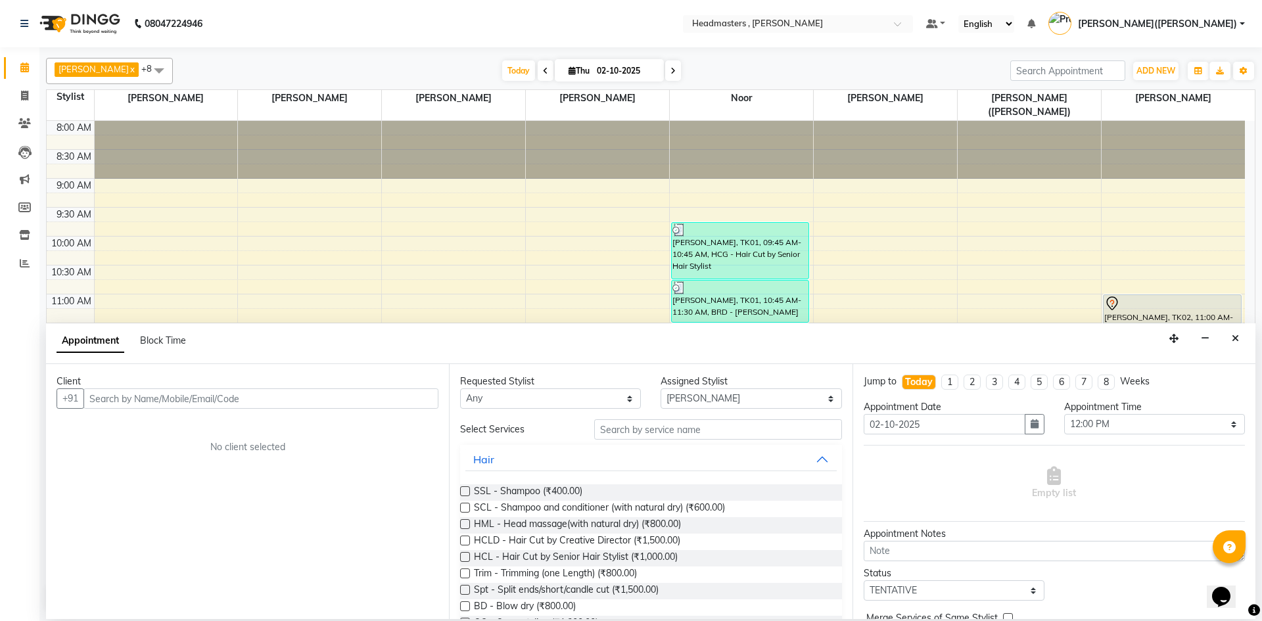
click at [254, 394] on input "text" at bounding box center [260, 398] width 355 height 20
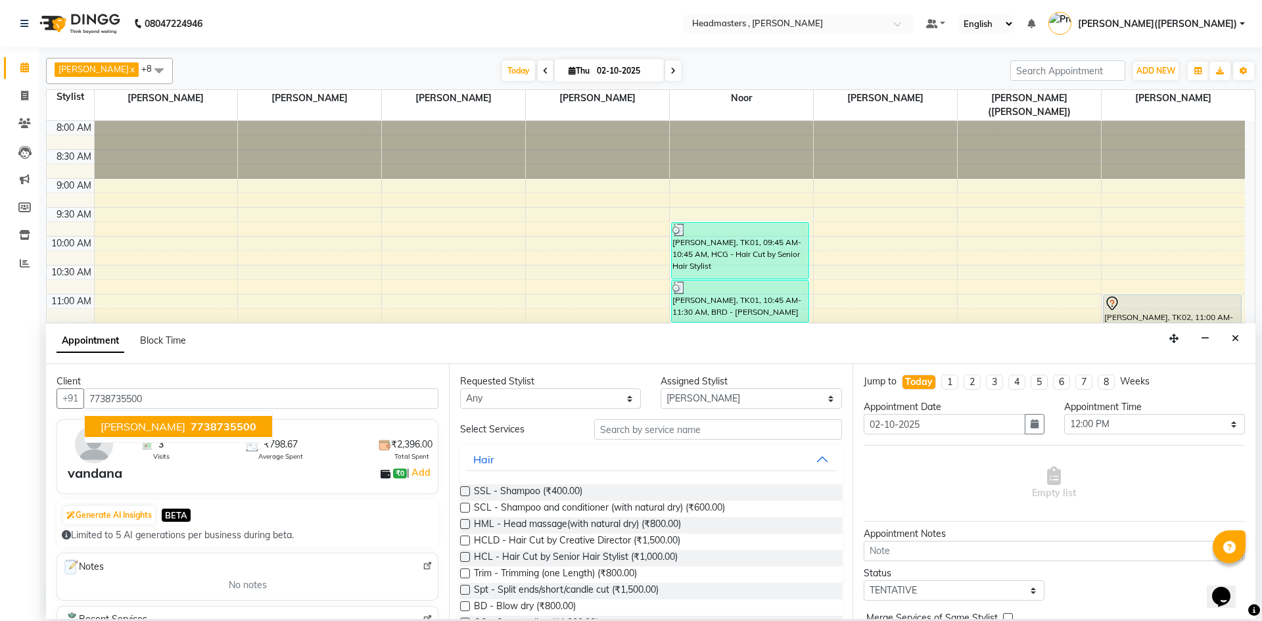
type input "7738735500"
click at [654, 425] on input "text" at bounding box center [718, 429] width 248 height 20
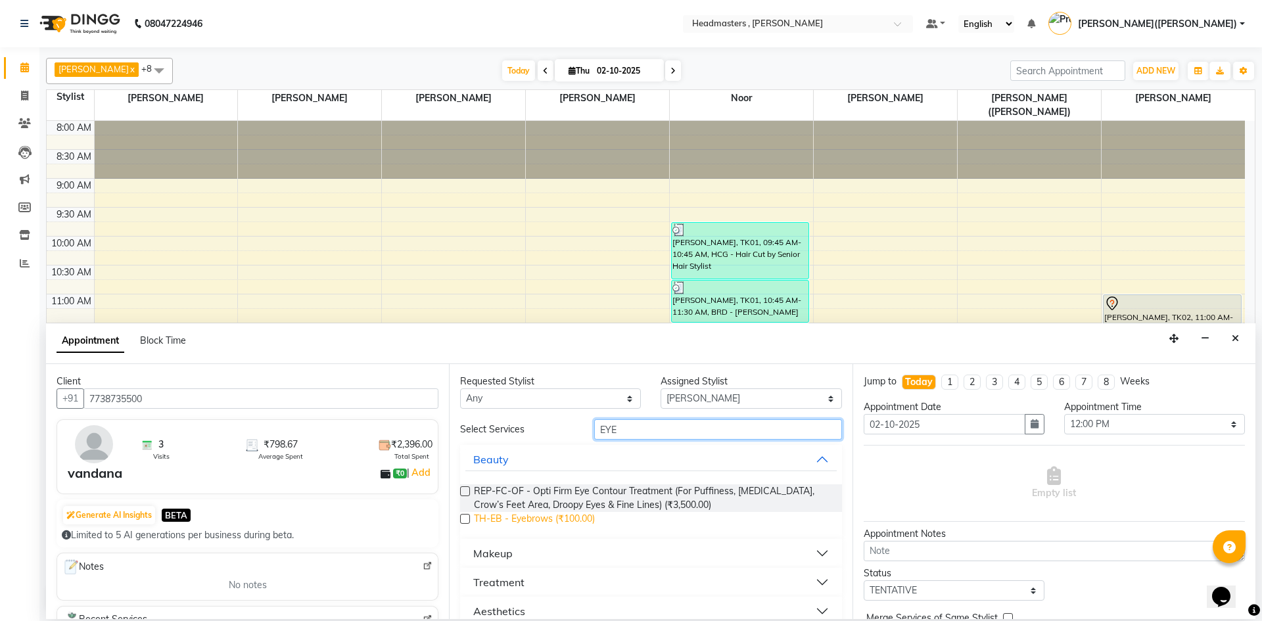
type input "EYE"
click at [567, 514] on span "TH-EB - Eyebrows (₹100.00)" at bounding box center [534, 520] width 121 height 16
checkbox input "false"
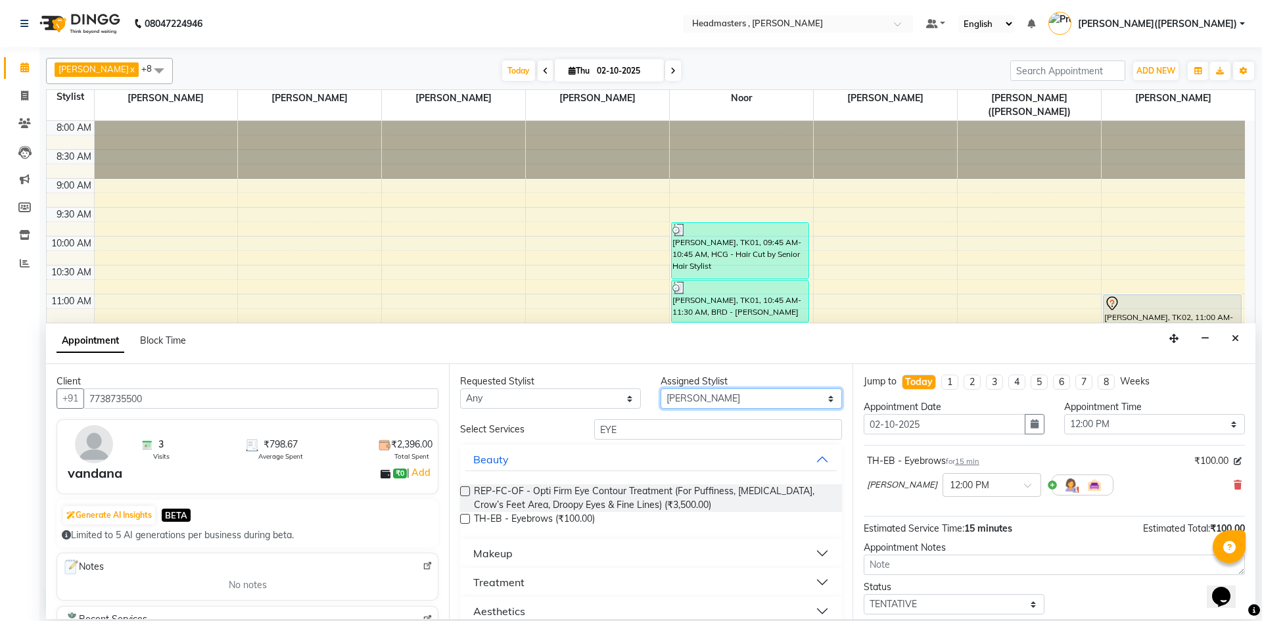
click at [821, 399] on select "Select [PERSON_NAME] [PERSON_NAME] [PERSON_NAME] [PERSON_NAME] [PERSON_NAME] No…" at bounding box center [750, 398] width 181 height 20
select select "85125"
click at [660, 388] on select "Select [PERSON_NAME] [PERSON_NAME] [PERSON_NAME] [PERSON_NAME] [PERSON_NAME] No…" at bounding box center [750, 398] width 181 height 20
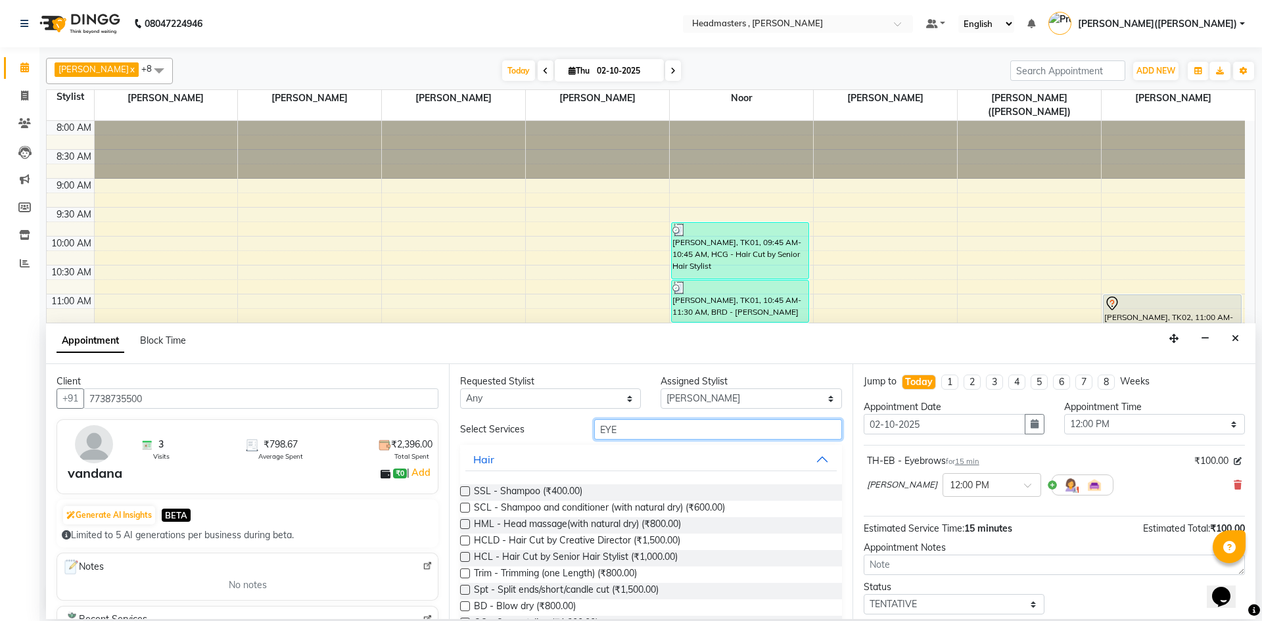
click at [713, 434] on input "EYE" at bounding box center [718, 429] width 248 height 20
type input "E"
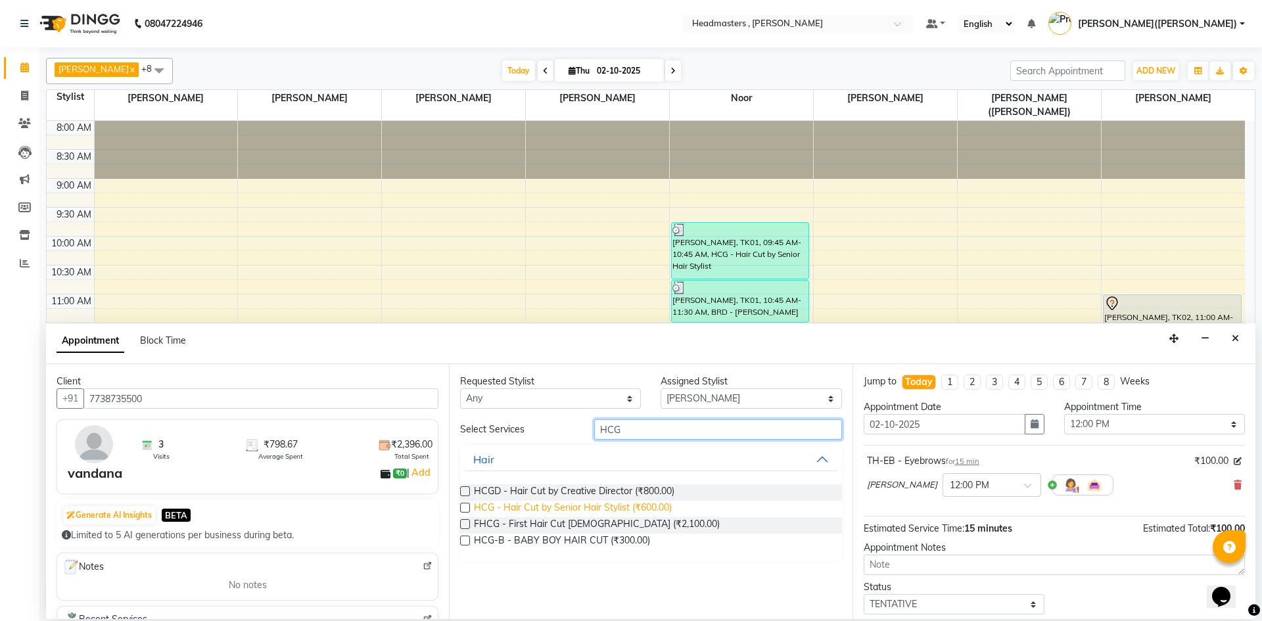
type input "HCG"
click at [639, 503] on span "HCG - Hair Cut by Senior Hair Stylist (₹600.00)" at bounding box center [573, 509] width 198 height 16
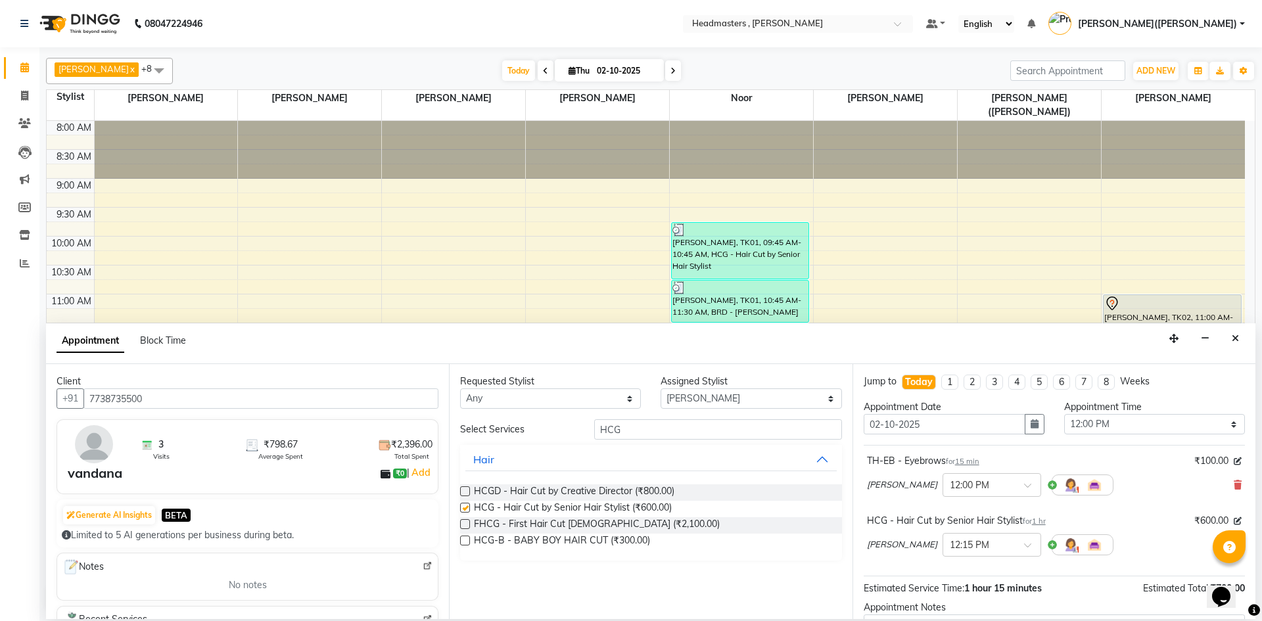
checkbox input "false"
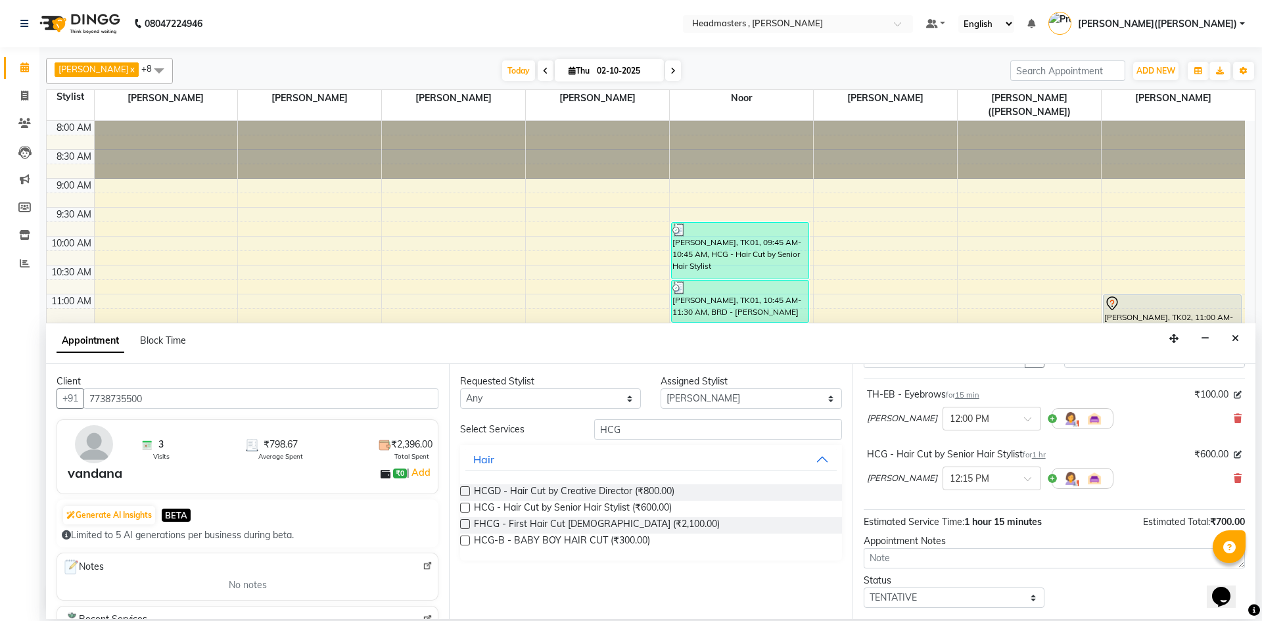
scroll to position [116, 0]
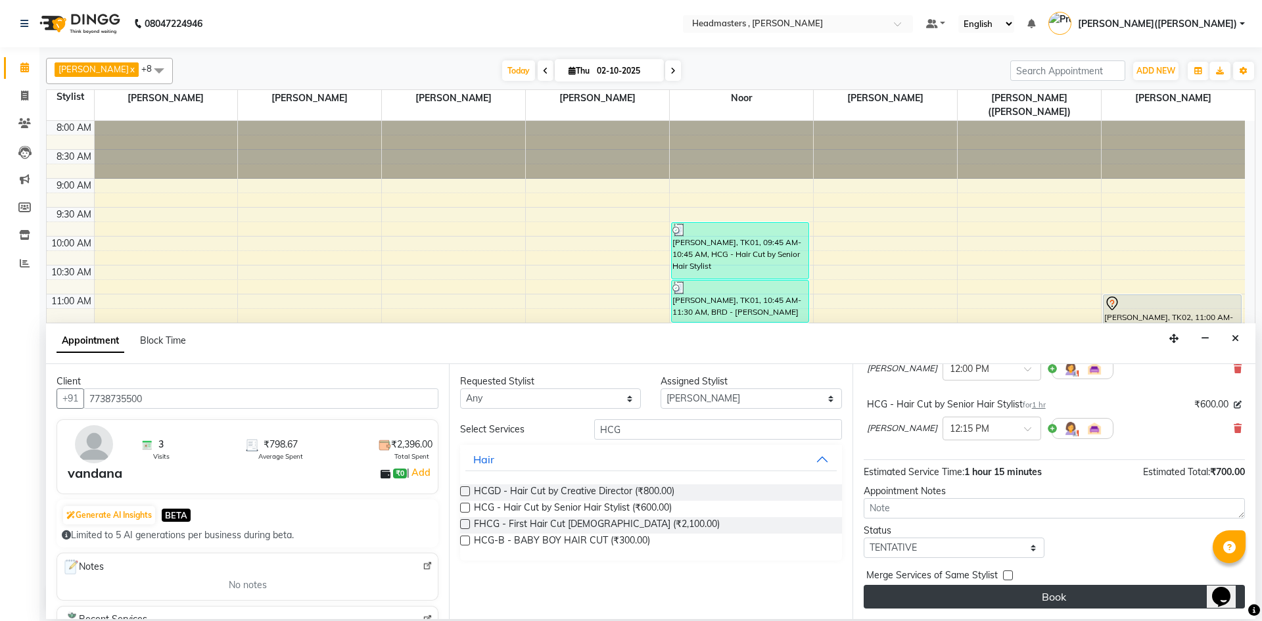
click at [1072, 599] on button "Book" at bounding box center [1054, 597] width 381 height 24
click at [1072, 599] on div "Book" at bounding box center [1054, 597] width 381 height 24
